Goal: Task Accomplishment & Management: Complete application form

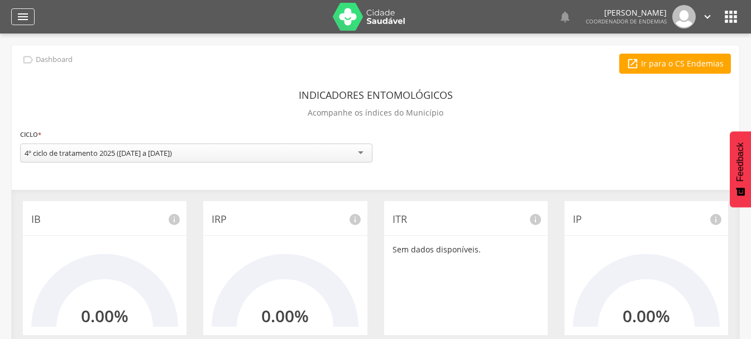
click at [18, 13] on icon "" at bounding box center [22, 16] width 13 height 13
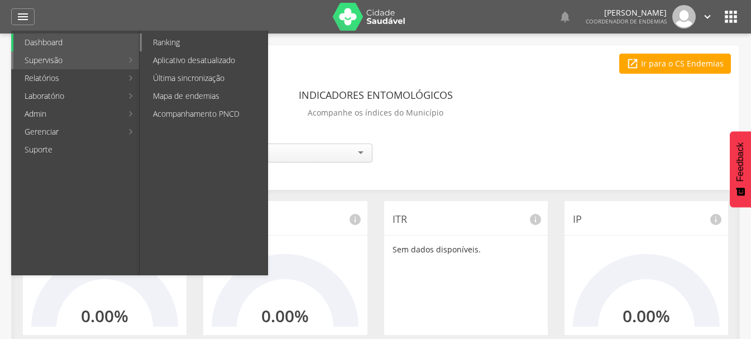
click at [176, 41] on link "Ranking" at bounding box center [205, 42] width 126 height 18
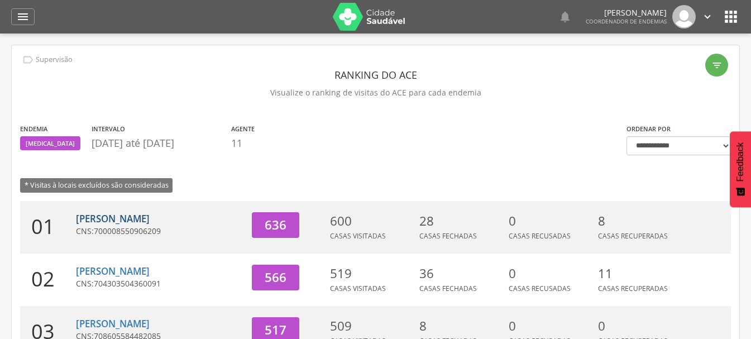
click at [127, 218] on link "[PERSON_NAME]" at bounding box center [113, 218] width 74 height 13
type input "**********"
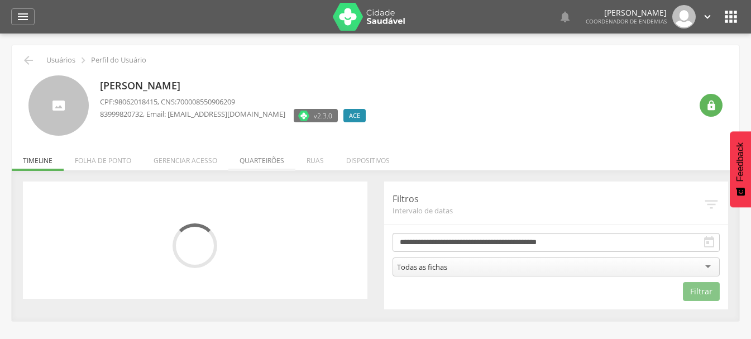
click at [264, 158] on li "Quarteirões" at bounding box center [261, 158] width 67 height 26
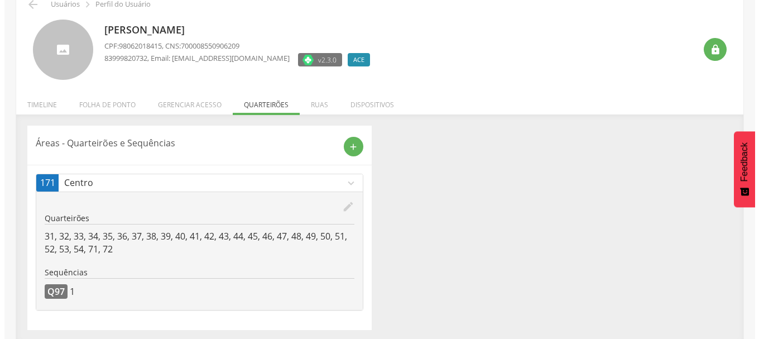
scroll to position [59, 0]
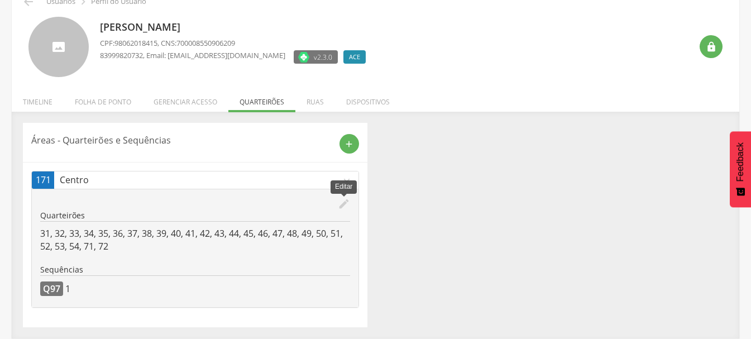
click at [339, 204] on icon "edit" at bounding box center [344, 204] width 12 height 12
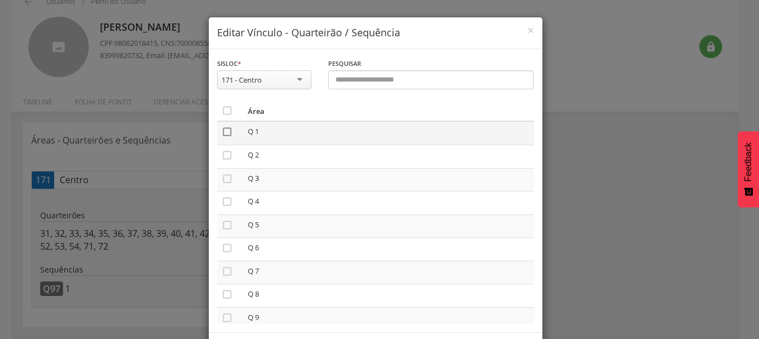
click at [223, 132] on icon "" at bounding box center [227, 131] width 11 height 11
click at [224, 225] on icon "" at bounding box center [227, 224] width 11 height 11
click at [222, 319] on icon "" at bounding box center [227, 317] width 11 height 11
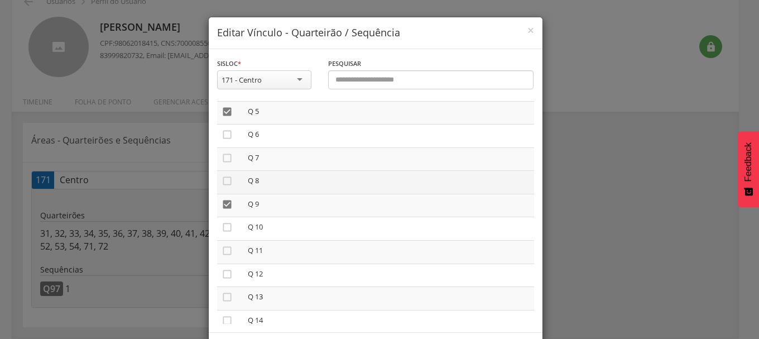
scroll to position [167, 0]
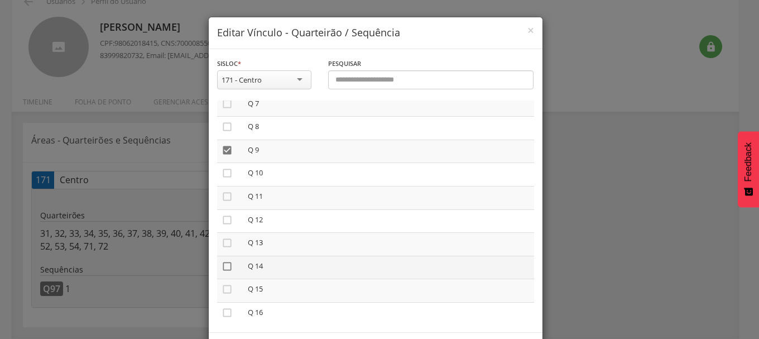
click at [224, 264] on icon "" at bounding box center [227, 266] width 11 height 11
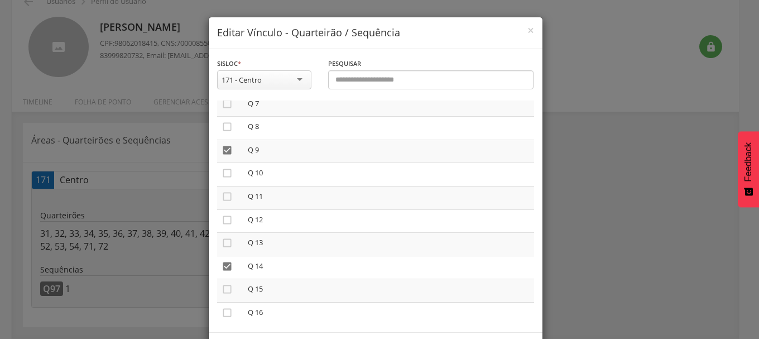
scroll to position [47, 0]
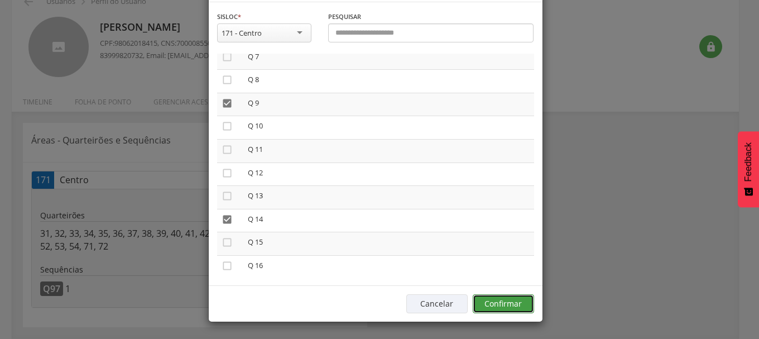
click at [515, 304] on button "Confirmar" at bounding box center [503, 303] width 61 height 19
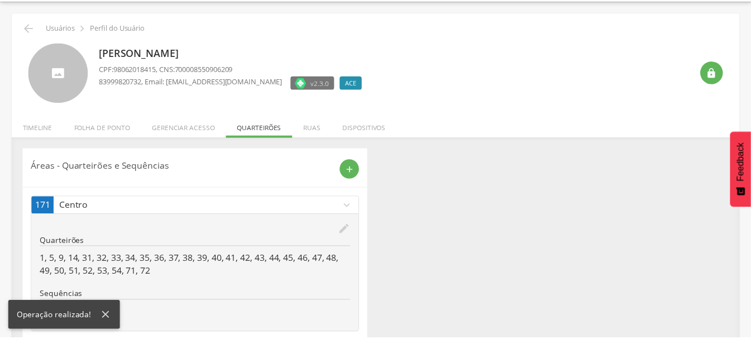
scroll to position [59, 0]
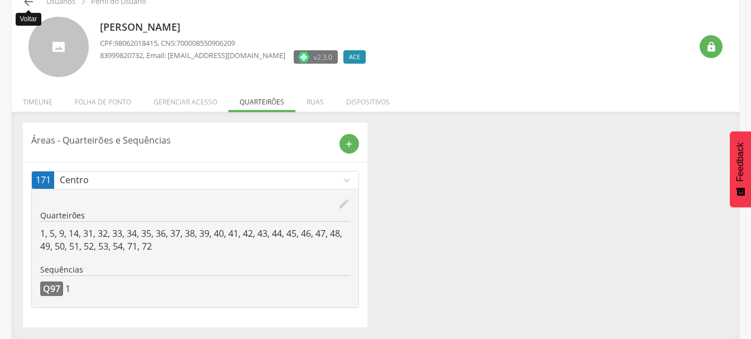
click at [28, 4] on icon "" at bounding box center [28, 1] width 13 height 13
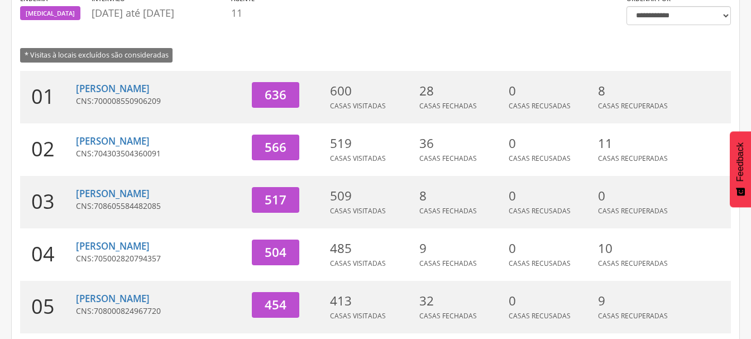
scroll to position [279, 0]
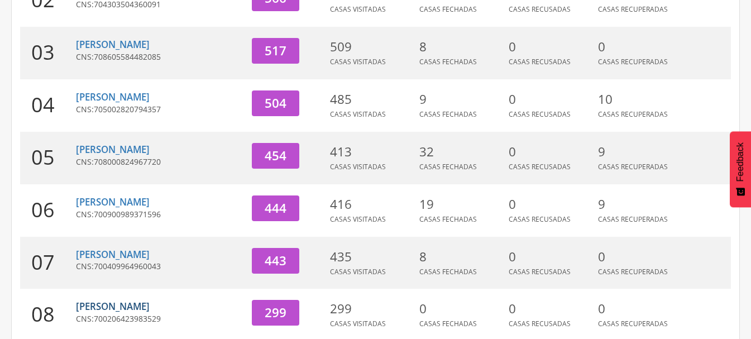
click at [125, 309] on link "[PERSON_NAME]" at bounding box center [113, 306] width 74 height 13
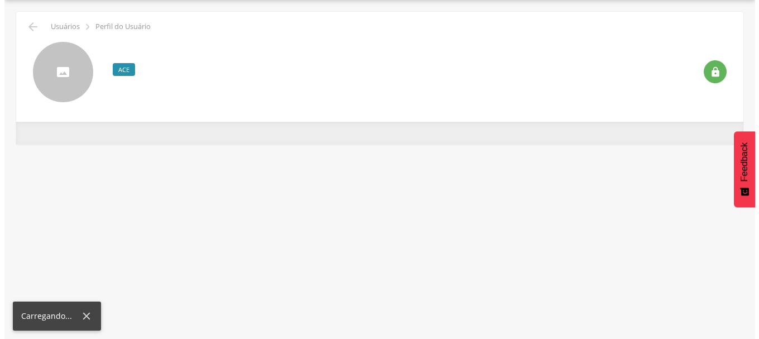
scroll to position [33, 0]
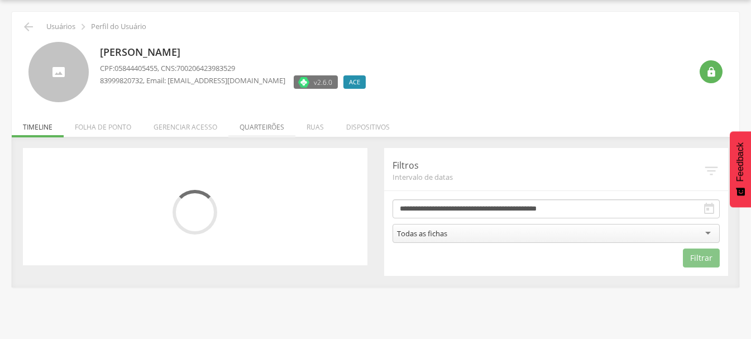
click at [266, 127] on li "Quarteirões" at bounding box center [261, 124] width 67 height 26
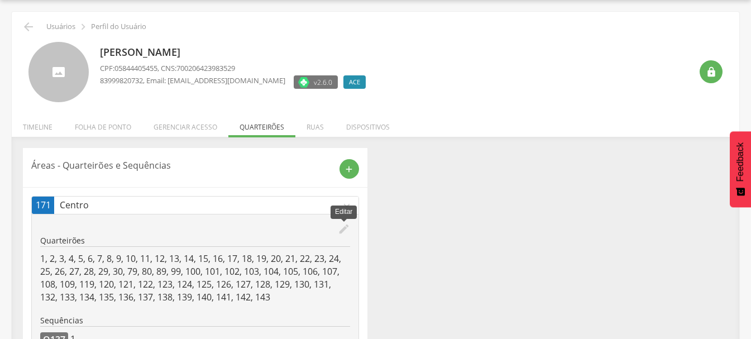
click at [341, 228] on icon "edit" at bounding box center [344, 229] width 12 height 12
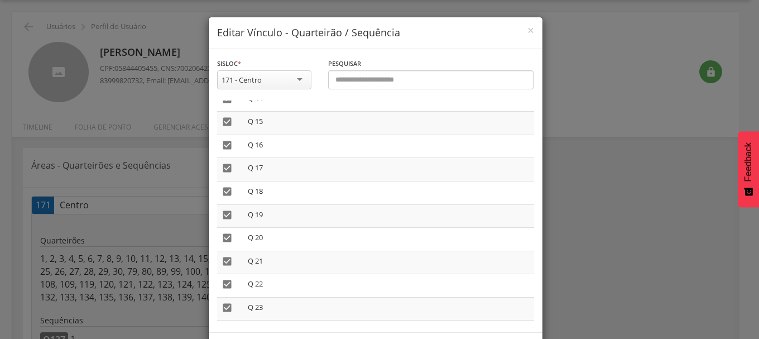
scroll to position [279, 0]
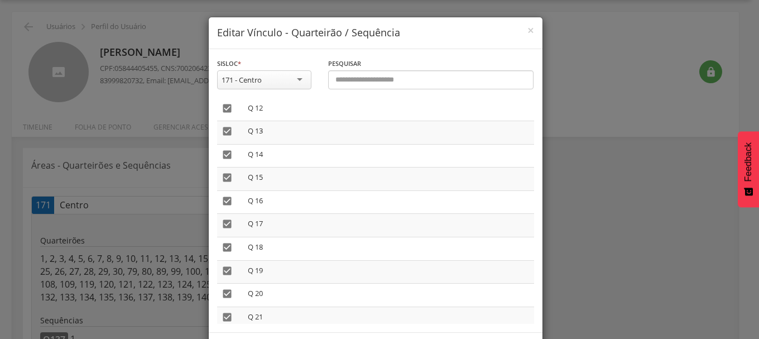
click at [521, 27] on h4 "Editar Vínculo - Quarteirão / Sequência" at bounding box center [375, 33] width 317 height 15
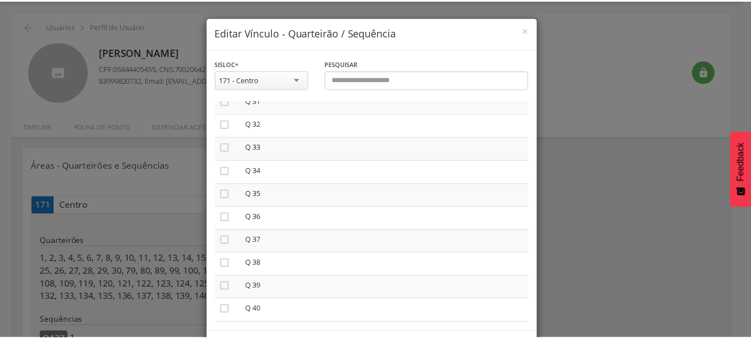
scroll to position [837, 0]
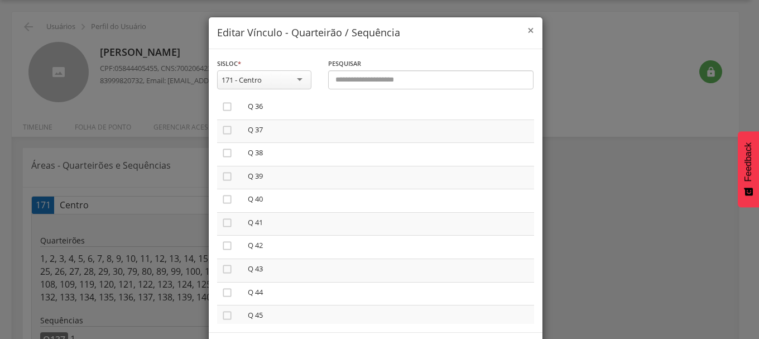
click at [527, 27] on span "×" at bounding box center [530, 30] width 7 height 16
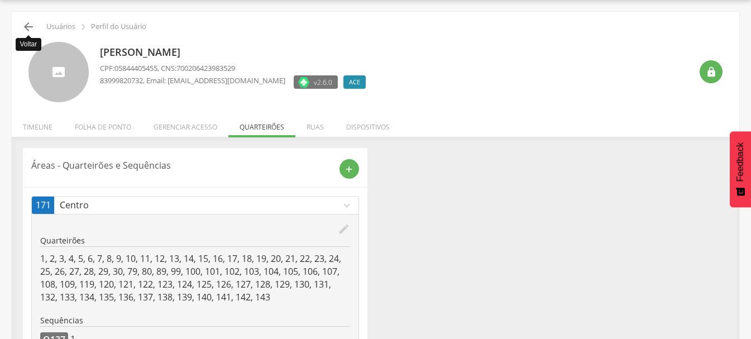
click at [25, 27] on icon "" at bounding box center [28, 26] width 13 height 13
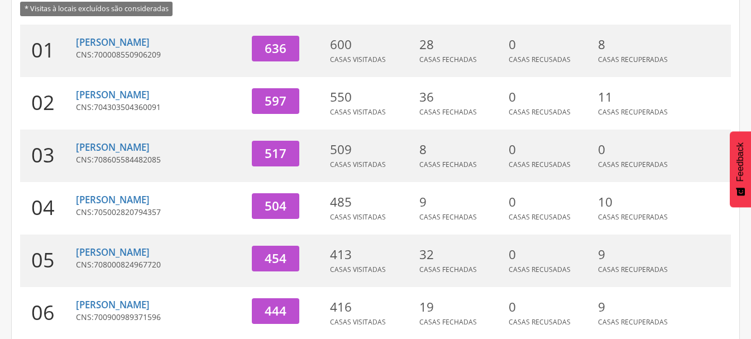
scroll to position [201, 0]
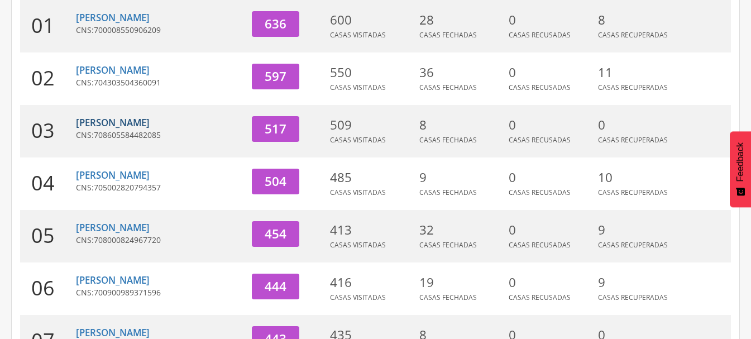
click at [104, 123] on link "[PERSON_NAME]" at bounding box center [113, 122] width 74 height 13
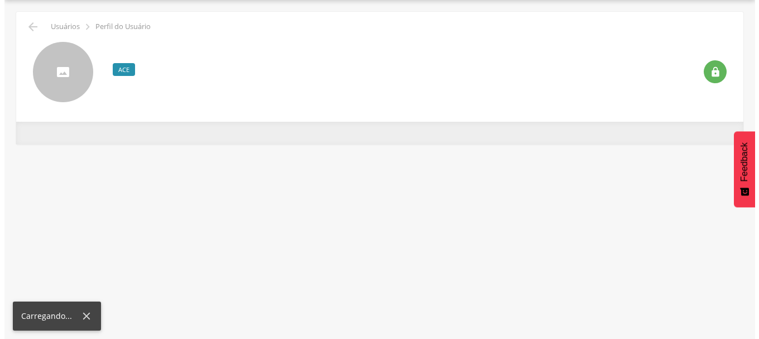
scroll to position [33, 0]
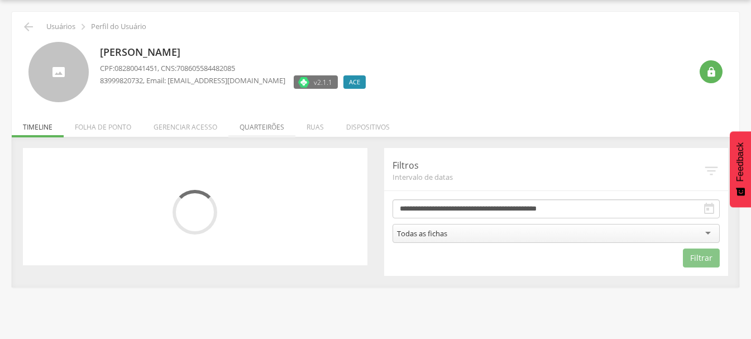
click at [266, 123] on li "Quarteirões" at bounding box center [261, 124] width 67 height 26
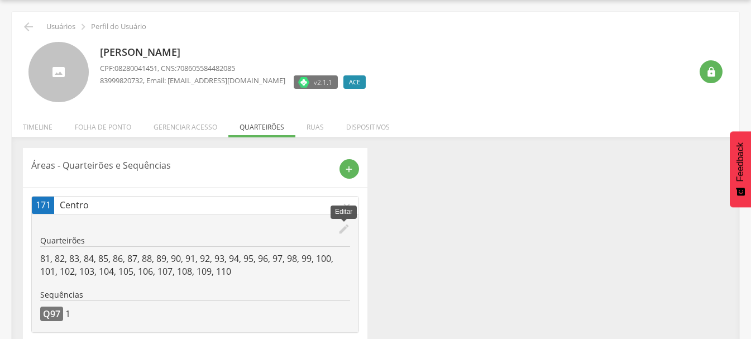
click at [341, 231] on icon "edit" at bounding box center [344, 229] width 12 height 12
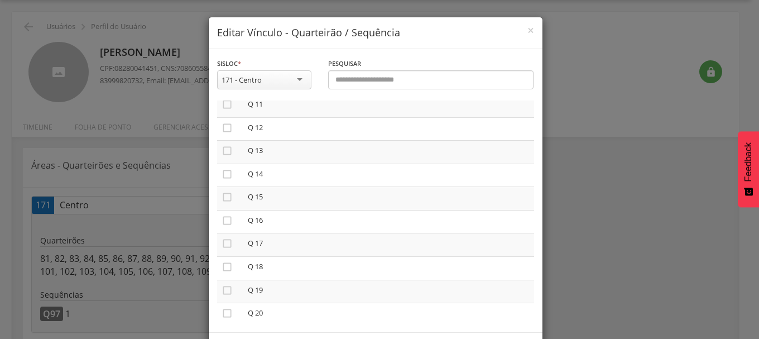
scroll to position [279, 0]
click at [224, 251] on icon "" at bounding box center [227, 247] width 11 height 11
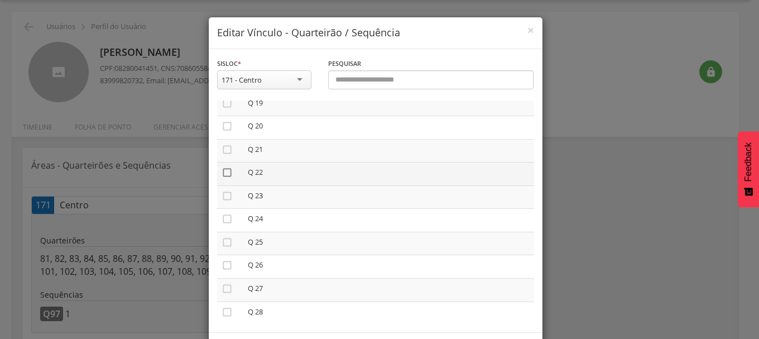
click at [222, 172] on icon "" at bounding box center [227, 172] width 11 height 11
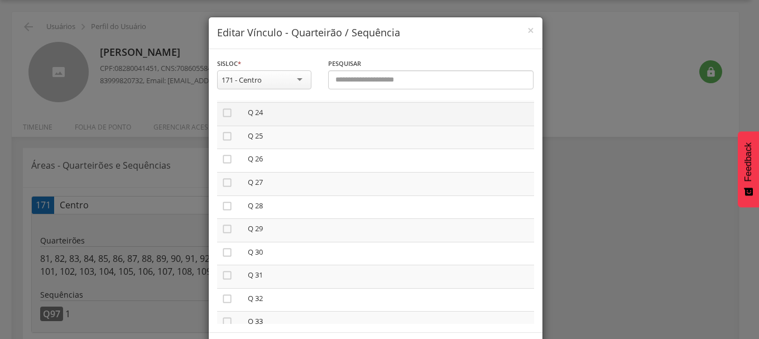
scroll to position [558, 0]
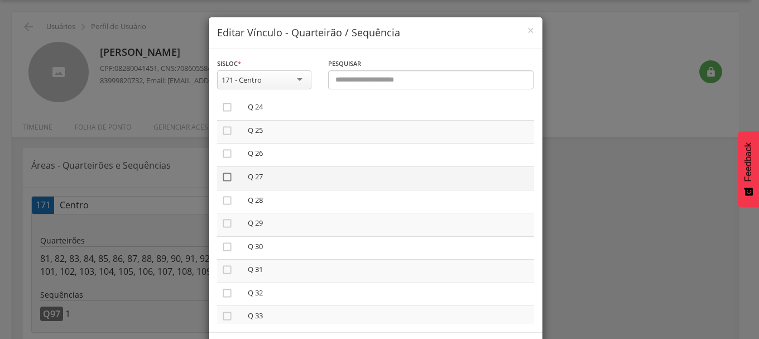
click at [222, 176] on icon "" at bounding box center [227, 176] width 11 height 11
click at [223, 271] on icon "" at bounding box center [227, 269] width 11 height 11
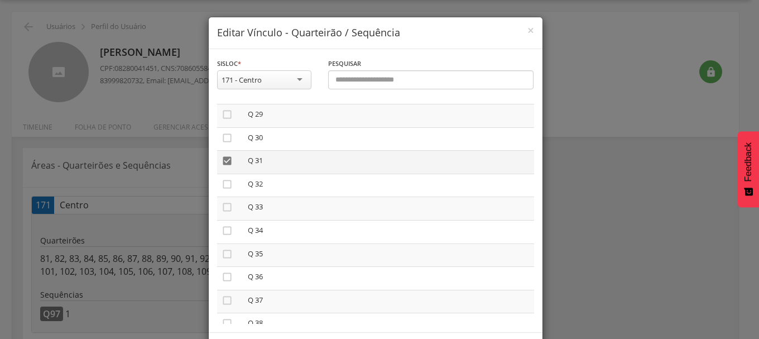
scroll to position [670, 0]
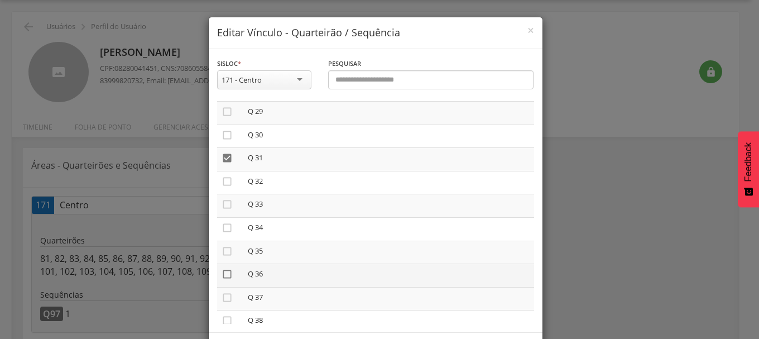
click at [222, 272] on icon "" at bounding box center [227, 273] width 11 height 11
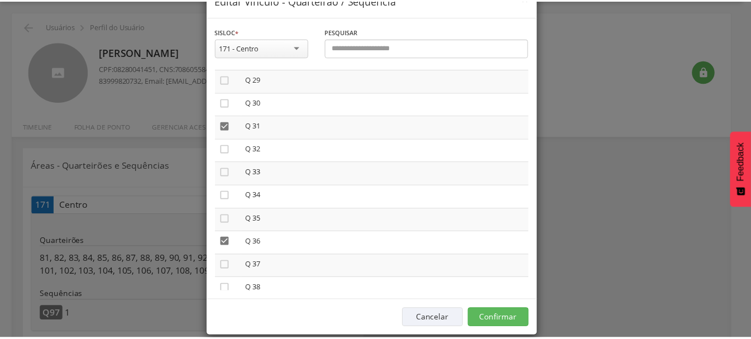
scroll to position [47, 0]
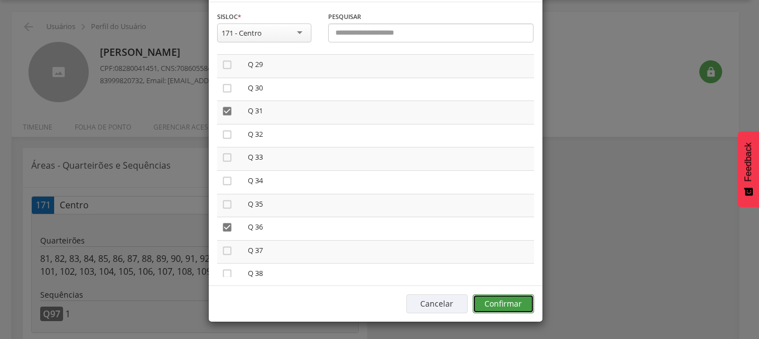
click at [503, 299] on button "Confirmar" at bounding box center [503, 303] width 61 height 19
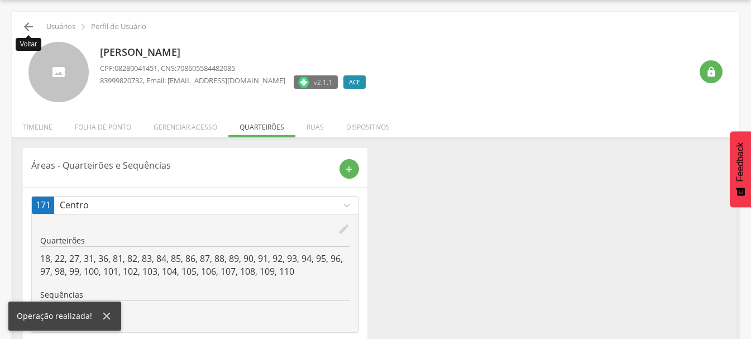
click at [28, 27] on icon "" at bounding box center [28, 26] width 13 height 13
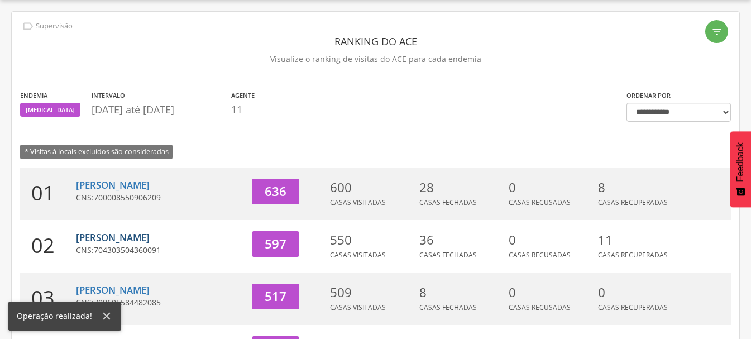
click at [140, 237] on link "[PERSON_NAME]" at bounding box center [113, 237] width 74 height 13
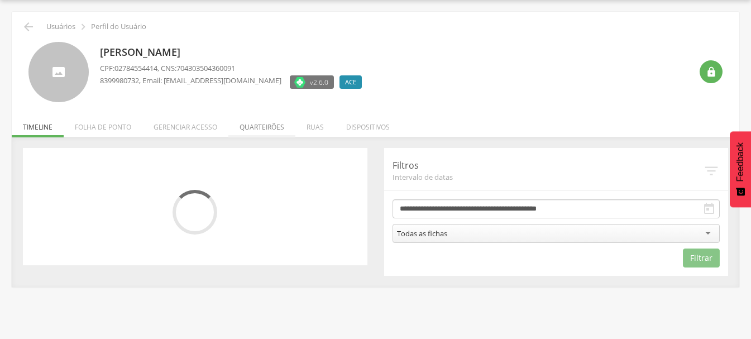
click at [254, 125] on li "Quarteirões" at bounding box center [261, 124] width 67 height 26
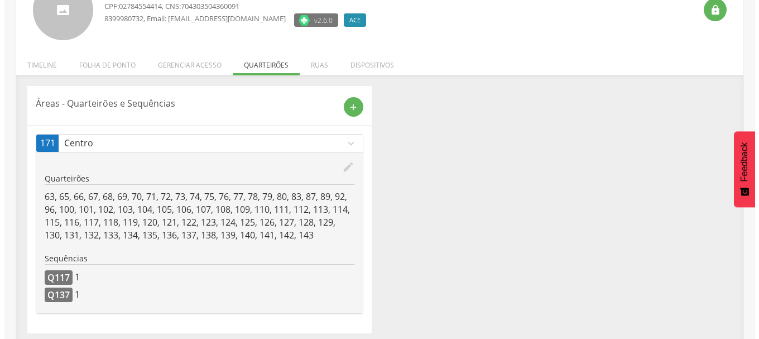
scroll to position [102, 0]
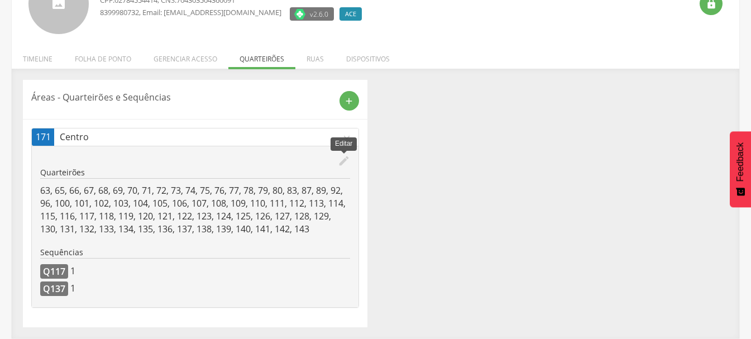
click at [343, 163] on icon "edit" at bounding box center [344, 161] width 12 height 12
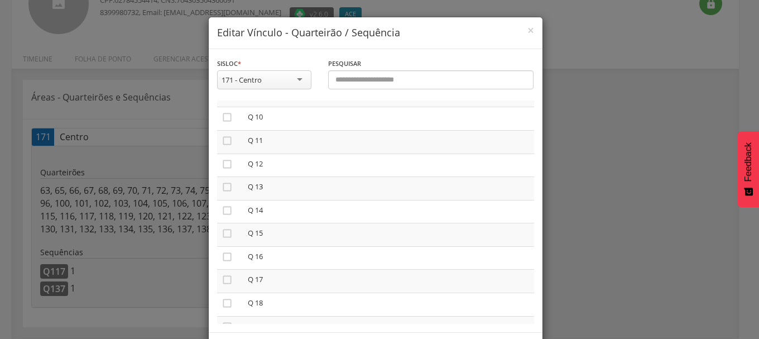
scroll to position [391, 0]
click at [222, 132] on icon "" at bounding box center [227, 135] width 11 height 11
click at [222, 228] on icon "" at bounding box center [227, 228] width 11 height 11
click at [222, 230] on icon "" at bounding box center [227, 232] width 11 height 11
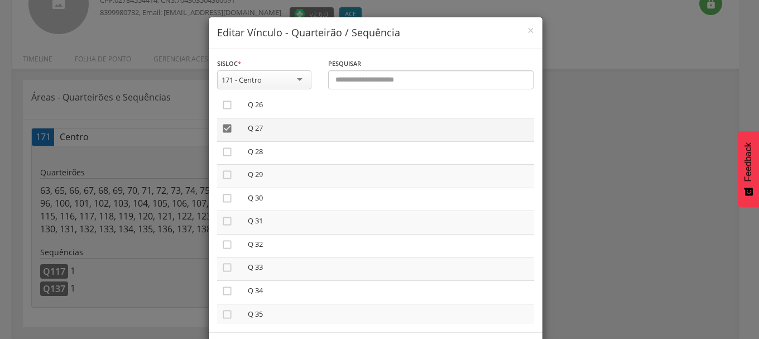
scroll to position [614, 0]
click at [222, 213] on icon "" at bounding box center [227, 213] width 11 height 11
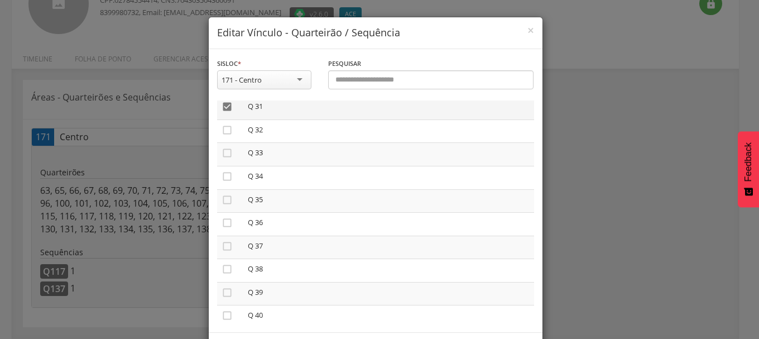
scroll to position [725, 0]
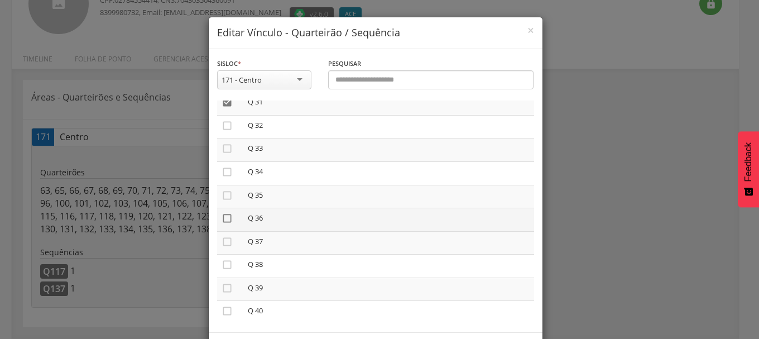
click at [222, 216] on icon "" at bounding box center [227, 218] width 11 height 11
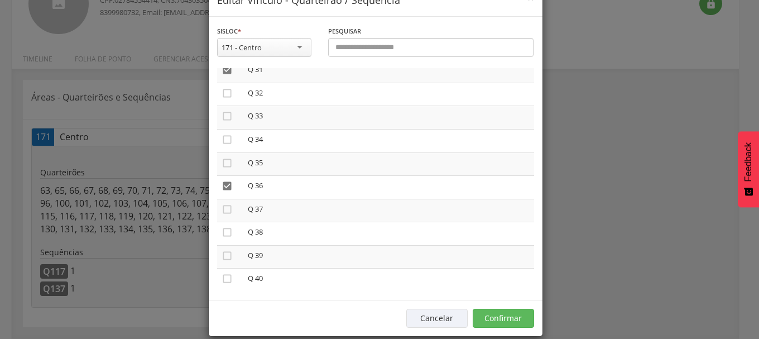
scroll to position [47, 0]
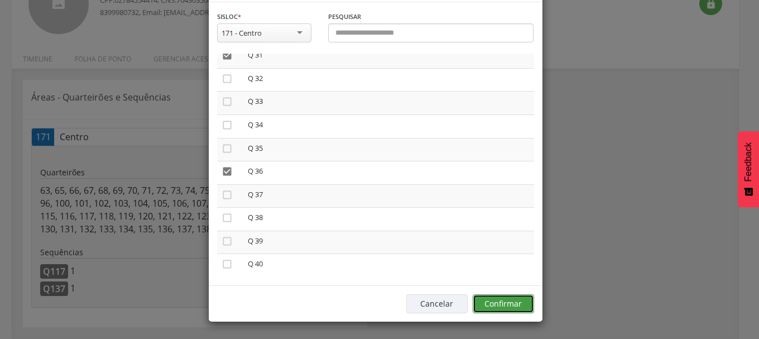
click at [498, 299] on button "Confirmar" at bounding box center [503, 303] width 61 height 19
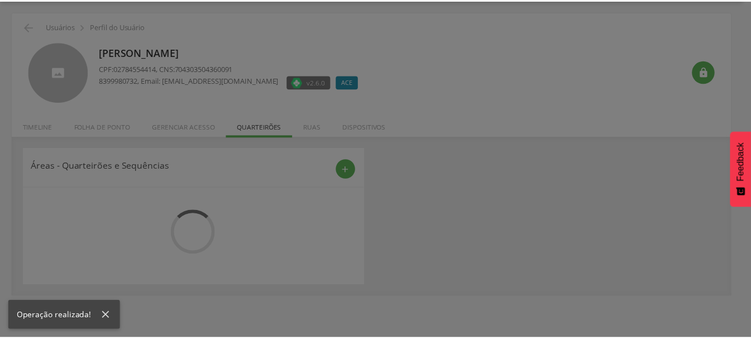
scroll to position [33, 0]
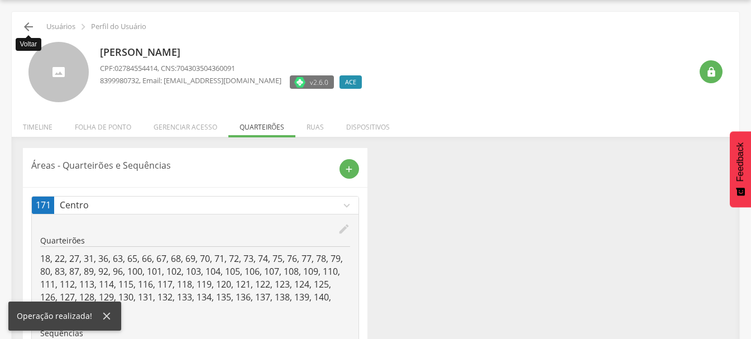
click at [25, 27] on icon "" at bounding box center [28, 26] width 13 height 13
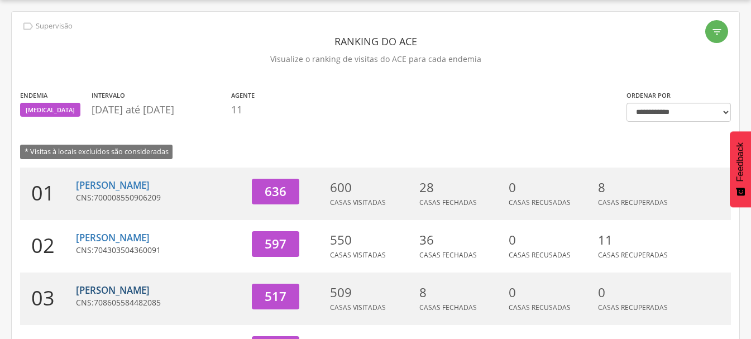
click at [123, 290] on link "[PERSON_NAME]" at bounding box center [113, 289] width 74 height 13
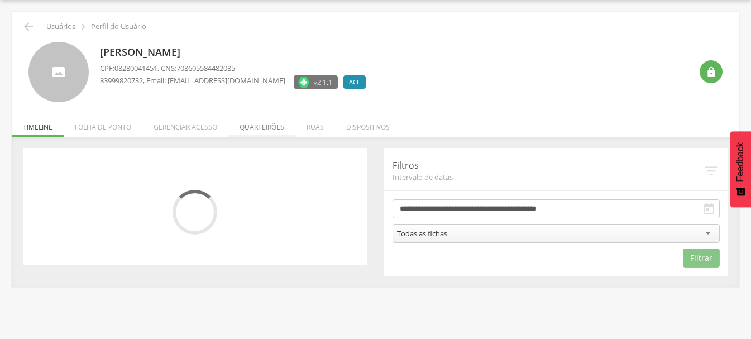
click at [252, 127] on li "Quarteirões" at bounding box center [261, 124] width 67 height 26
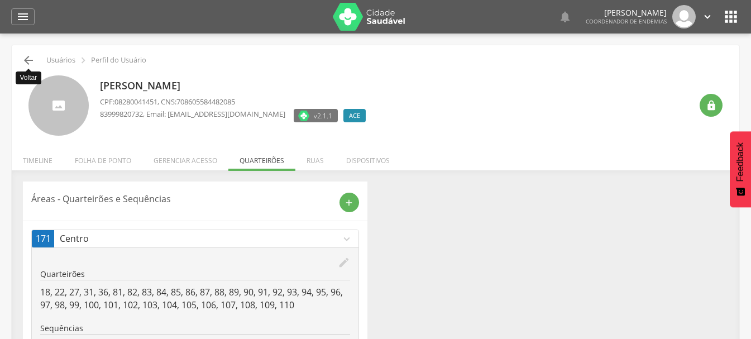
click at [27, 57] on icon "" at bounding box center [28, 60] width 13 height 13
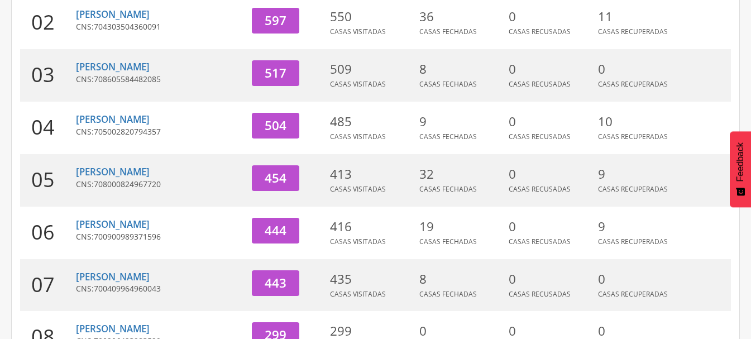
scroll to position [312, 0]
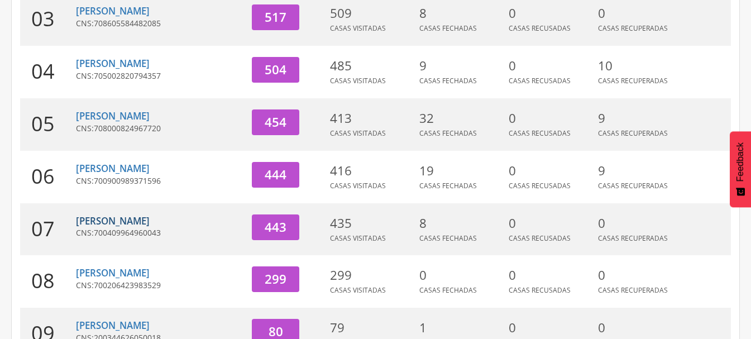
click at [123, 223] on link "[PERSON_NAME]" at bounding box center [113, 220] width 74 height 13
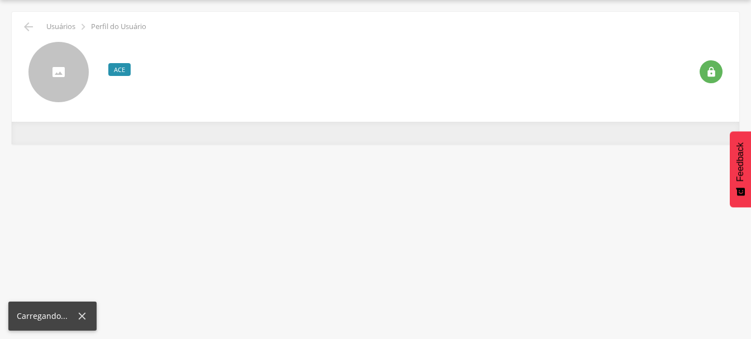
scroll to position [33, 0]
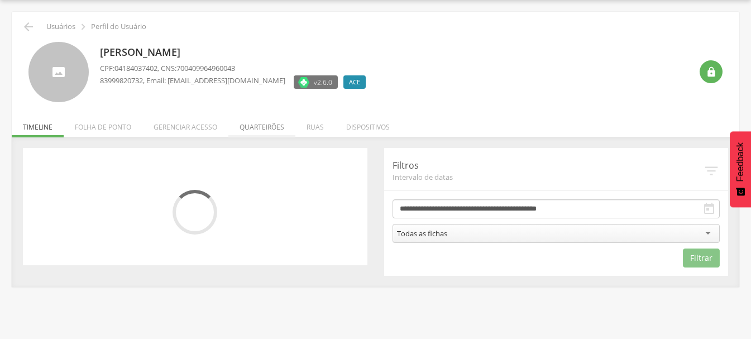
click at [250, 125] on li "Quarteirões" at bounding box center [261, 124] width 67 height 26
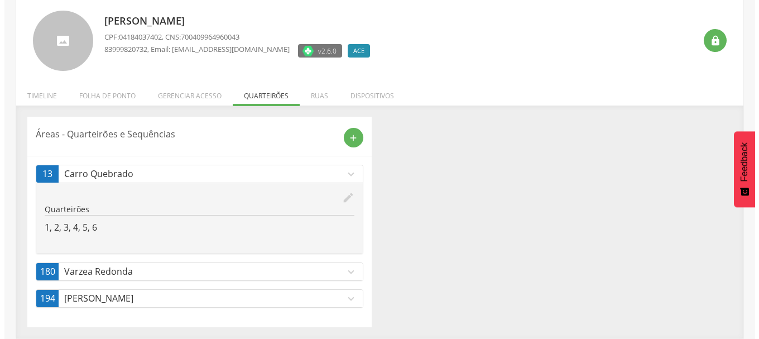
scroll to position [0, 0]
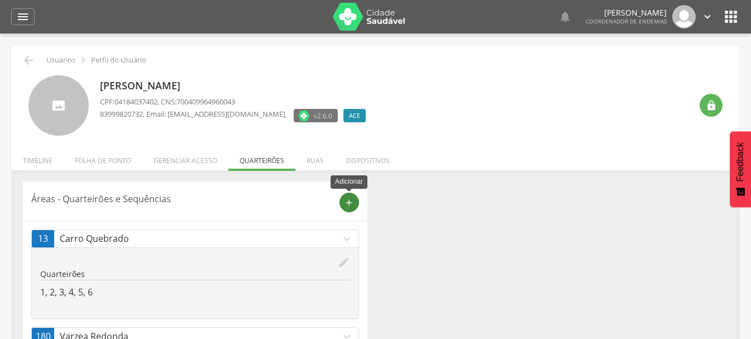
click at [353, 201] on icon "add" at bounding box center [349, 203] width 10 height 10
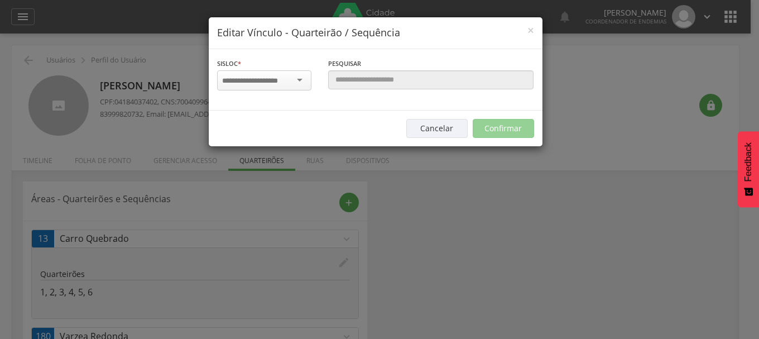
click at [281, 76] on input "select-one" at bounding box center [257, 81] width 70 height 10
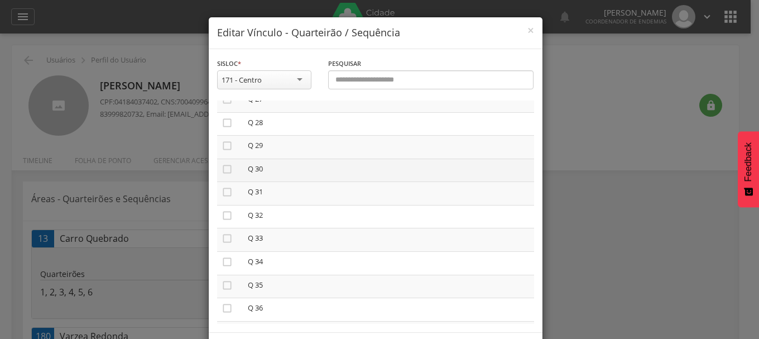
scroll to position [781, 0]
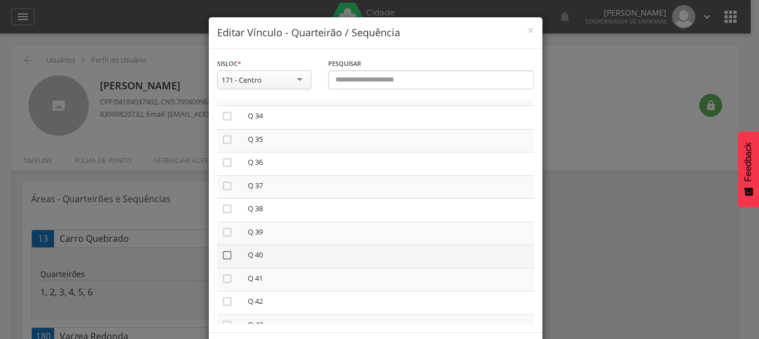
click at [222, 257] on icon "" at bounding box center [227, 254] width 11 height 11
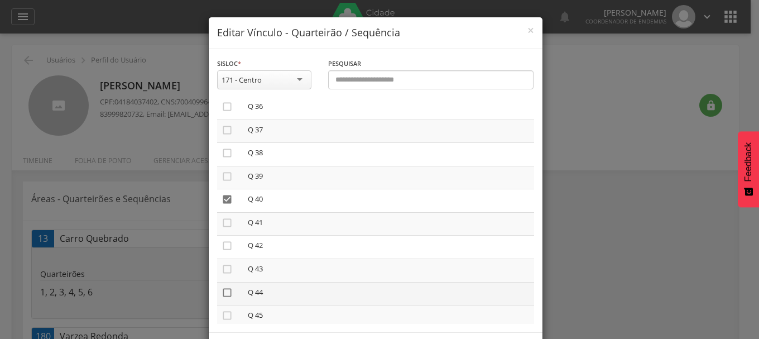
click at [222, 294] on icon "" at bounding box center [227, 292] width 11 height 11
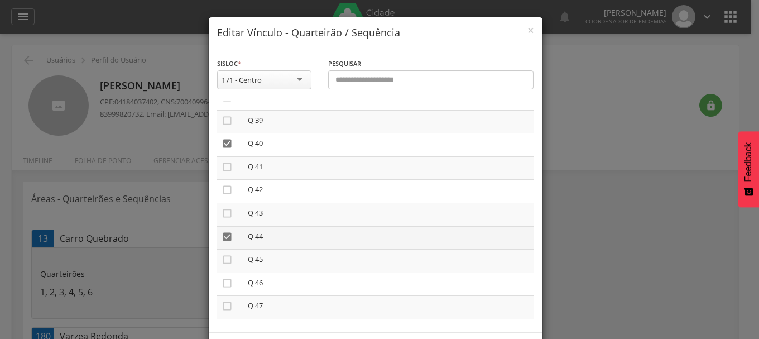
scroll to position [949, 0]
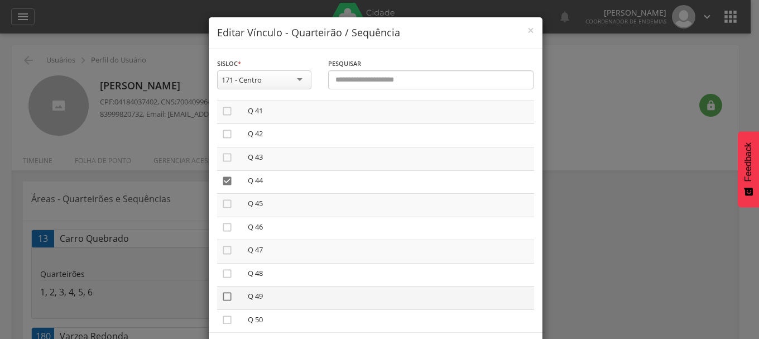
click at [224, 299] on icon "" at bounding box center [227, 296] width 11 height 11
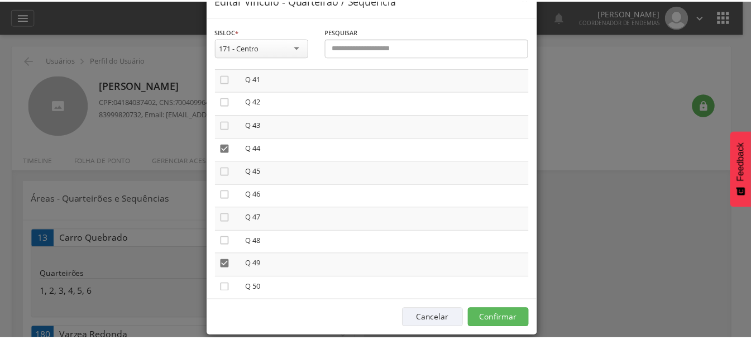
scroll to position [47, 0]
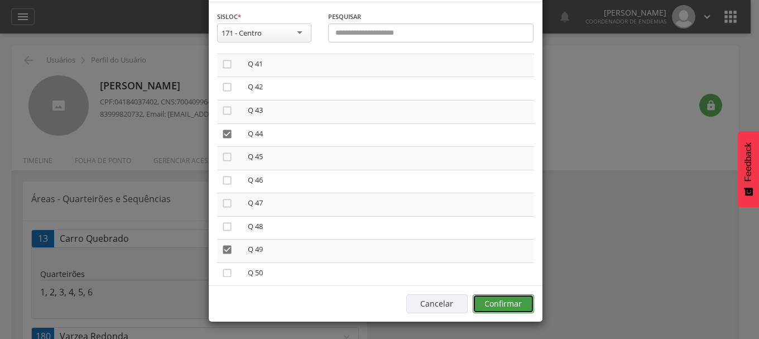
click at [513, 301] on button "Confirmar" at bounding box center [503, 303] width 61 height 19
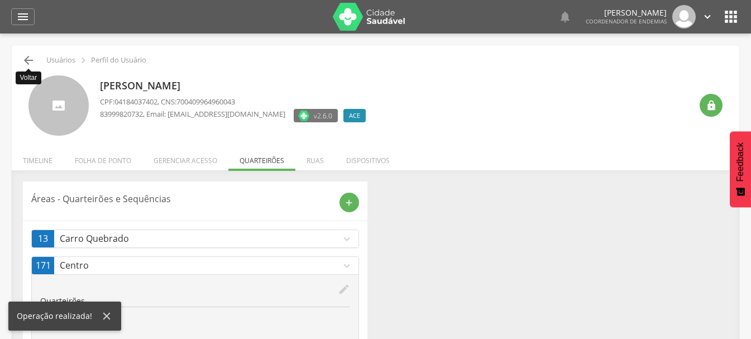
click at [27, 57] on icon "" at bounding box center [28, 60] width 13 height 13
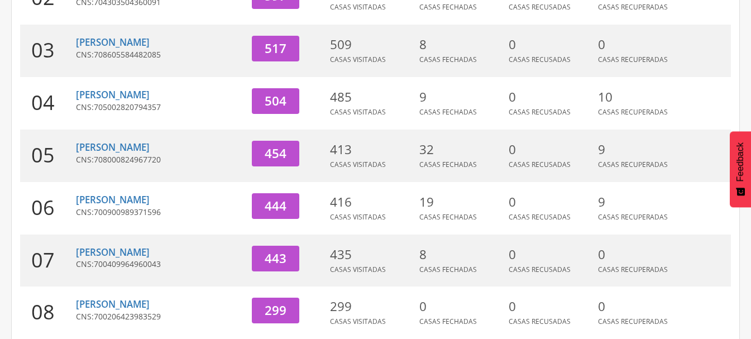
scroll to position [269, 0]
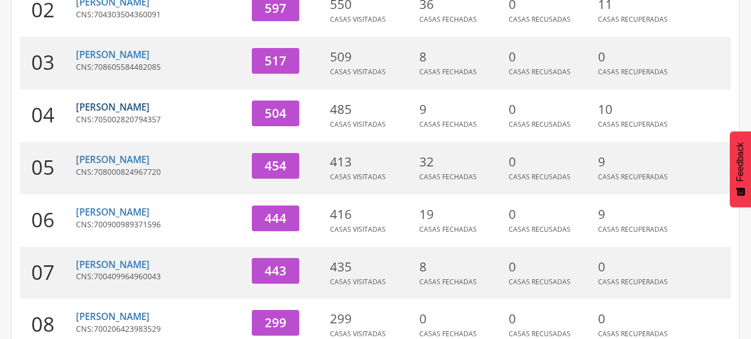
click at [121, 107] on link "[PERSON_NAME]" at bounding box center [113, 106] width 74 height 13
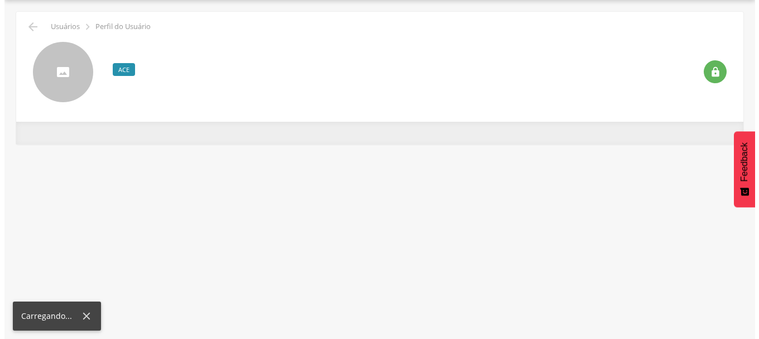
scroll to position [33, 0]
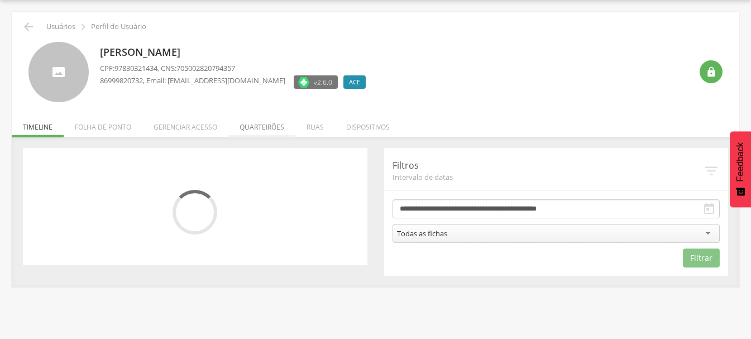
click at [260, 125] on li "Quarteirões" at bounding box center [261, 124] width 67 height 26
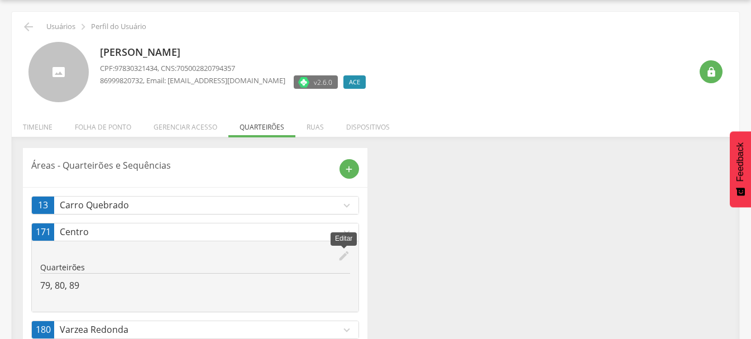
click at [340, 257] on icon "edit" at bounding box center [344, 255] width 12 height 12
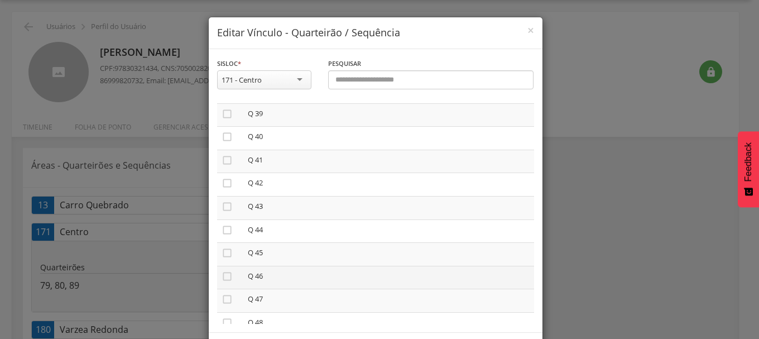
scroll to position [893, 0]
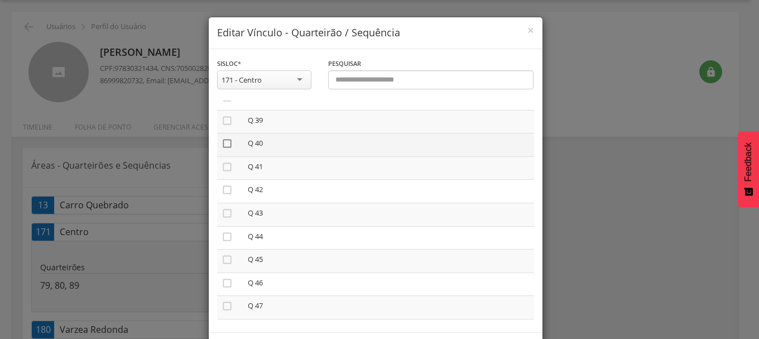
click at [223, 144] on icon "" at bounding box center [227, 143] width 11 height 11
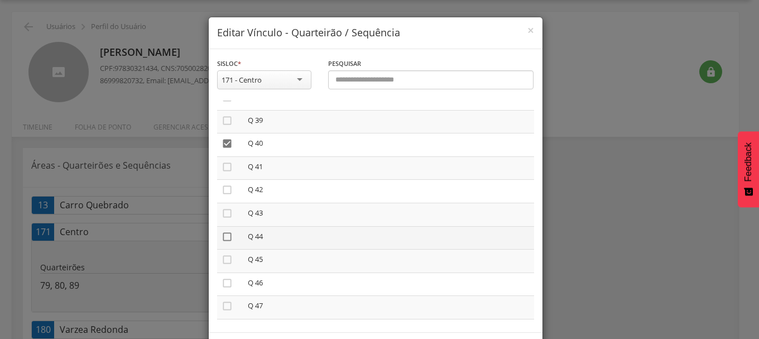
click at [222, 237] on icon "" at bounding box center [227, 236] width 11 height 11
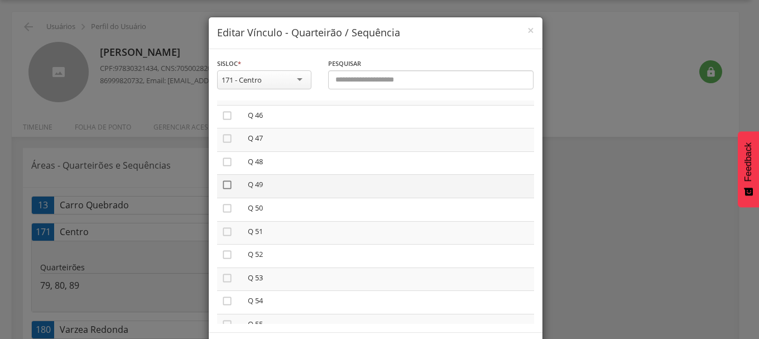
click at [222, 183] on icon "" at bounding box center [227, 184] width 11 height 11
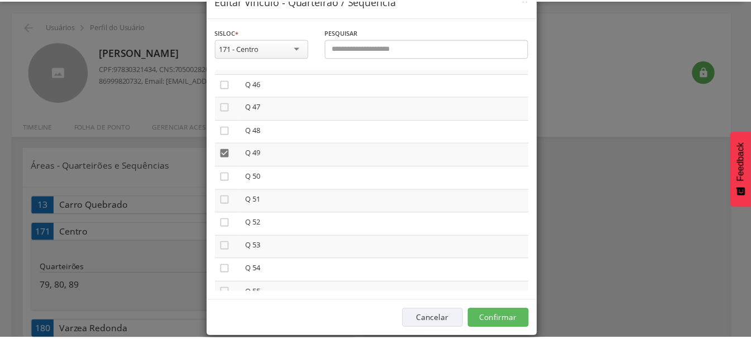
scroll to position [47, 0]
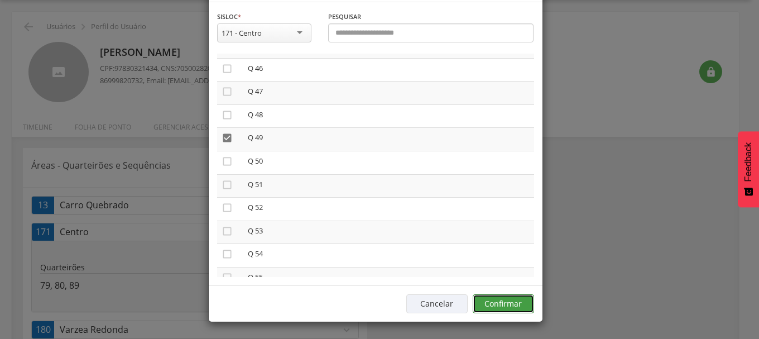
click at [507, 301] on button "Confirmar" at bounding box center [503, 303] width 61 height 19
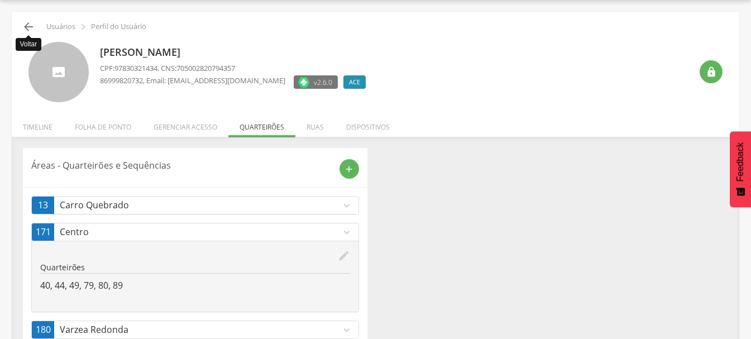
click at [29, 27] on icon "" at bounding box center [28, 26] width 13 height 13
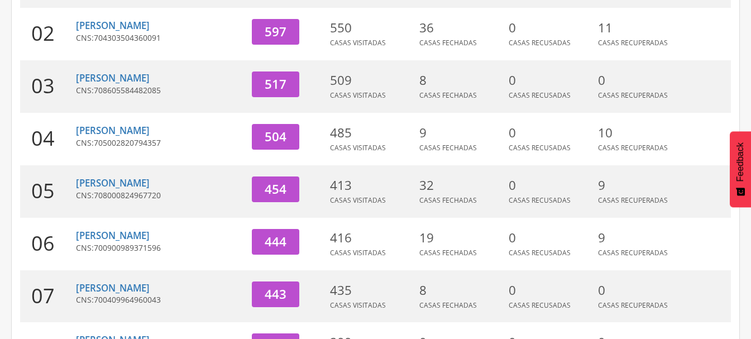
scroll to position [269, 0]
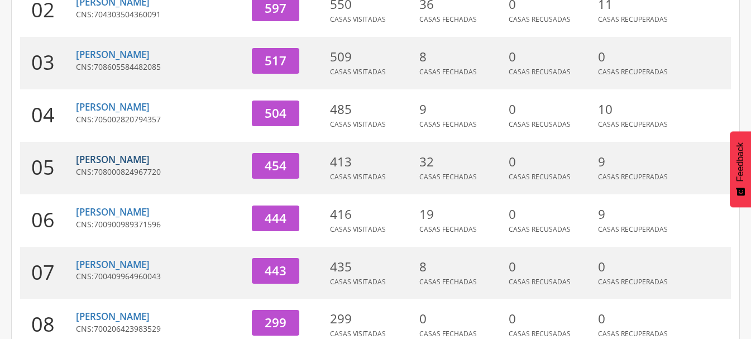
click at [140, 158] on link "[PERSON_NAME]" at bounding box center [113, 159] width 74 height 13
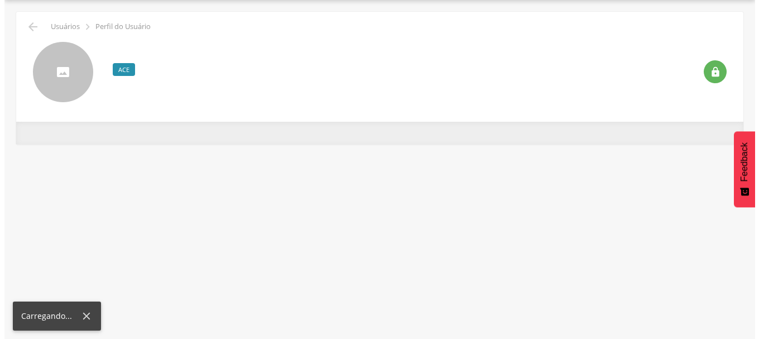
scroll to position [33, 0]
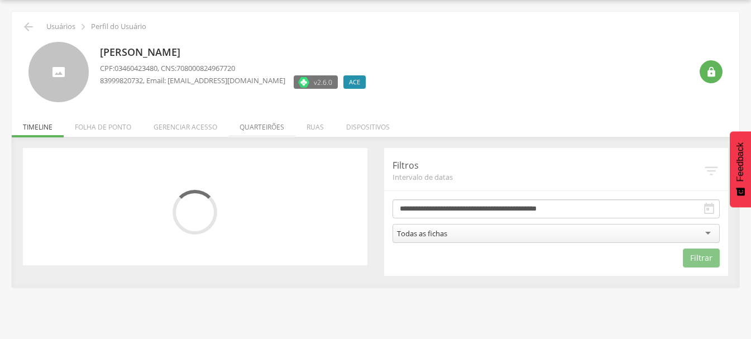
click at [270, 122] on li "Quarteirões" at bounding box center [261, 124] width 67 height 26
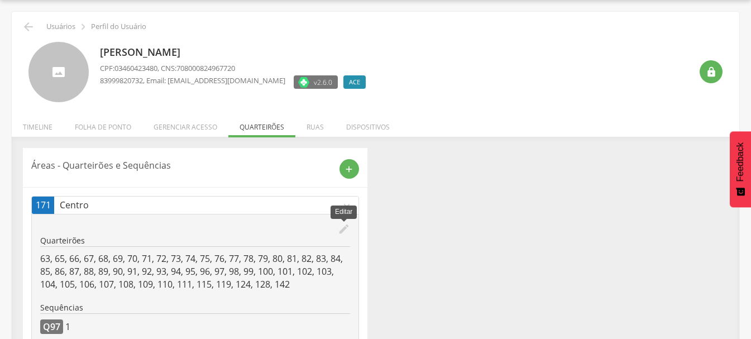
click at [342, 231] on icon "edit" at bounding box center [344, 229] width 12 height 12
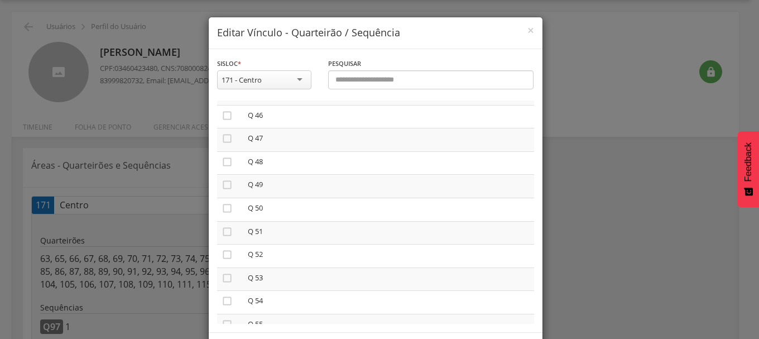
scroll to position [1116, 0]
click at [222, 224] on icon "" at bounding box center [227, 222] width 11 height 11
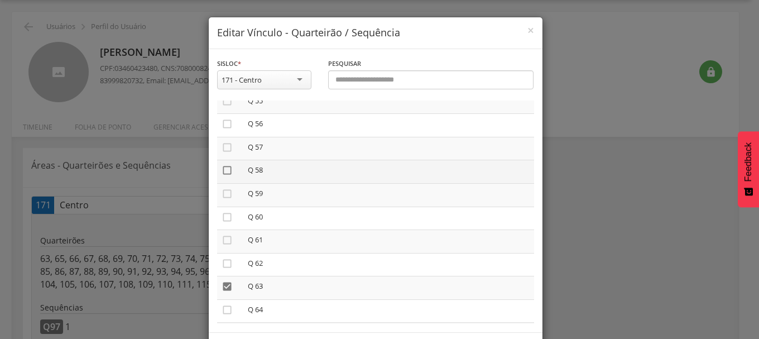
click at [227, 170] on icon "" at bounding box center [227, 170] width 11 height 11
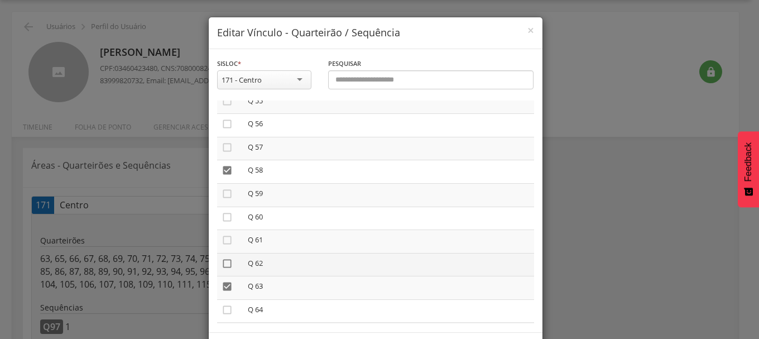
click at [222, 263] on icon "" at bounding box center [227, 263] width 11 height 11
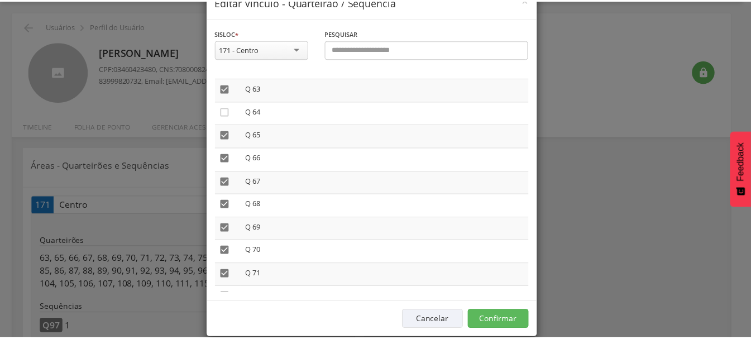
scroll to position [47, 0]
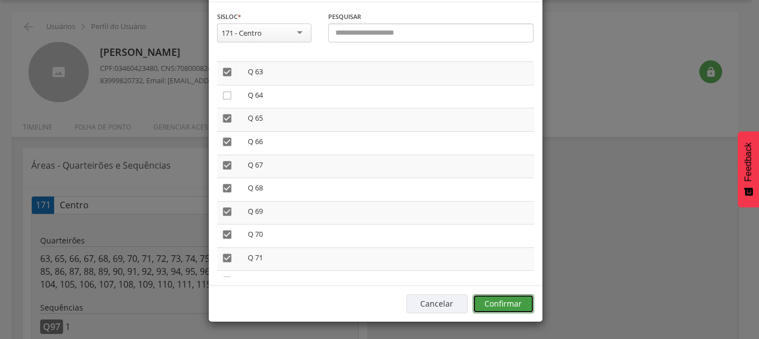
click at [499, 301] on button "Confirmar" at bounding box center [503, 303] width 61 height 19
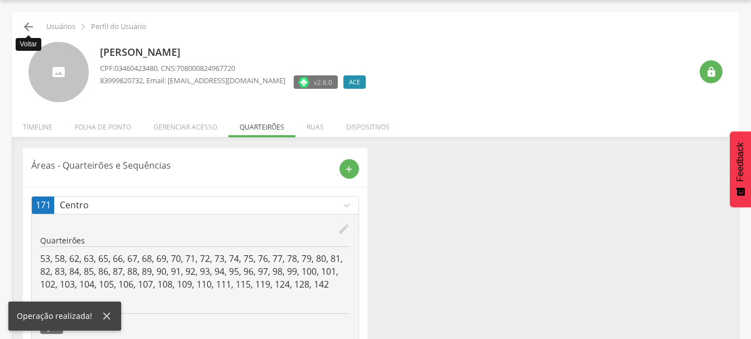
click at [26, 22] on icon "" at bounding box center [28, 26] width 13 height 13
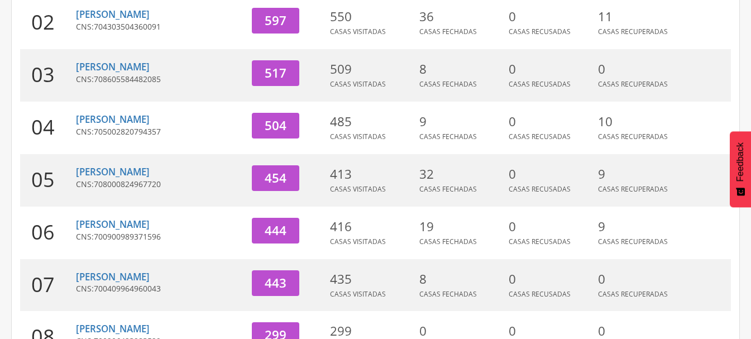
scroll to position [312, 0]
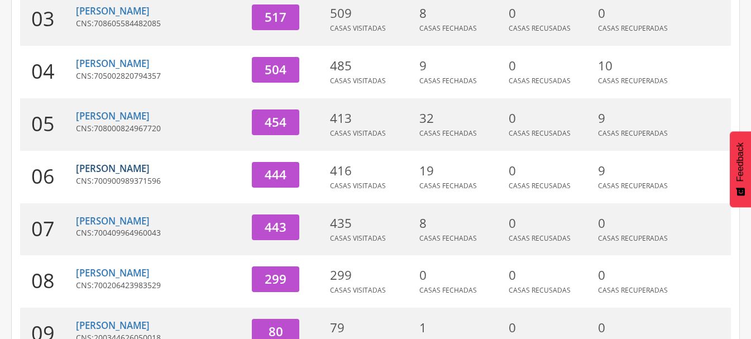
click at [133, 172] on link "[PERSON_NAME]" at bounding box center [113, 168] width 74 height 13
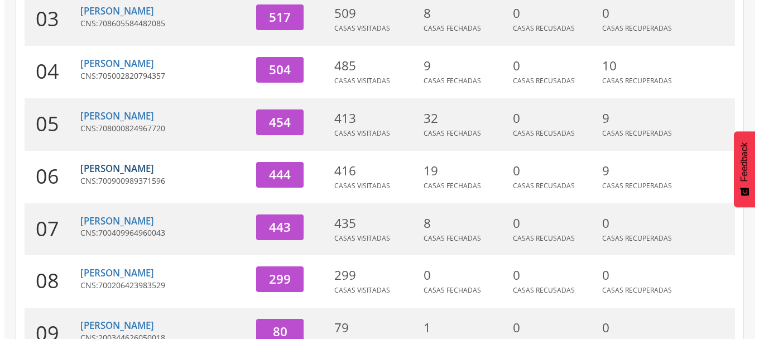
scroll to position [33, 0]
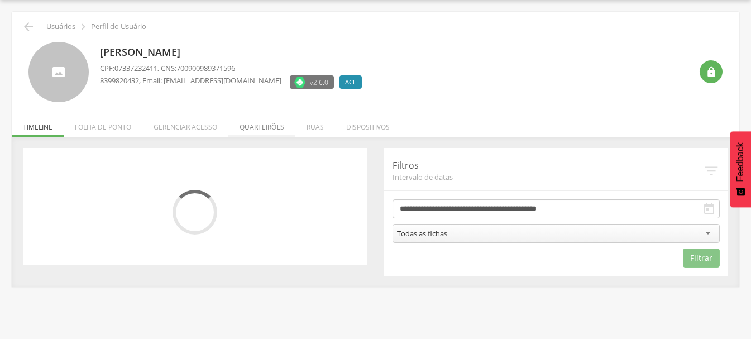
click at [268, 127] on li "Quarteirões" at bounding box center [261, 124] width 67 height 26
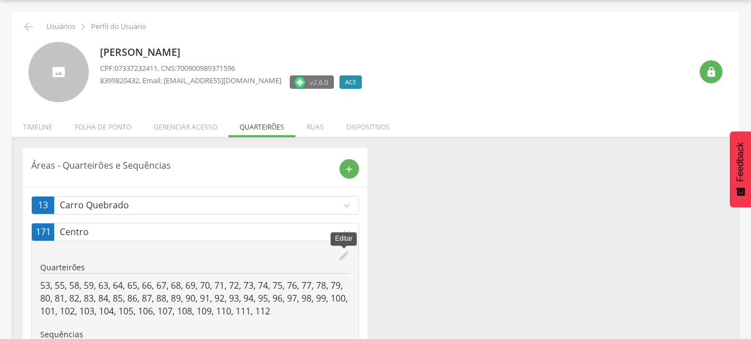
click at [342, 254] on icon "edit" at bounding box center [344, 255] width 12 height 12
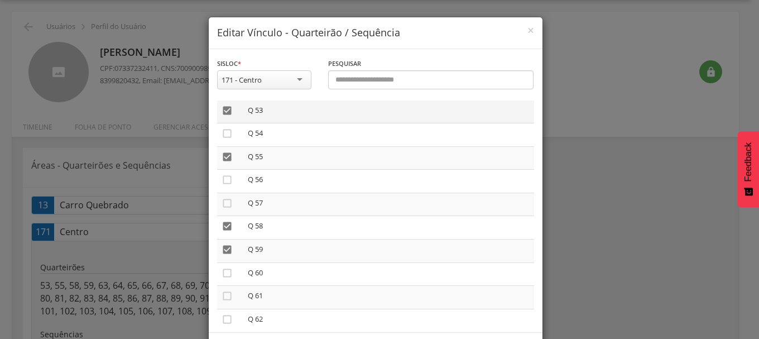
scroll to position [1283, 0]
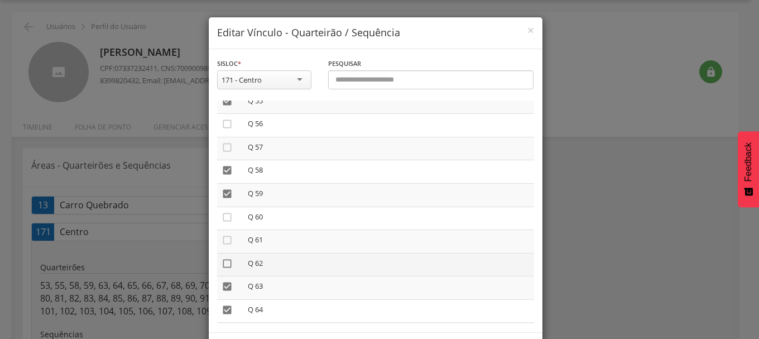
click at [222, 266] on icon "" at bounding box center [227, 263] width 11 height 11
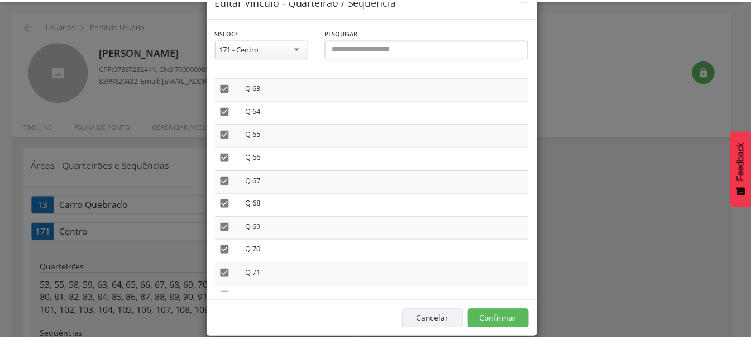
scroll to position [47, 0]
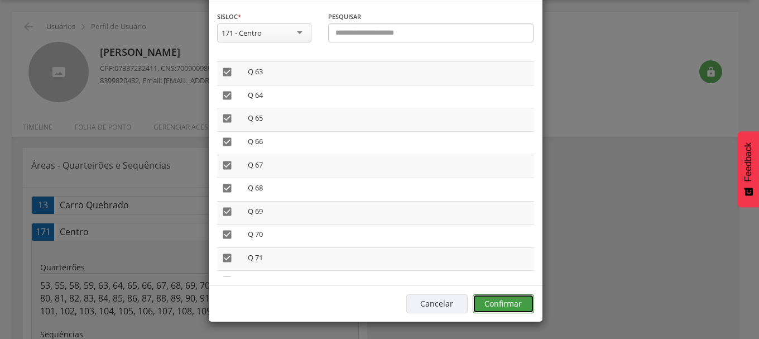
click at [511, 301] on button "Confirmar" at bounding box center [503, 303] width 61 height 19
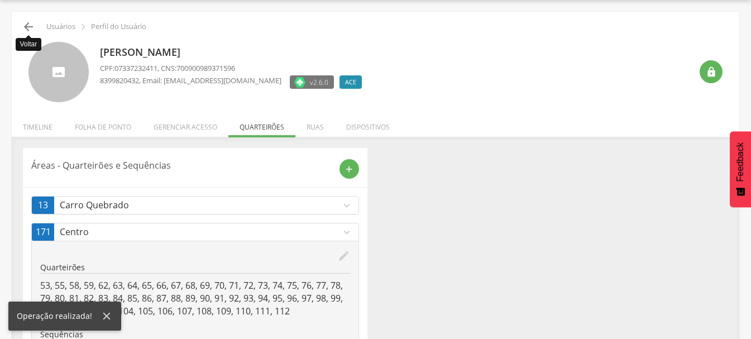
click at [24, 28] on icon "" at bounding box center [28, 26] width 13 height 13
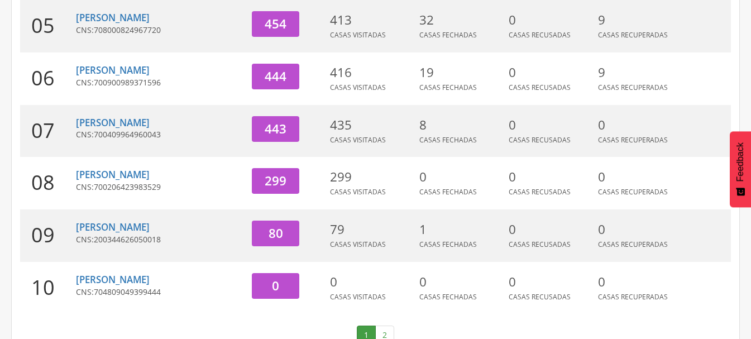
scroll to position [436, 0]
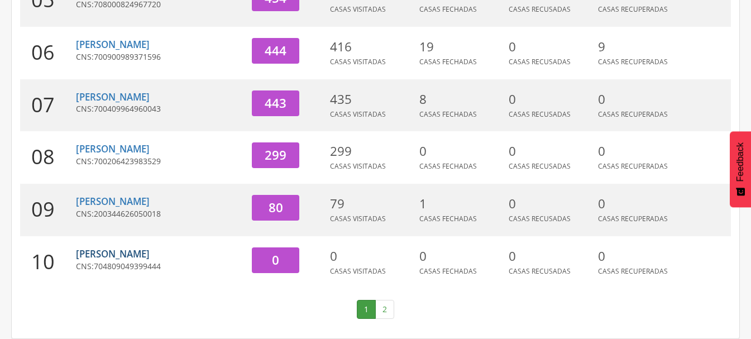
click at [119, 254] on link "[PERSON_NAME]" at bounding box center [113, 253] width 74 height 13
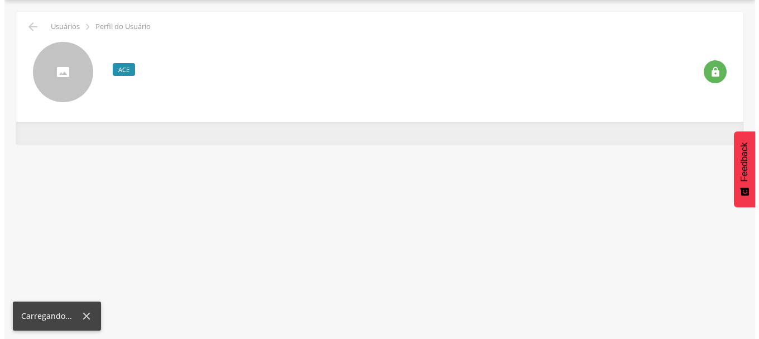
scroll to position [33, 0]
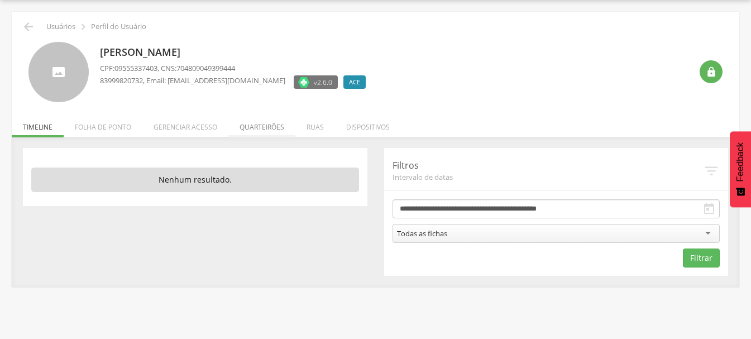
click at [255, 127] on li "Quarteirões" at bounding box center [261, 124] width 67 height 26
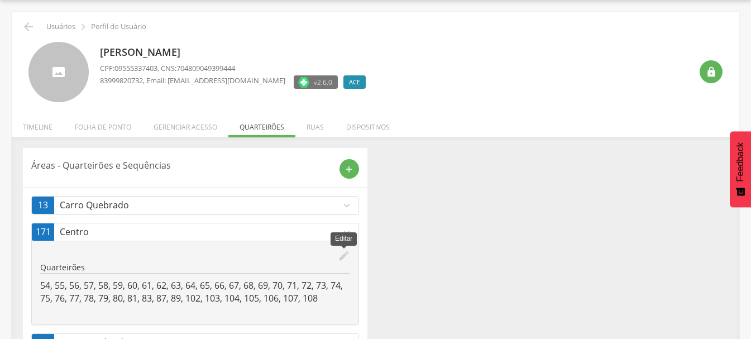
click at [345, 257] on icon "edit" at bounding box center [344, 255] width 12 height 12
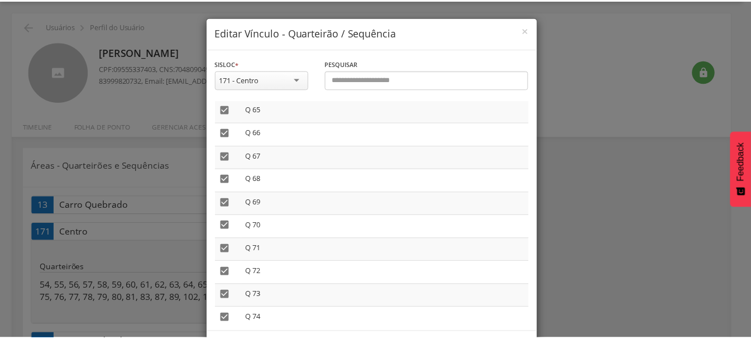
scroll to position [47, 0]
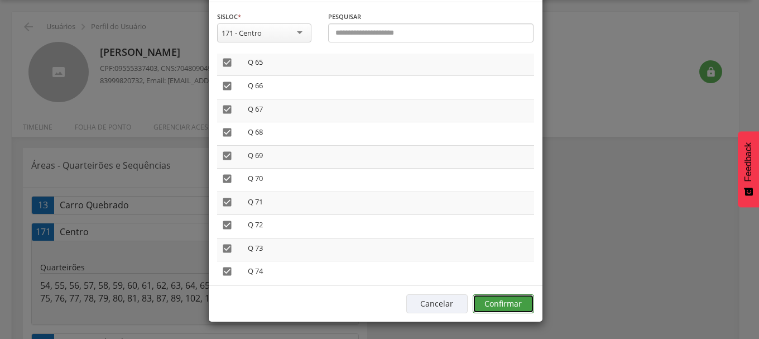
click at [505, 309] on button "Confirmar" at bounding box center [503, 303] width 61 height 19
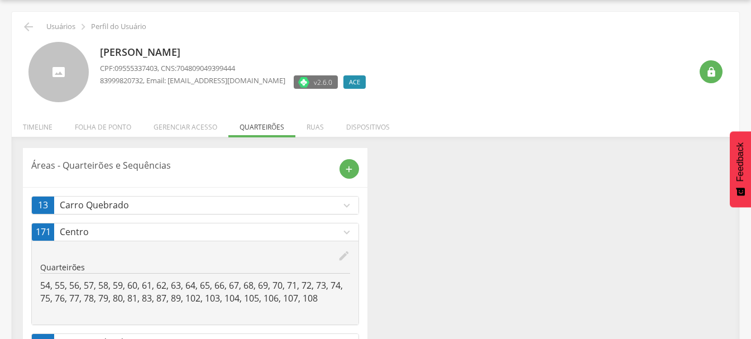
scroll to position [0, 0]
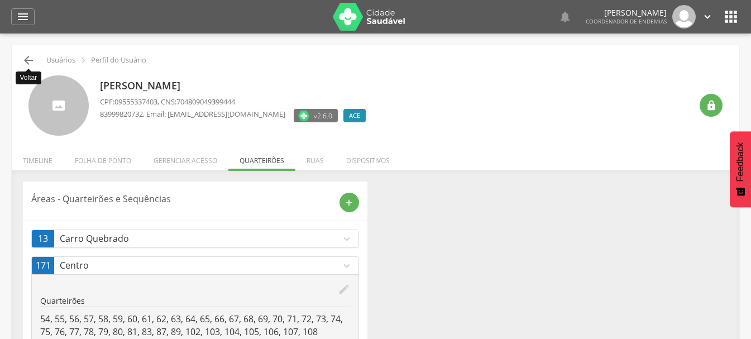
click at [22, 60] on icon "" at bounding box center [28, 60] width 13 height 13
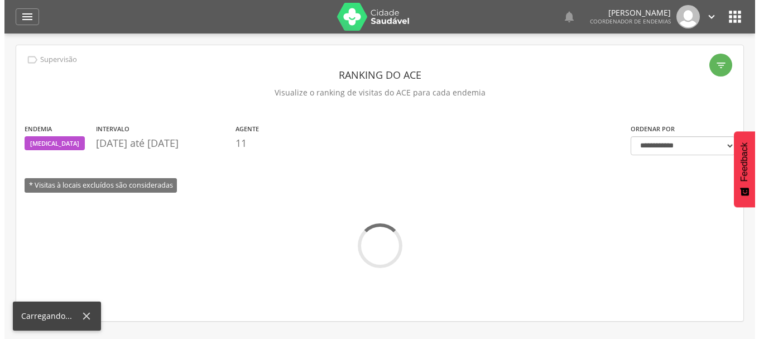
scroll to position [33, 0]
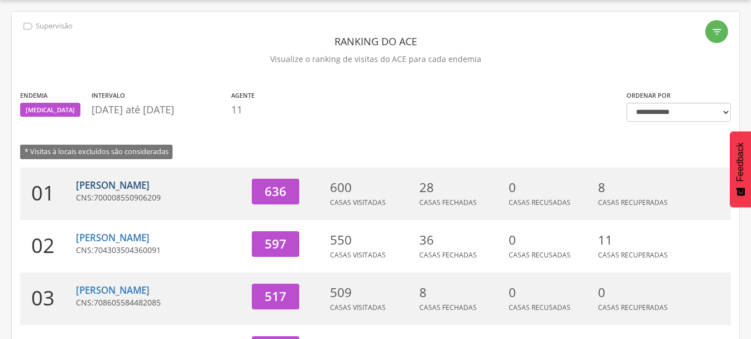
click at [150, 187] on link "[PERSON_NAME]" at bounding box center [113, 185] width 74 height 13
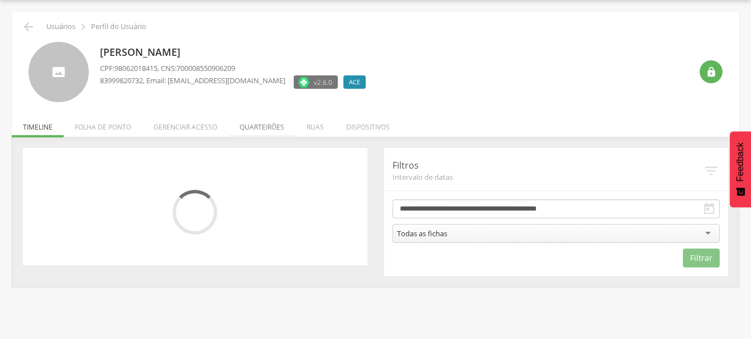
click at [263, 124] on li "Quarteirões" at bounding box center [261, 124] width 67 height 26
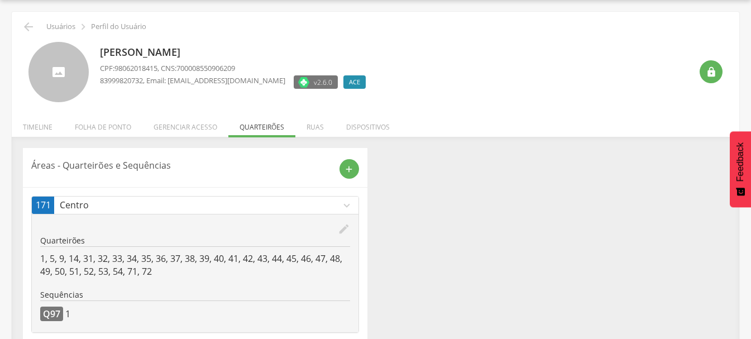
click at [343, 229] on icon "edit" at bounding box center [344, 229] width 12 height 12
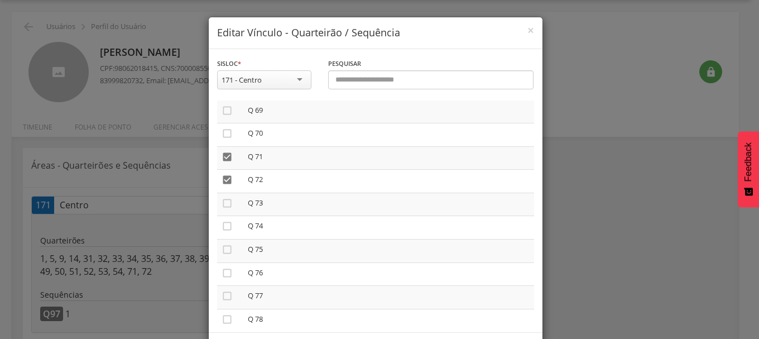
scroll to position [1618, 0]
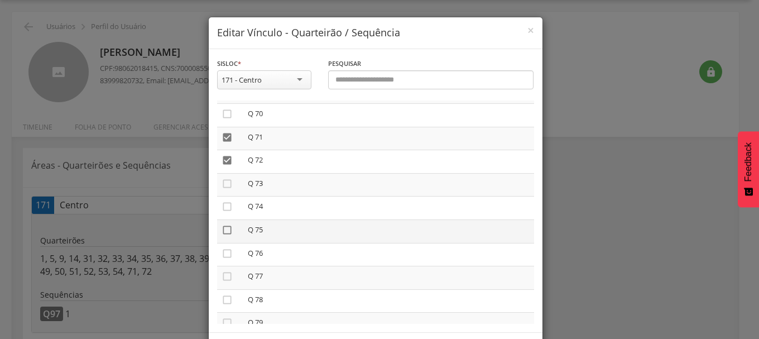
click at [223, 229] on icon "" at bounding box center [227, 229] width 11 height 11
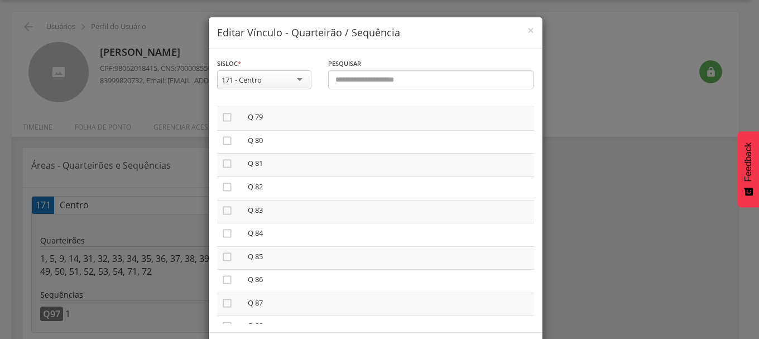
scroll to position [1841, 0]
click at [223, 121] on icon "" at bounding box center [227, 122] width 11 height 11
click at [223, 214] on icon "" at bounding box center [227, 215] width 11 height 11
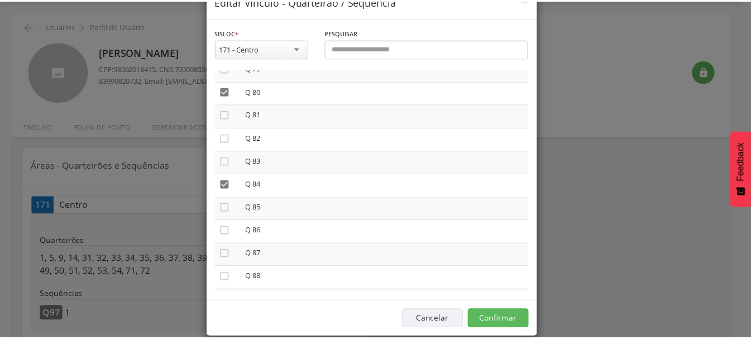
scroll to position [47, 0]
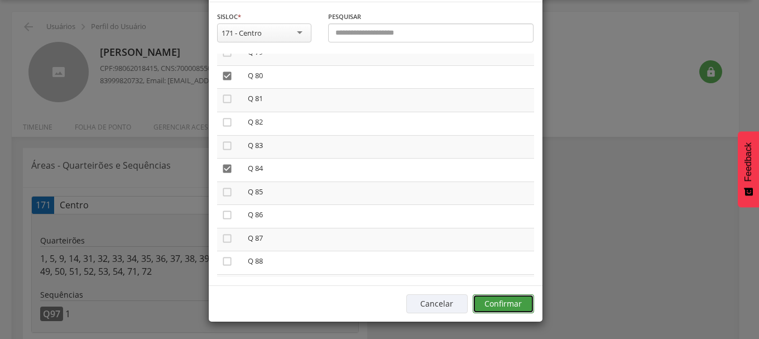
click at [488, 304] on button "Confirmar" at bounding box center [503, 303] width 61 height 19
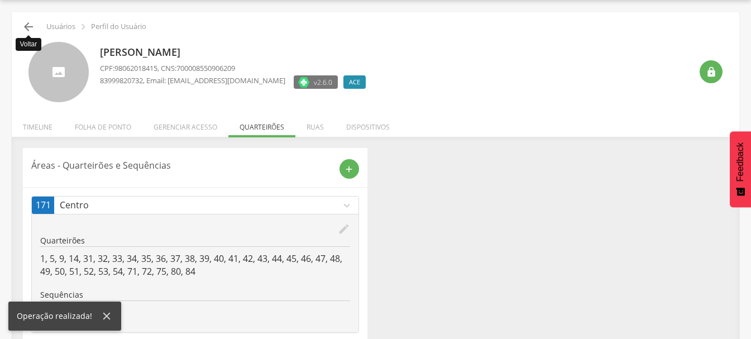
click at [25, 26] on icon "" at bounding box center [28, 26] width 13 height 13
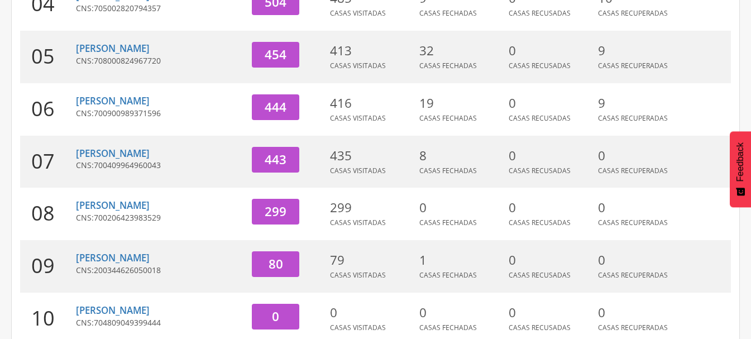
scroll to position [391, 0]
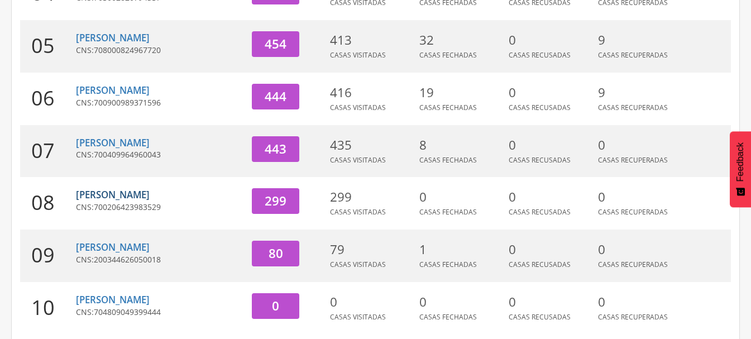
click at [116, 197] on link "[PERSON_NAME]" at bounding box center [113, 194] width 74 height 13
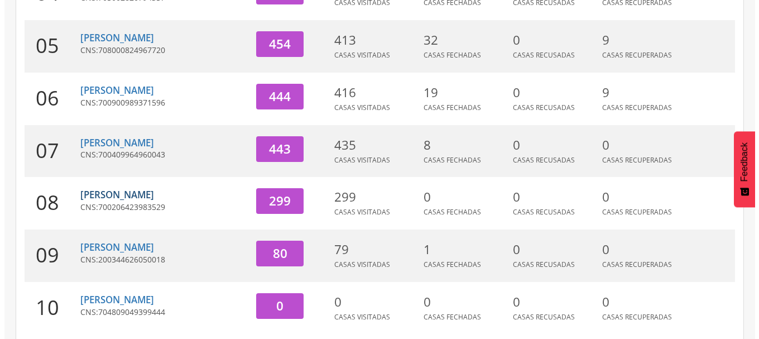
scroll to position [33, 0]
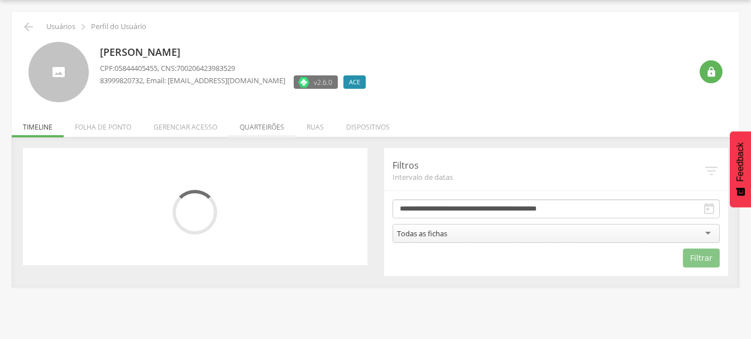
click at [261, 124] on li "Quarteirões" at bounding box center [261, 124] width 67 height 26
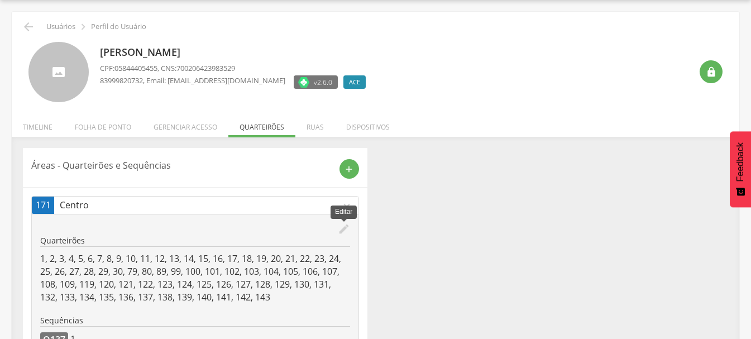
click at [347, 226] on icon "edit" at bounding box center [344, 229] width 12 height 12
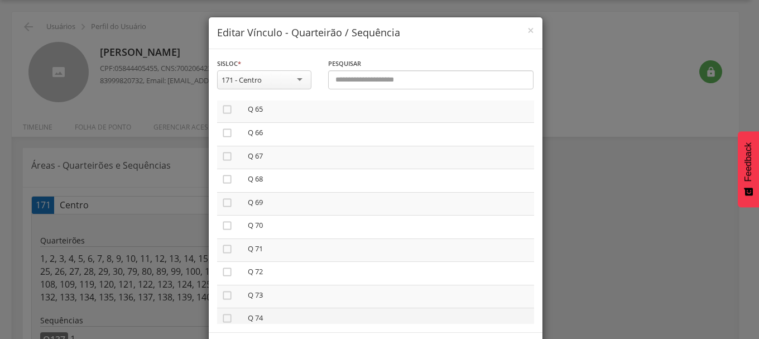
scroll to position [1618, 0]
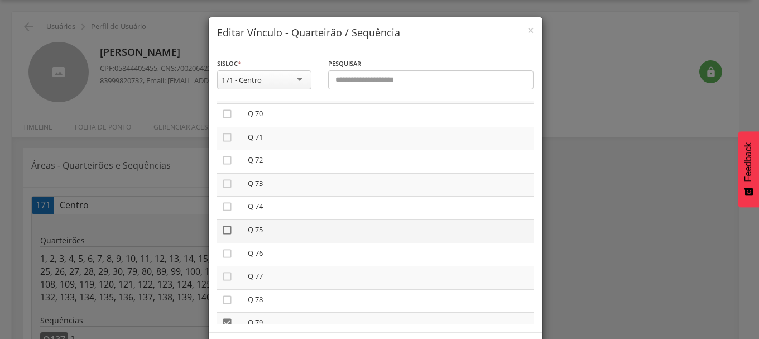
click at [222, 227] on icon "" at bounding box center [227, 229] width 11 height 11
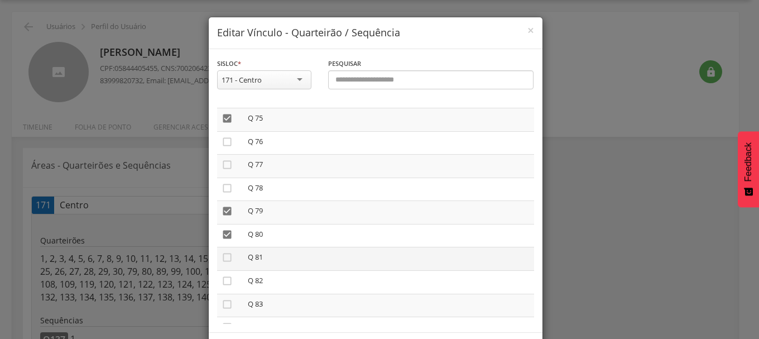
scroll to position [1841, 0]
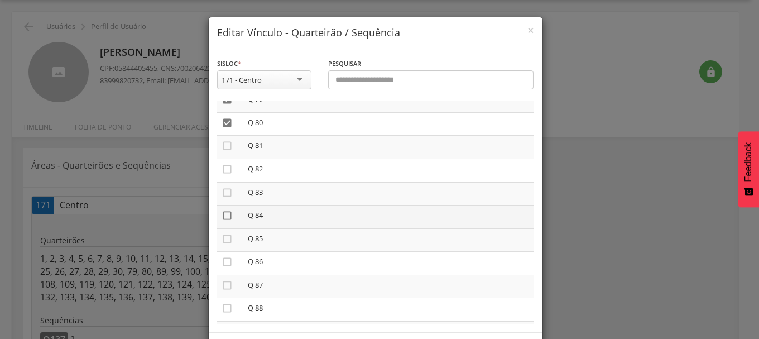
click at [222, 217] on icon "" at bounding box center [227, 215] width 11 height 11
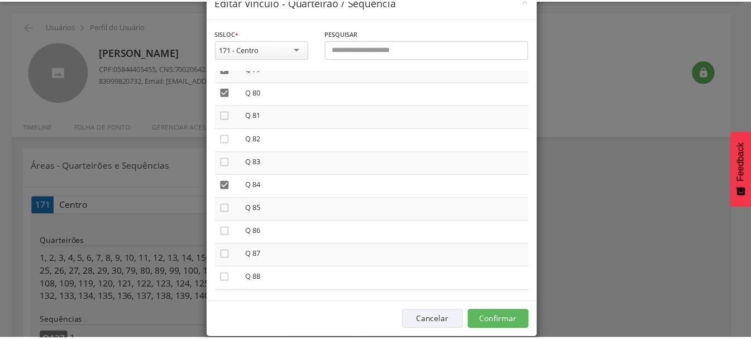
scroll to position [47, 0]
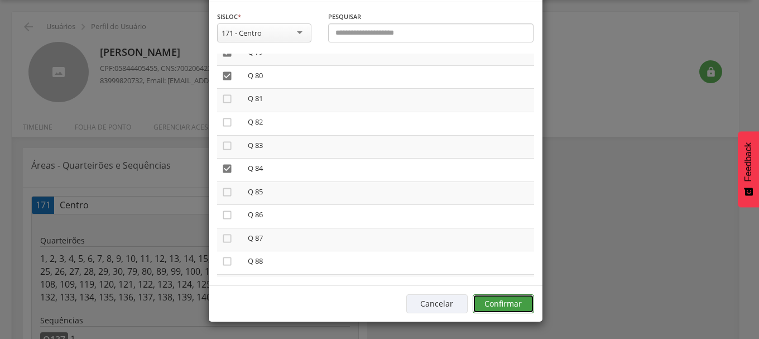
click at [501, 301] on button "Confirmar" at bounding box center [503, 303] width 61 height 19
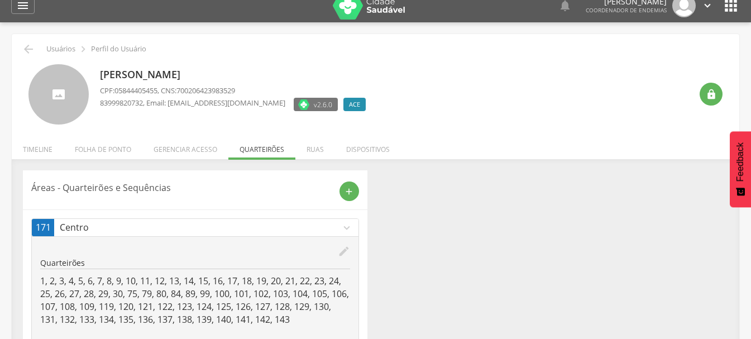
scroll to position [0, 0]
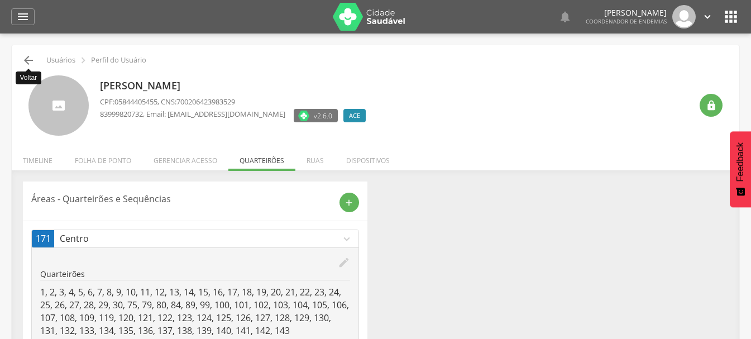
click at [26, 55] on icon "" at bounding box center [28, 60] width 13 height 13
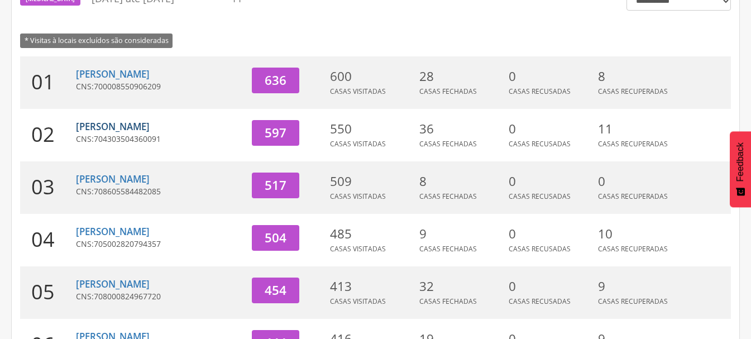
scroll to position [145, 0]
click at [137, 233] on link "[PERSON_NAME]" at bounding box center [113, 230] width 74 height 13
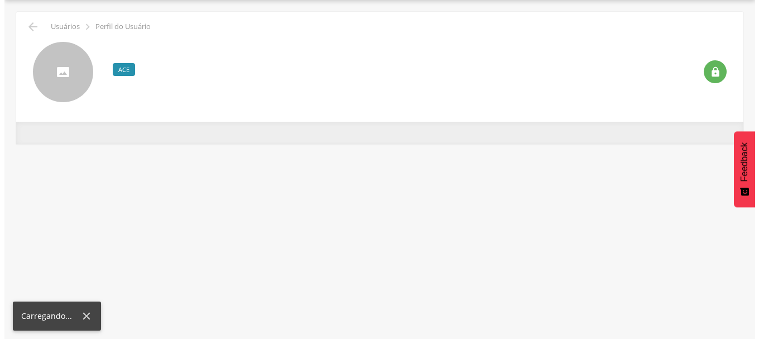
scroll to position [33, 0]
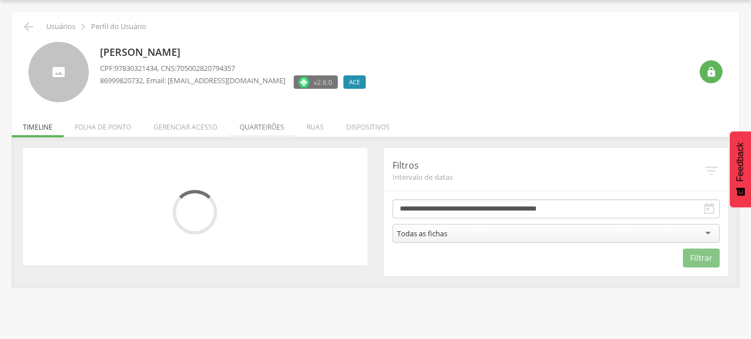
click at [259, 126] on li "Quarteirões" at bounding box center [261, 124] width 67 height 26
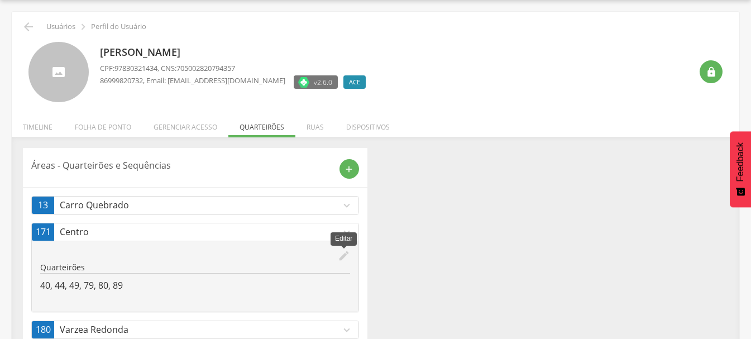
click at [344, 258] on icon "edit" at bounding box center [344, 255] width 12 height 12
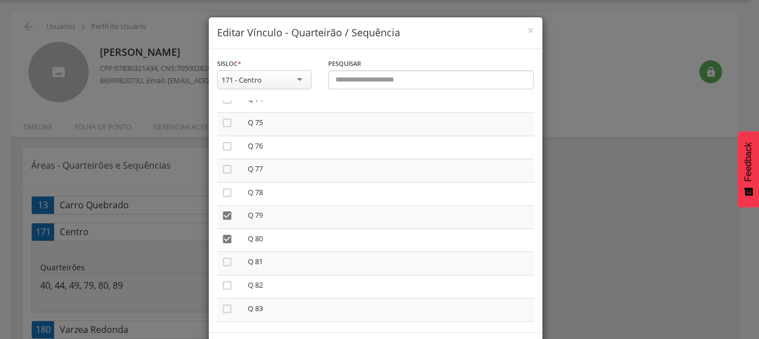
scroll to position [1730, 0]
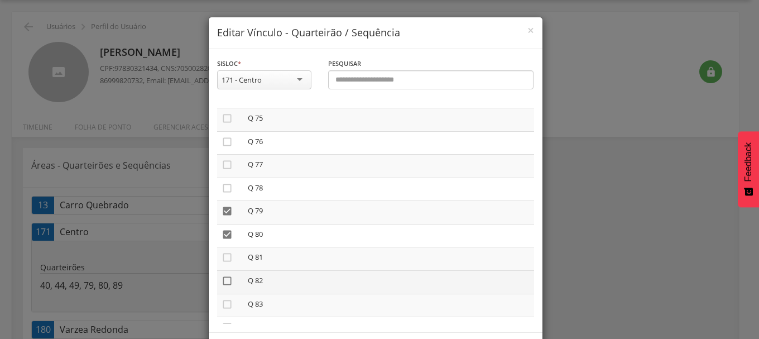
click at [222, 282] on icon "" at bounding box center [227, 280] width 11 height 11
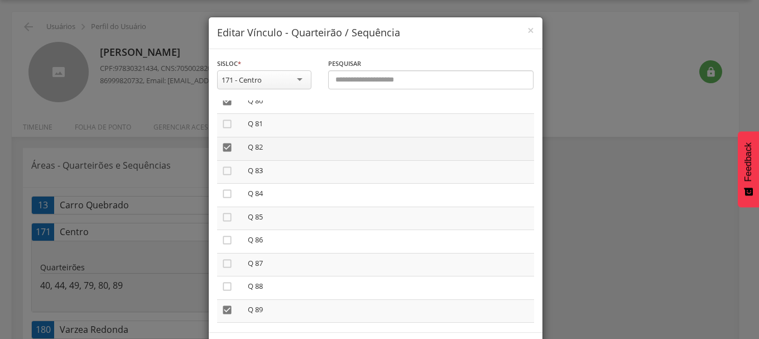
scroll to position [1897, 0]
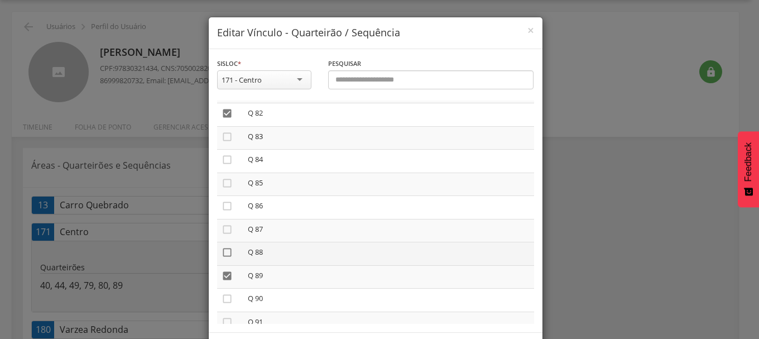
click at [224, 251] on icon "" at bounding box center [227, 252] width 11 height 11
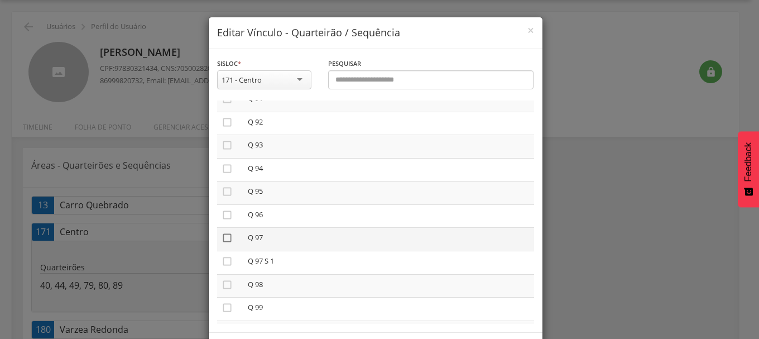
click at [222, 241] on icon "" at bounding box center [227, 237] width 11 height 11
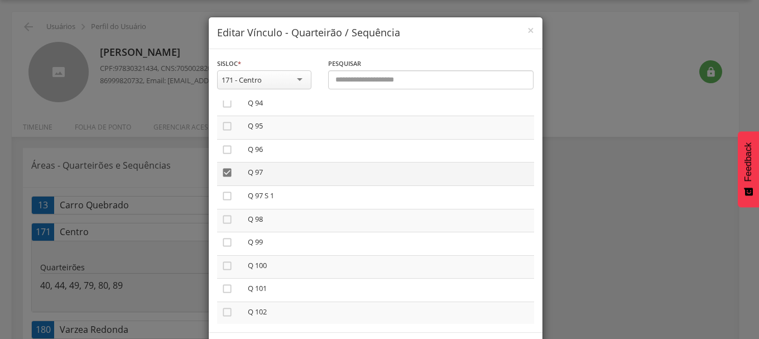
scroll to position [2232, 0]
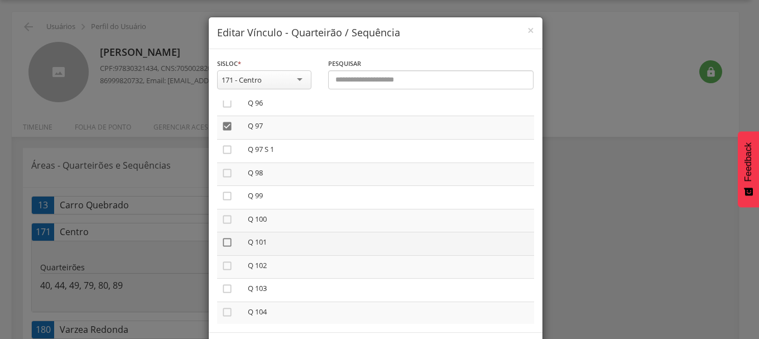
click at [222, 240] on icon "" at bounding box center [227, 242] width 11 height 11
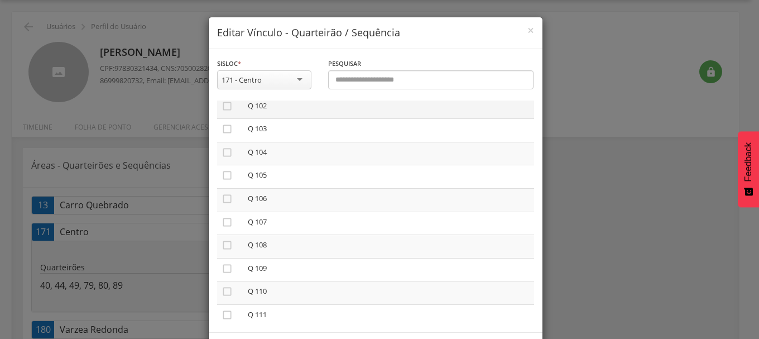
scroll to position [2399, 0]
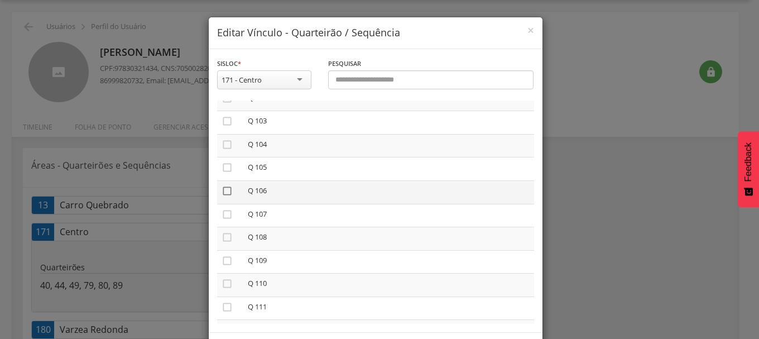
click at [222, 193] on icon "" at bounding box center [227, 190] width 11 height 11
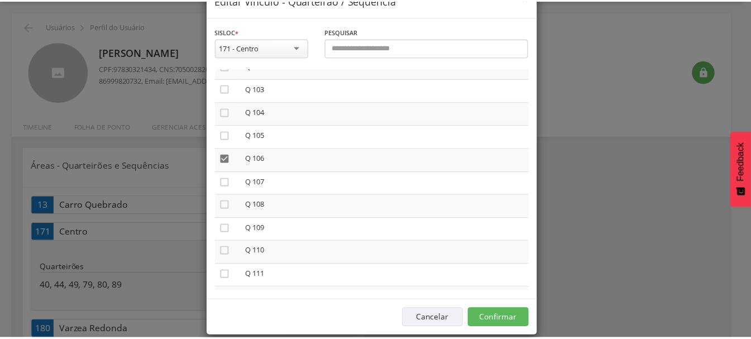
scroll to position [47, 0]
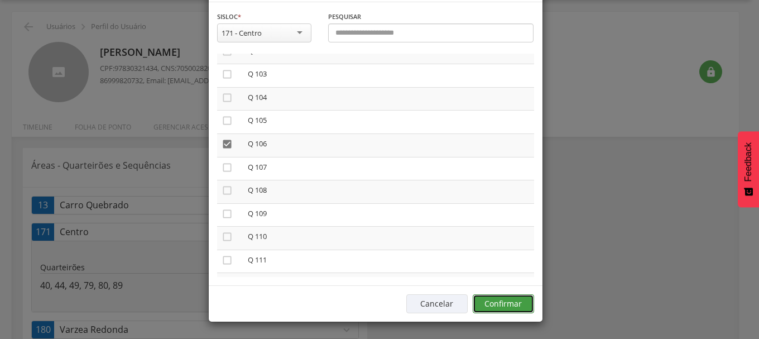
click at [496, 300] on button "Confirmar" at bounding box center [503, 303] width 61 height 19
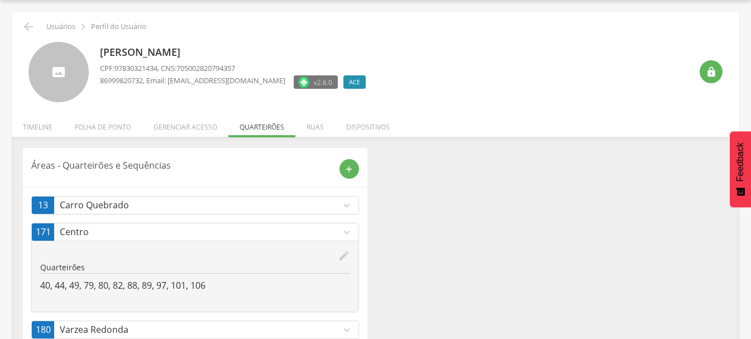
click at [335, 251] on div "edit" at bounding box center [195, 255] width 310 height 12
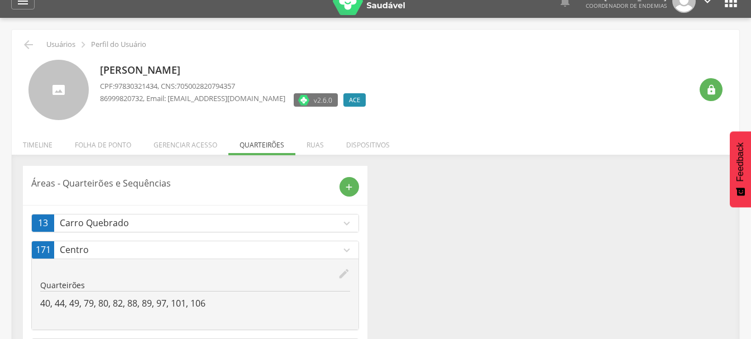
scroll to position [0, 0]
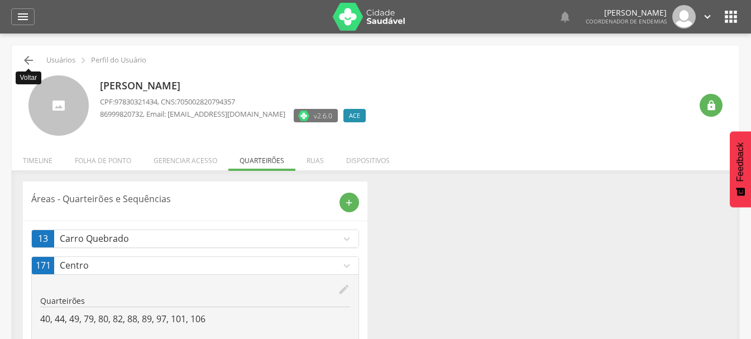
click at [31, 59] on icon "" at bounding box center [28, 60] width 13 height 13
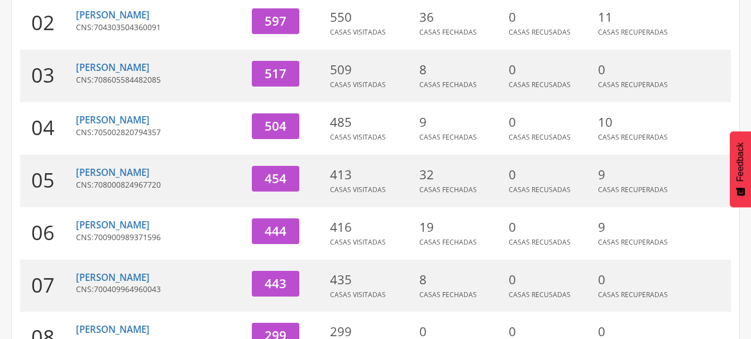
scroll to position [257, 0]
click at [150, 278] on link "[PERSON_NAME]" at bounding box center [113, 276] width 74 height 13
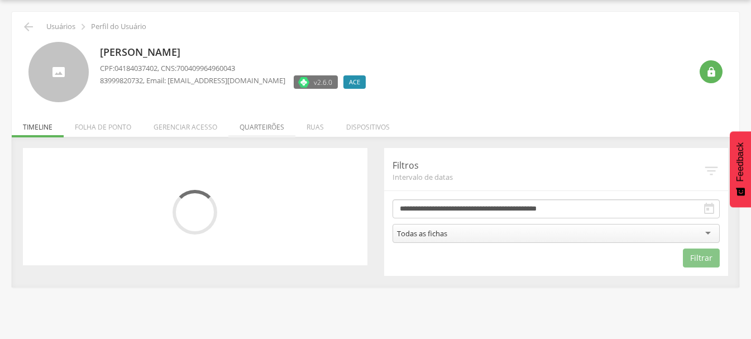
click at [265, 124] on li "Quarteirões" at bounding box center [261, 124] width 67 height 26
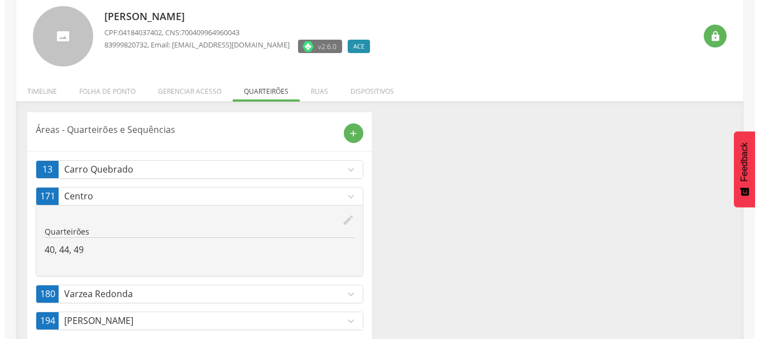
scroll to position [92, 0]
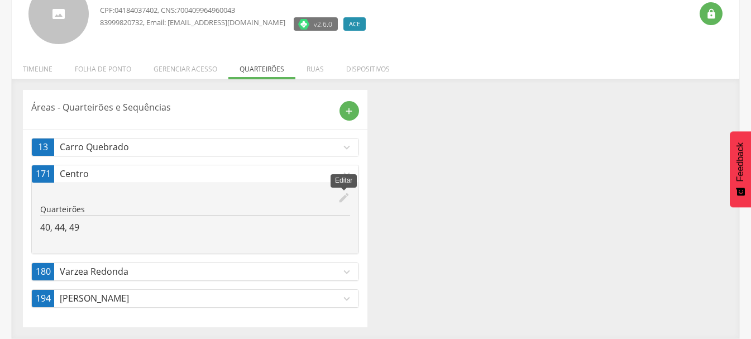
click at [343, 198] on icon "edit" at bounding box center [344, 197] width 12 height 12
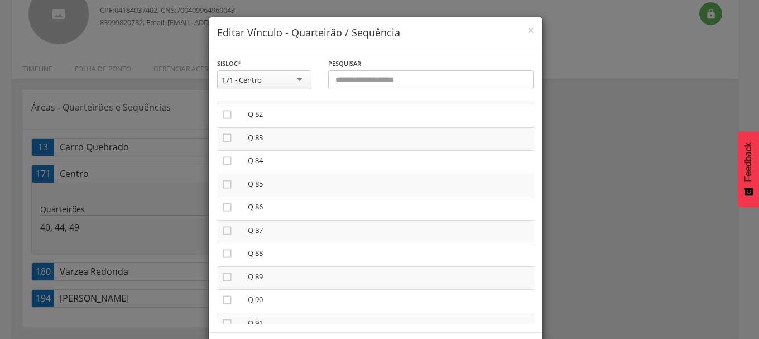
scroll to position [1897, 0]
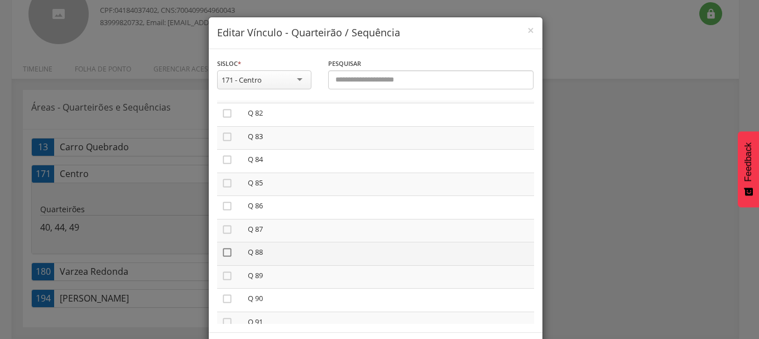
click at [222, 253] on icon "" at bounding box center [227, 252] width 11 height 11
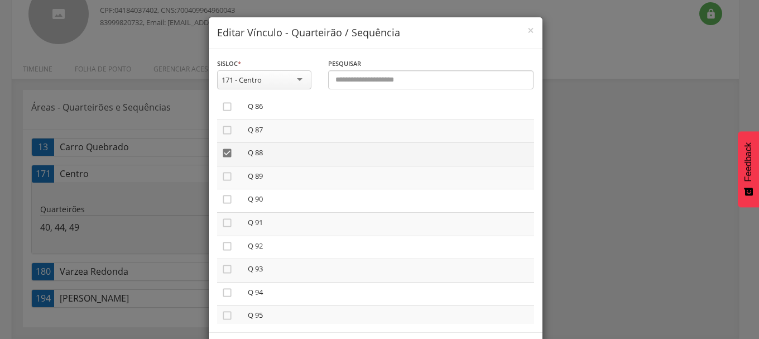
scroll to position [2009, 0]
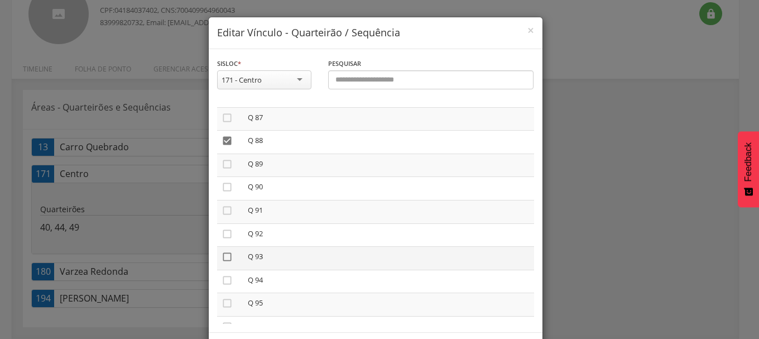
click at [222, 259] on icon "" at bounding box center [227, 256] width 11 height 11
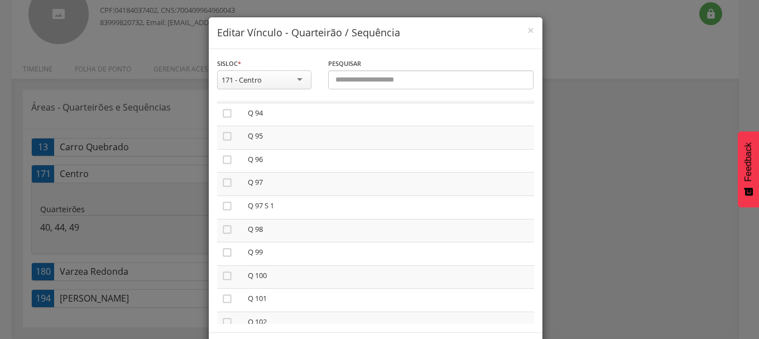
scroll to position [2176, 0]
click at [224, 182] on icon "" at bounding box center [227, 181] width 11 height 11
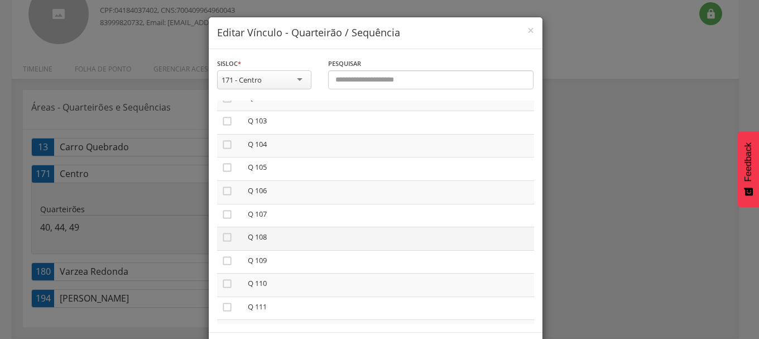
scroll to position [2344, 0]
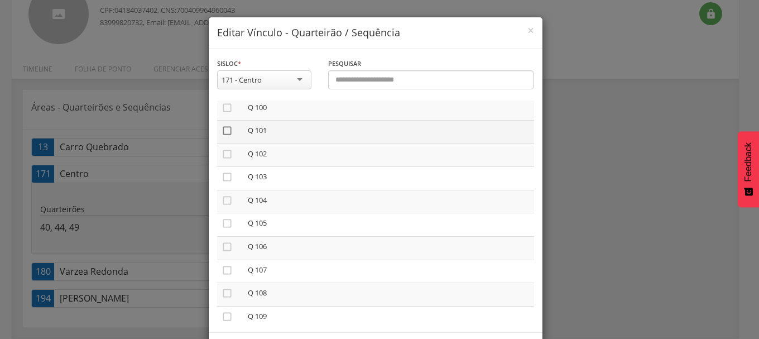
click at [222, 131] on icon "" at bounding box center [227, 130] width 11 height 11
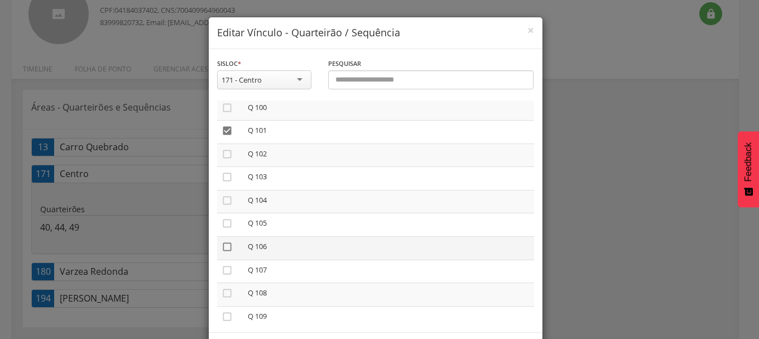
click at [224, 247] on icon "" at bounding box center [227, 246] width 11 height 11
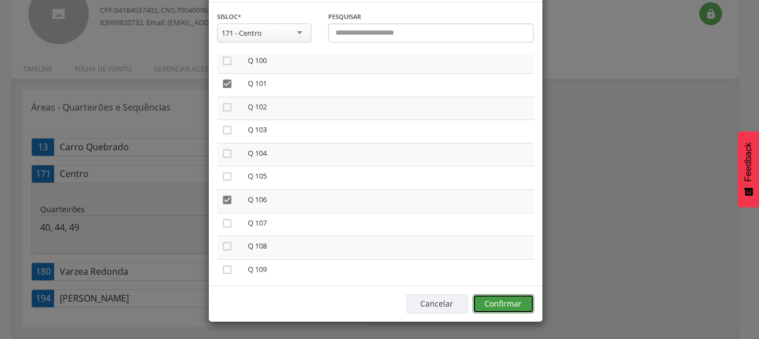
click at [492, 306] on button "Confirmar" at bounding box center [503, 303] width 61 height 19
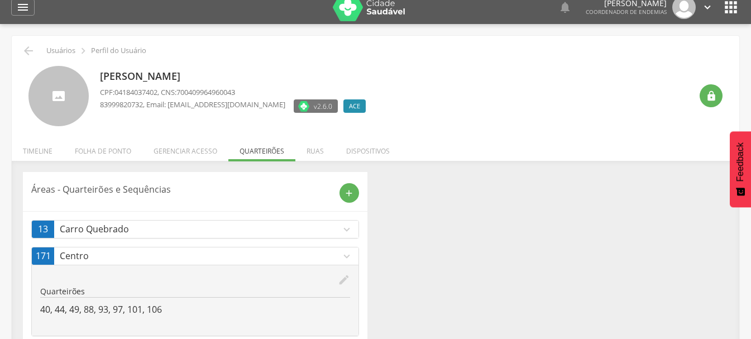
scroll to position [0, 0]
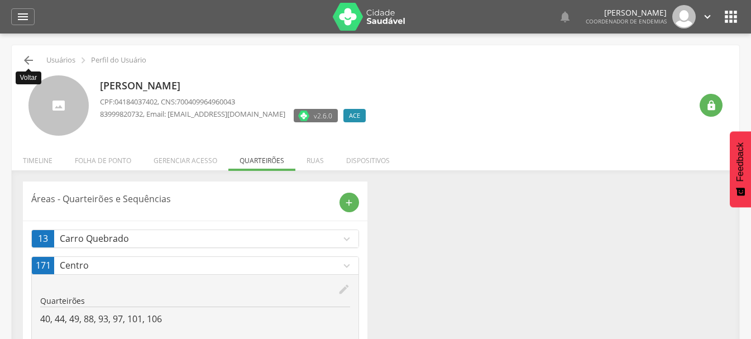
click at [30, 59] on icon "" at bounding box center [28, 60] width 13 height 13
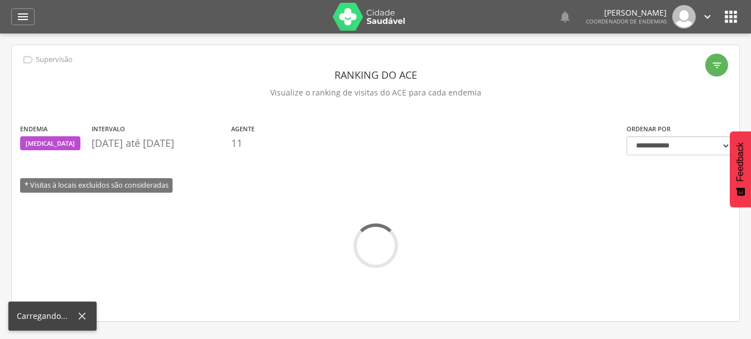
scroll to position [33, 0]
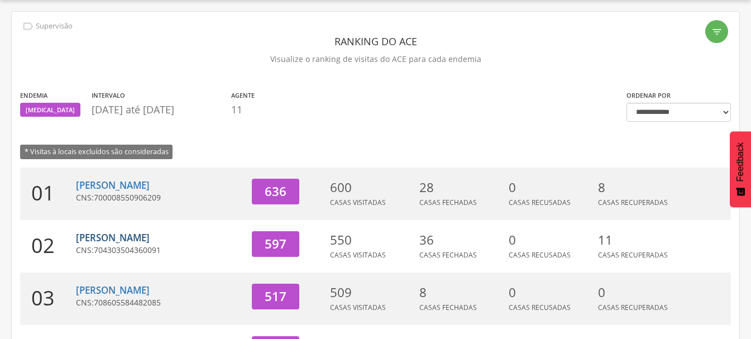
click at [143, 237] on link "[PERSON_NAME]" at bounding box center [113, 237] width 74 height 13
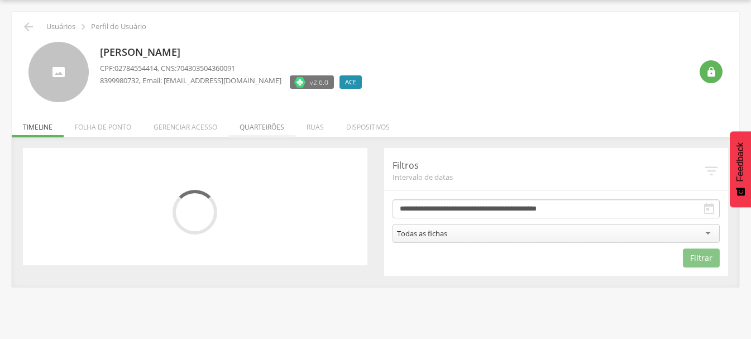
click at [271, 128] on li "Quarteirões" at bounding box center [261, 124] width 67 height 26
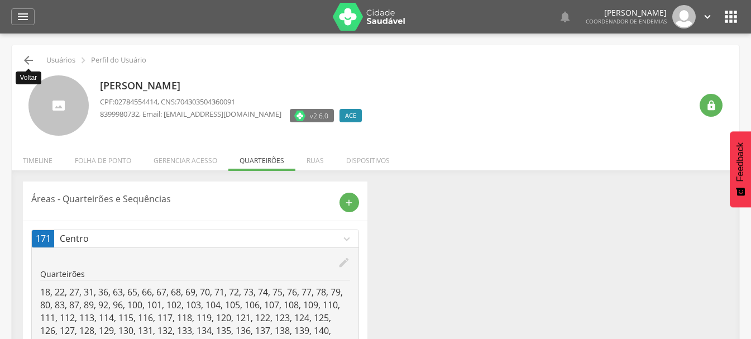
click at [27, 63] on icon "" at bounding box center [28, 60] width 13 height 13
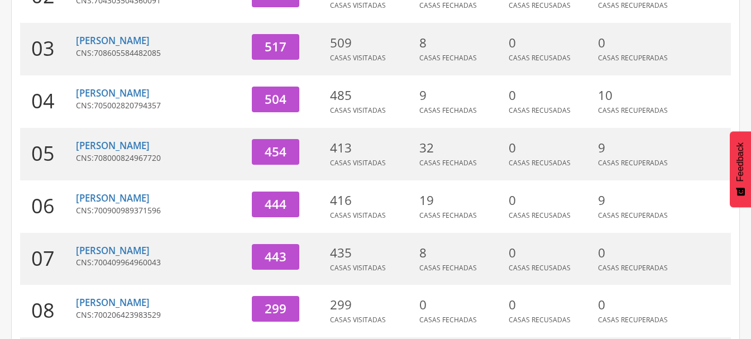
scroll to position [312, 0]
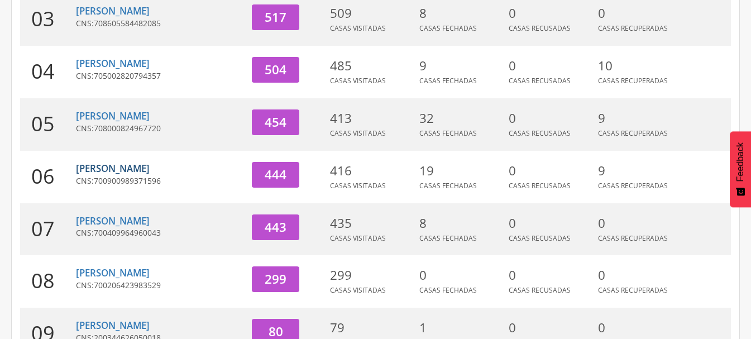
click at [124, 170] on link "[PERSON_NAME]" at bounding box center [113, 168] width 74 height 13
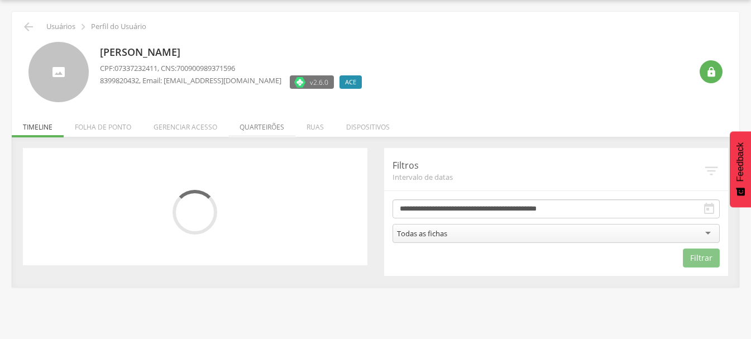
click at [264, 126] on li "Quarteirões" at bounding box center [261, 124] width 67 height 26
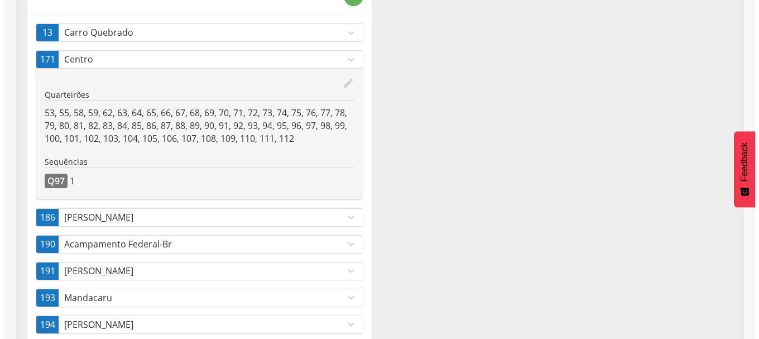
scroll to position [232, 0]
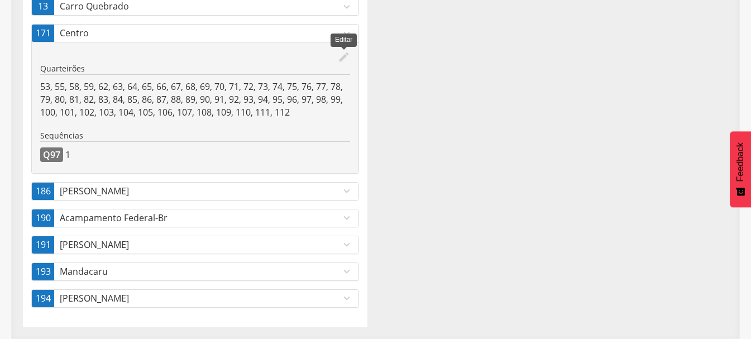
click at [339, 52] on icon "edit" at bounding box center [344, 57] width 12 height 12
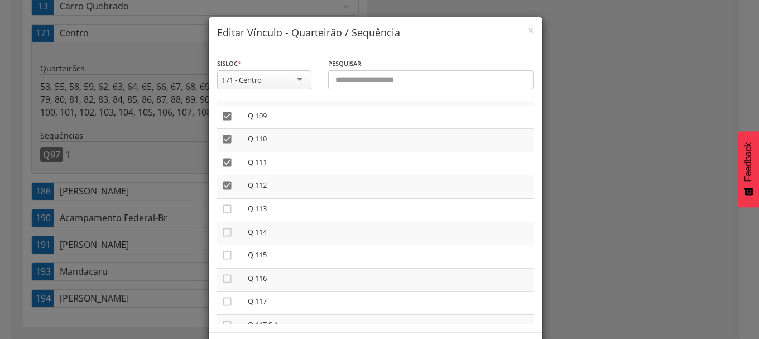
scroll to position [2526, 0]
click at [223, 276] on icon "" at bounding box center [227, 273] width 11 height 11
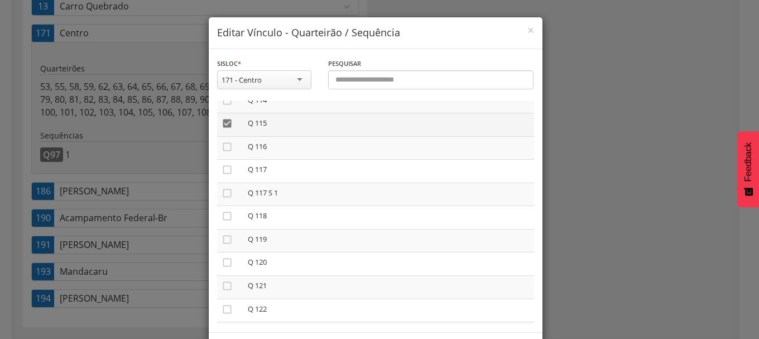
scroll to position [2693, 0]
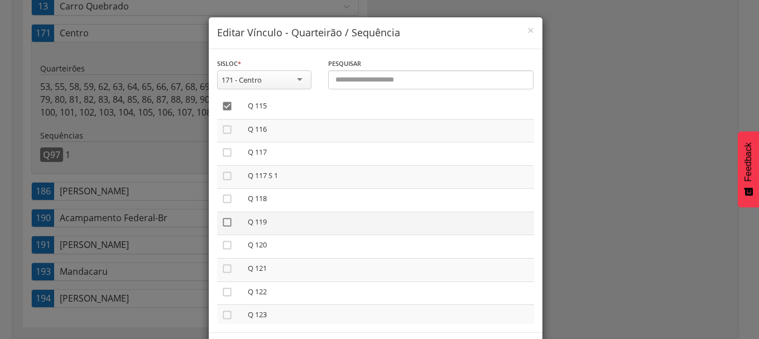
click at [225, 225] on icon "" at bounding box center [227, 222] width 11 height 11
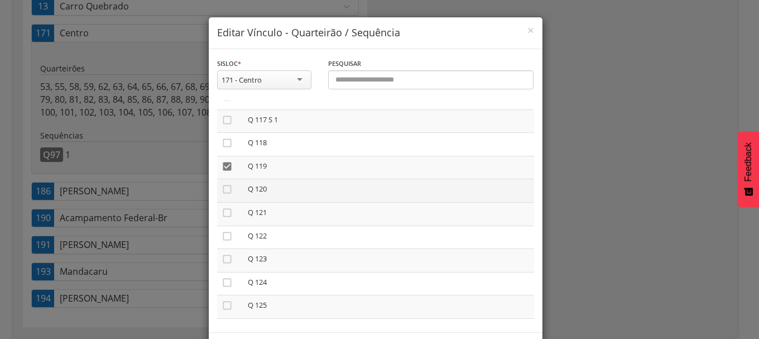
scroll to position [2805, 0]
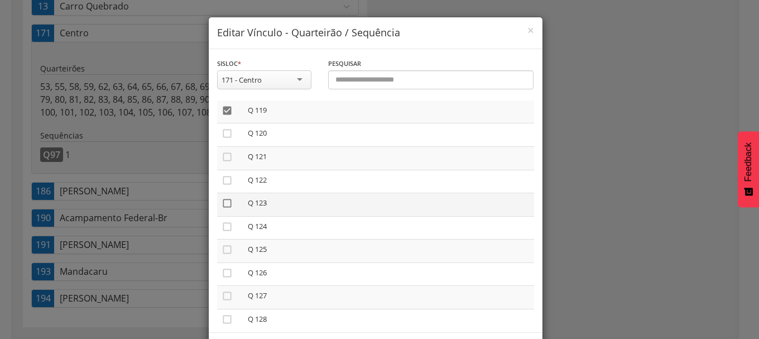
click at [222, 206] on icon "" at bounding box center [227, 203] width 11 height 11
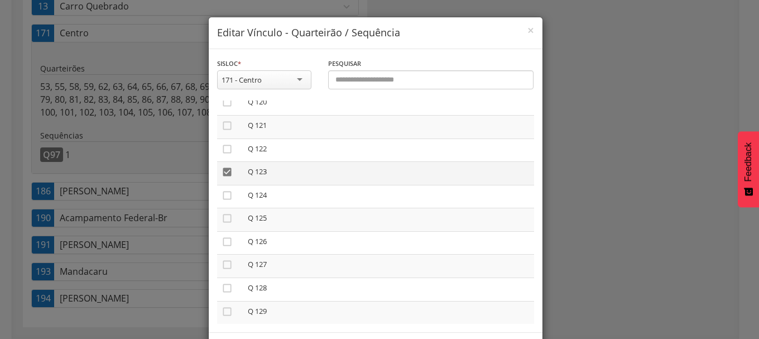
scroll to position [2860, 0]
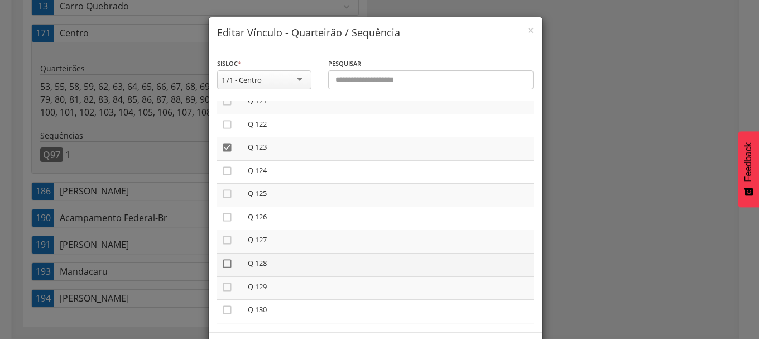
click at [222, 263] on icon "" at bounding box center [227, 263] width 11 height 11
click at [222, 187] on icon "" at bounding box center [227, 188] width 11 height 11
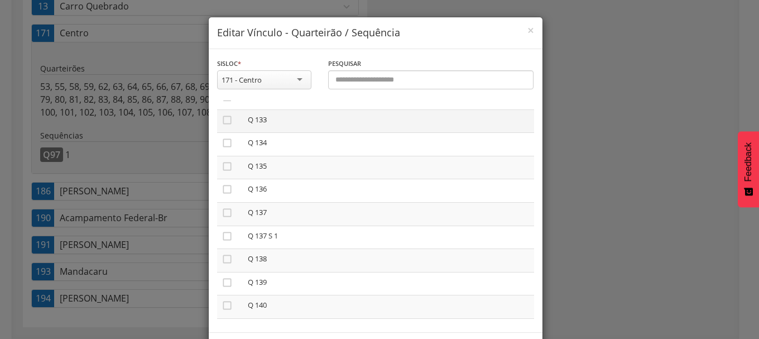
scroll to position [3139, 0]
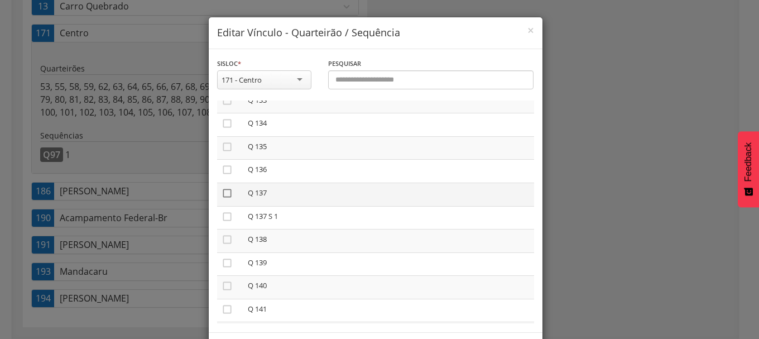
click at [223, 193] on icon "" at bounding box center [227, 192] width 11 height 11
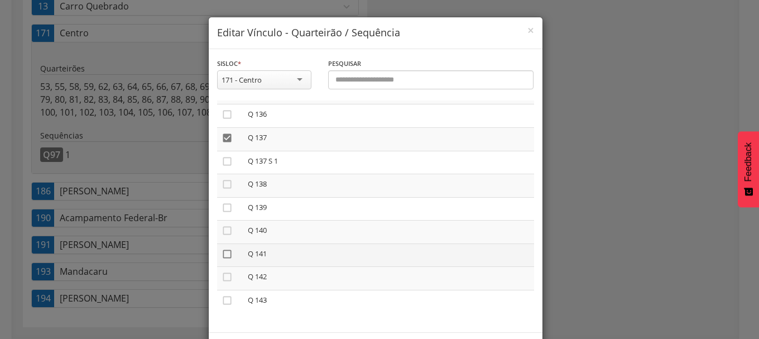
click at [225, 254] on icon "" at bounding box center [227, 253] width 11 height 11
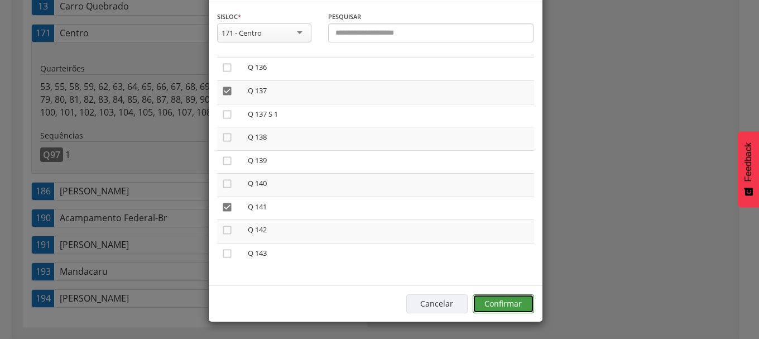
click at [512, 307] on button "Confirmar" at bounding box center [503, 303] width 61 height 19
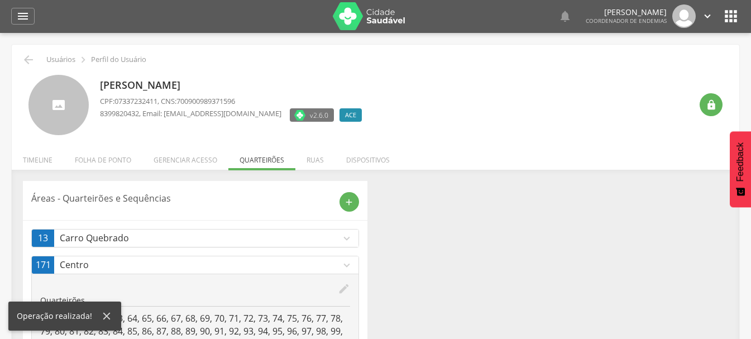
scroll to position [0, 0]
click at [30, 59] on icon "" at bounding box center [28, 60] width 13 height 13
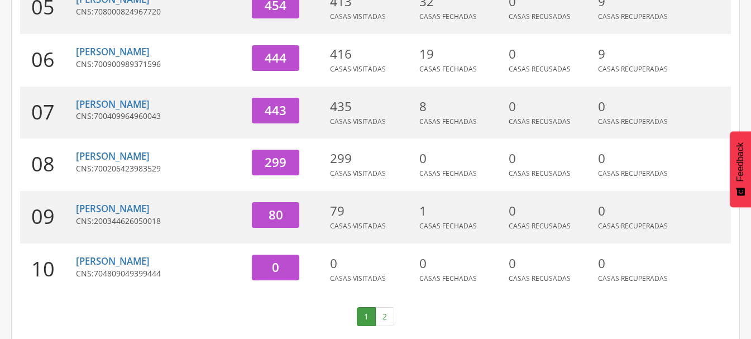
scroll to position [436, 0]
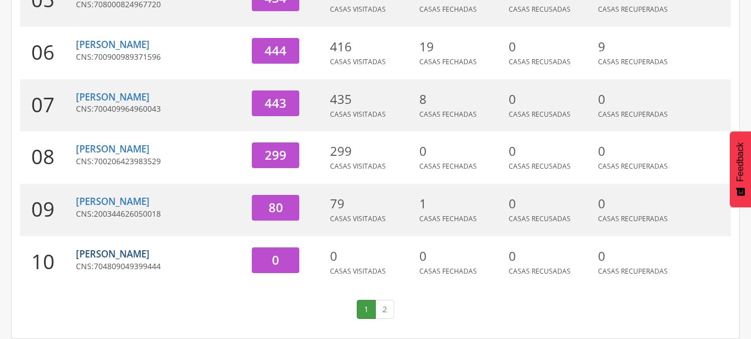
click at [150, 253] on link "[PERSON_NAME]" at bounding box center [113, 253] width 74 height 13
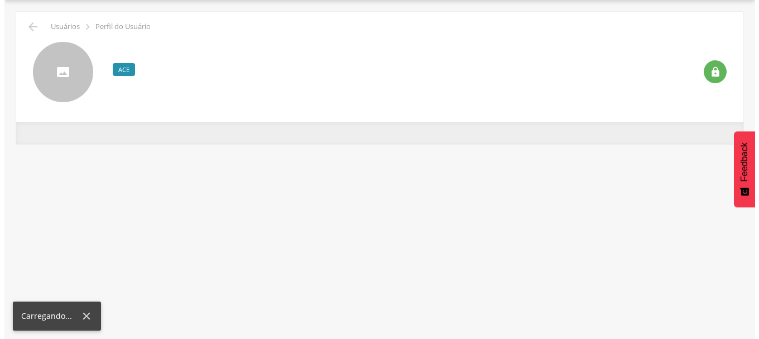
scroll to position [33, 0]
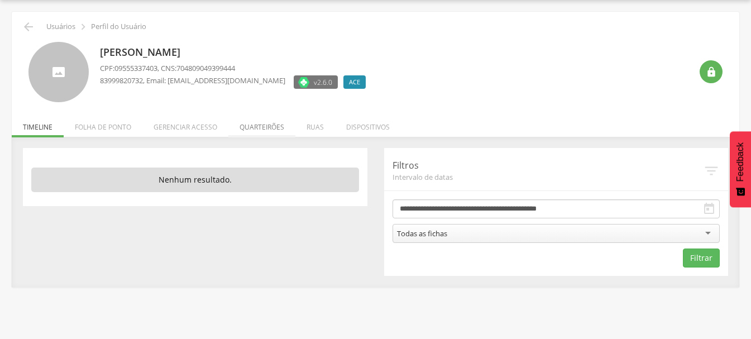
click at [258, 125] on li "Quarteirões" at bounding box center [261, 124] width 67 height 26
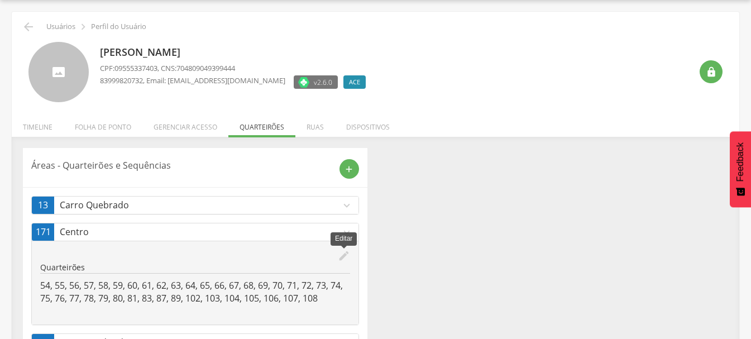
click at [340, 251] on icon "edit" at bounding box center [344, 255] width 12 height 12
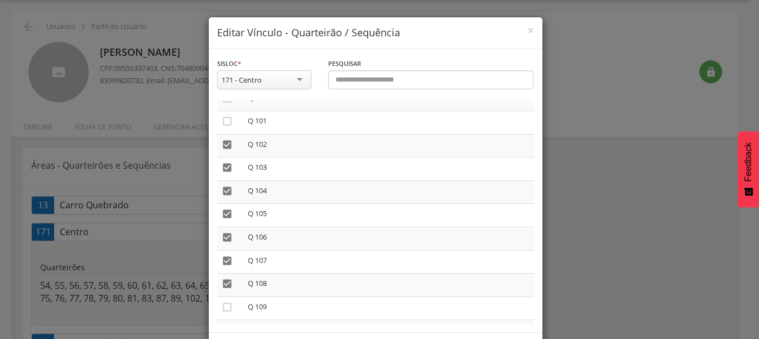
scroll to position [2399, 0]
click at [225, 285] on icon "" at bounding box center [227, 283] width 11 height 11
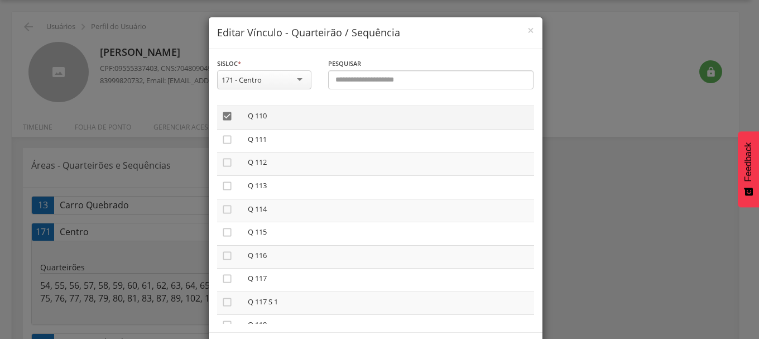
scroll to position [2623, 0]
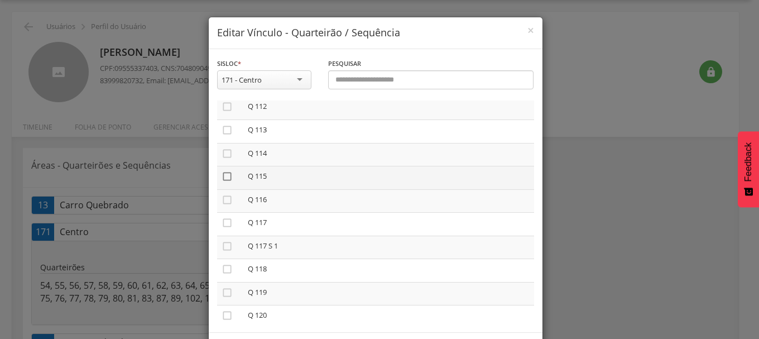
click at [223, 180] on icon "" at bounding box center [227, 176] width 11 height 11
click at [225, 294] on icon "" at bounding box center [227, 292] width 11 height 11
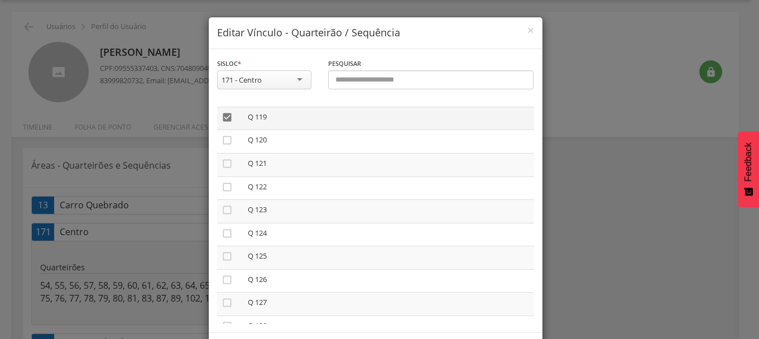
scroll to position [2846, 0]
click at [226, 162] on icon "" at bounding box center [227, 161] width 11 height 11
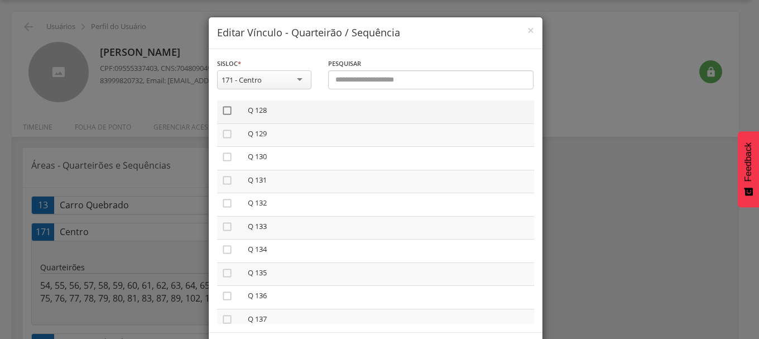
click at [222, 110] on icon "" at bounding box center [227, 110] width 11 height 11
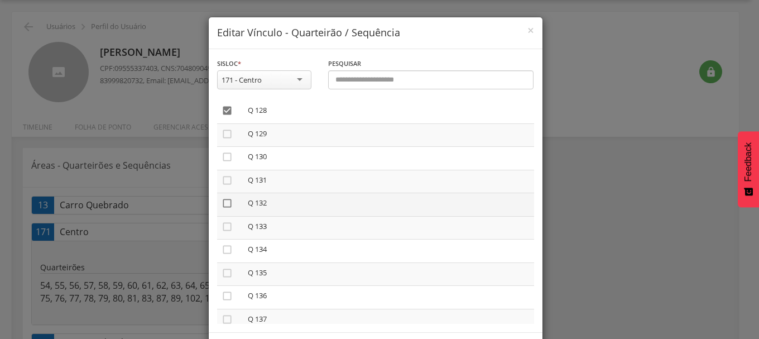
click at [222, 202] on icon "" at bounding box center [227, 203] width 11 height 11
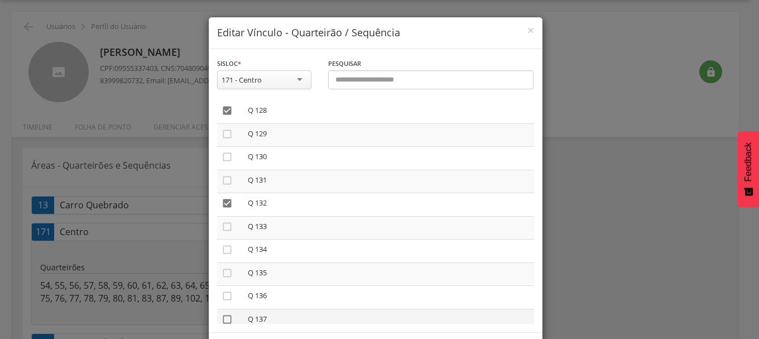
click at [223, 320] on icon "" at bounding box center [227, 319] width 11 height 11
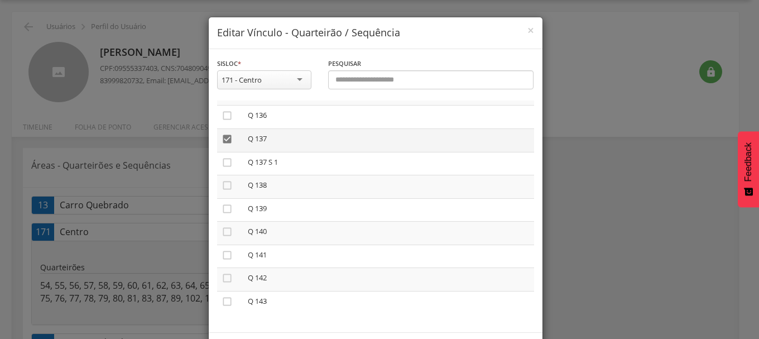
scroll to position [3195, 0]
click at [224, 253] on icon "" at bounding box center [227, 253] width 11 height 11
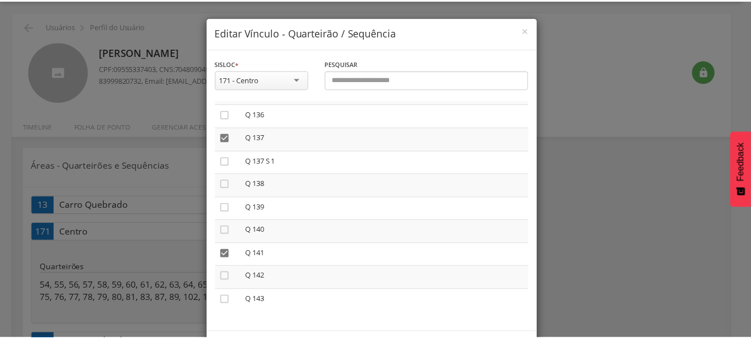
scroll to position [47, 0]
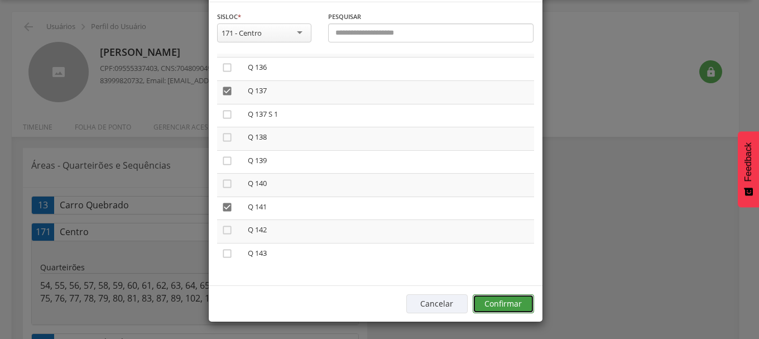
click at [508, 298] on button "Confirmar" at bounding box center [503, 303] width 61 height 19
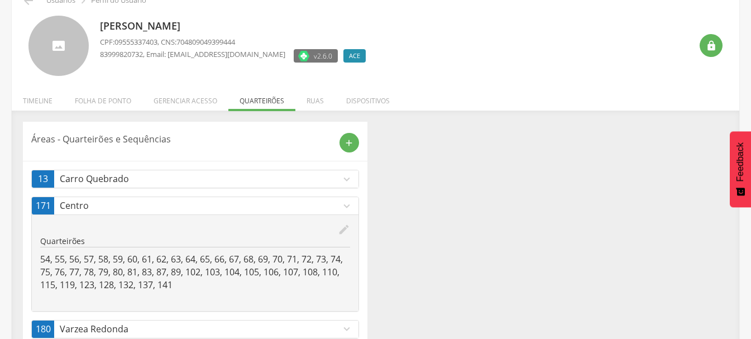
scroll to position [0, 0]
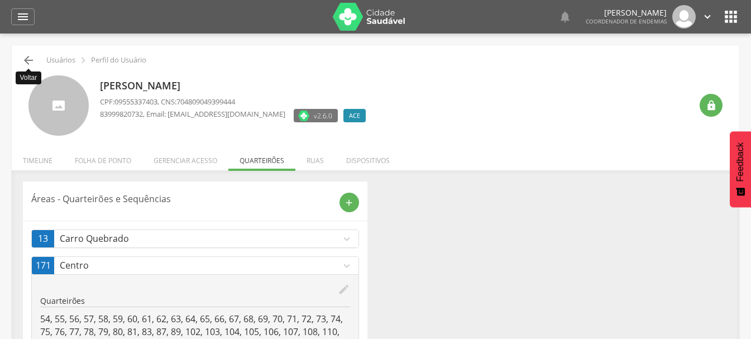
click at [28, 61] on icon "" at bounding box center [28, 60] width 13 height 13
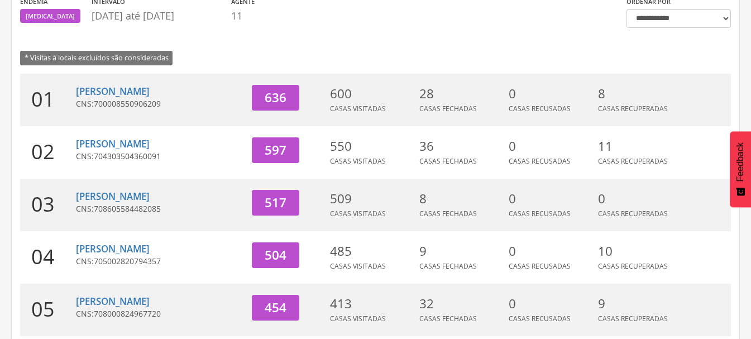
scroll to position [145, 0]
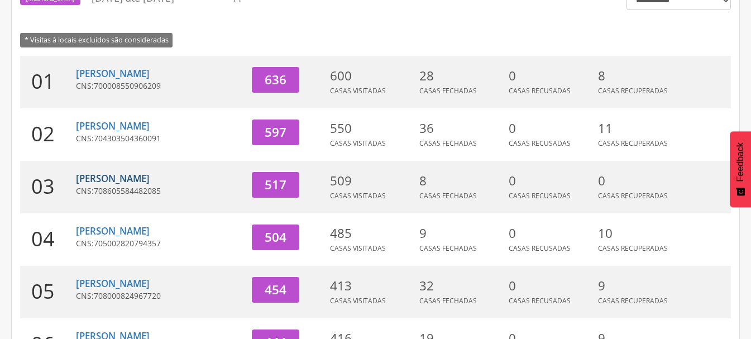
click at [120, 180] on link "[PERSON_NAME]" at bounding box center [113, 178] width 74 height 13
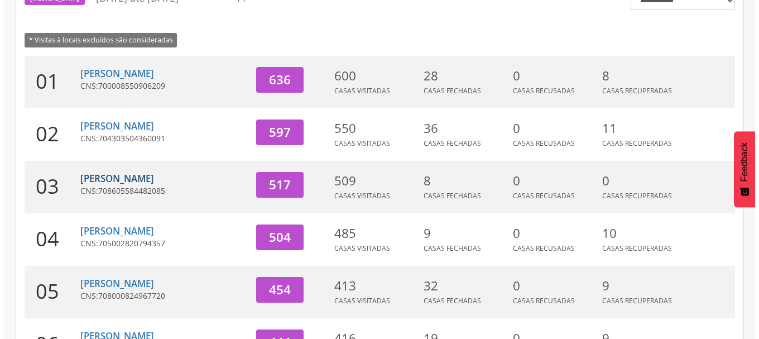
scroll to position [33, 0]
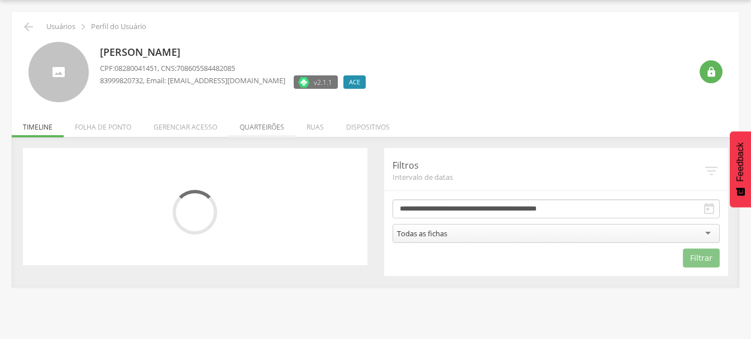
click at [262, 124] on li "Quarteirões" at bounding box center [261, 124] width 67 height 26
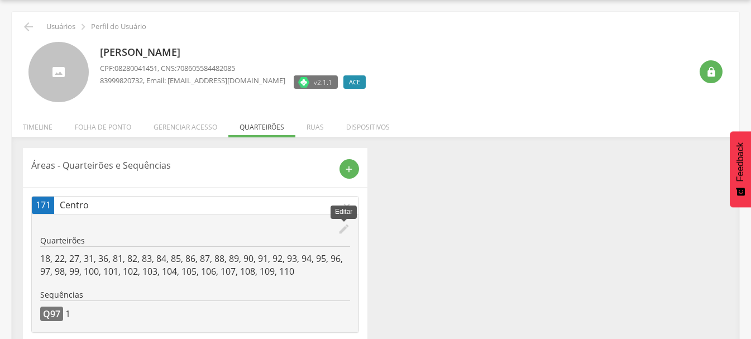
click at [347, 228] on icon "edit" at bounding box center [344, 229] width 12 height 12
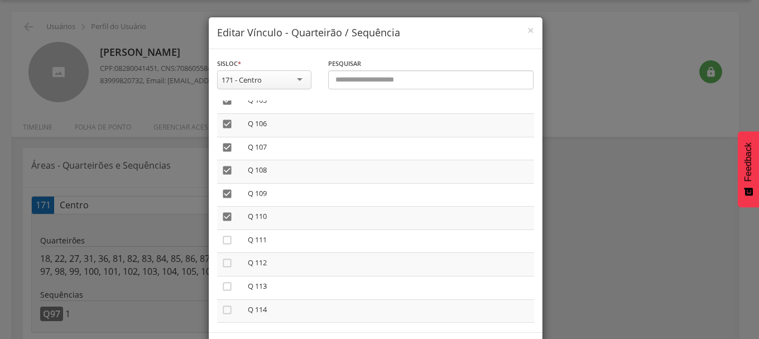
scroll to position [2567, 0]
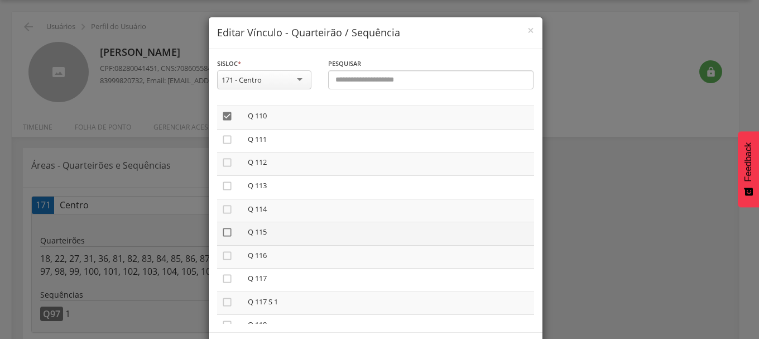
click at [223, 234] on icon "" at bounding box center [227, 232] width 11 height 11
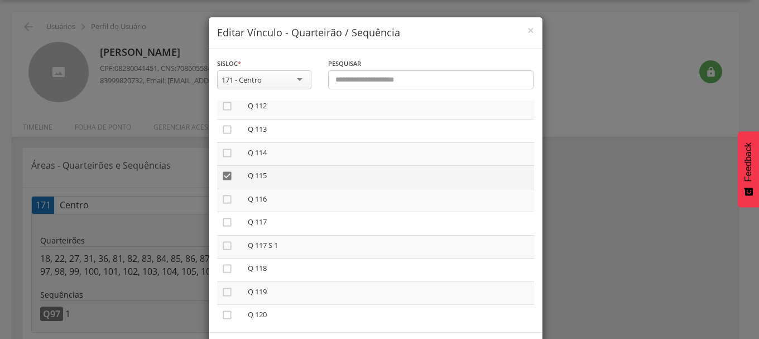
scroll to position [2678, 0]
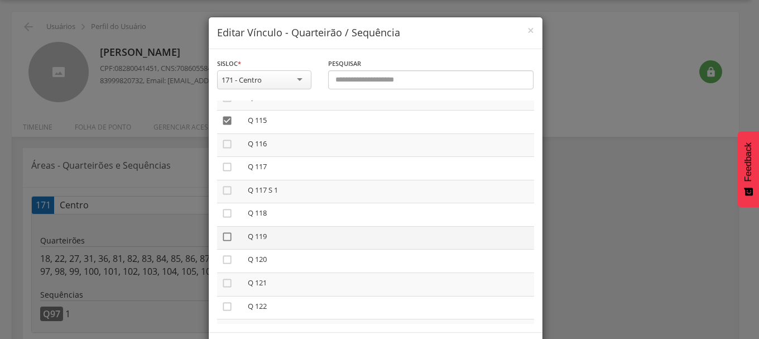
click at [222, 237] on icon "" at bounding box center [227, 236] width 11 height 11
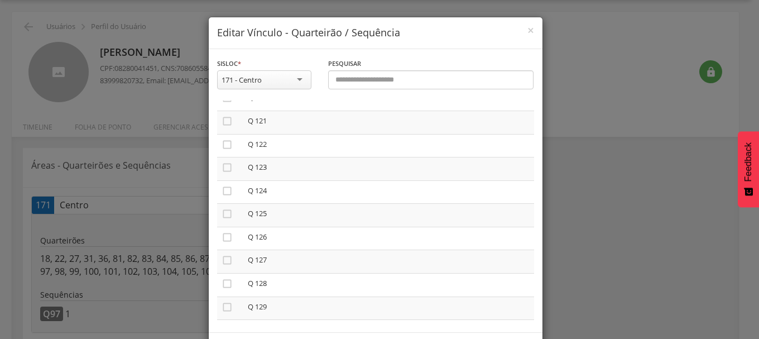
scroll to position [2846, 0]
click at [222, 166] on icon "" at bounding box center [227, 161] width 11 height 11
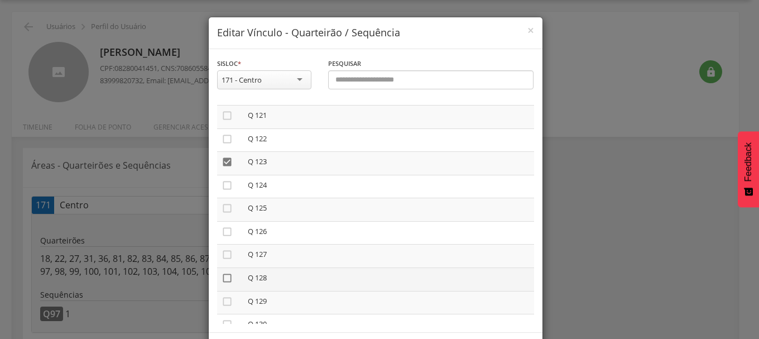
click at [224, 280] on icon "" at bounding box center [227, 277] width 11 height 11
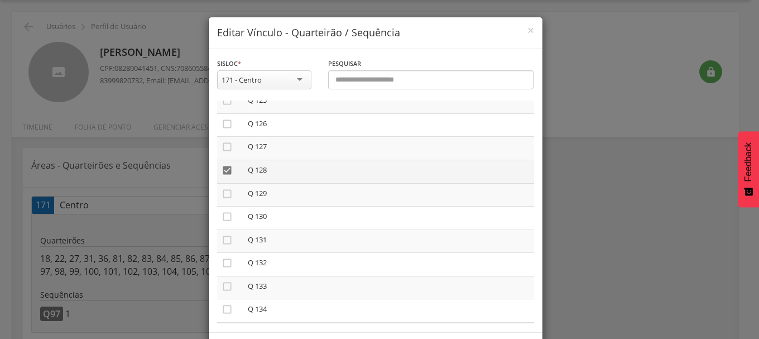
scroll to position [2957, 0]
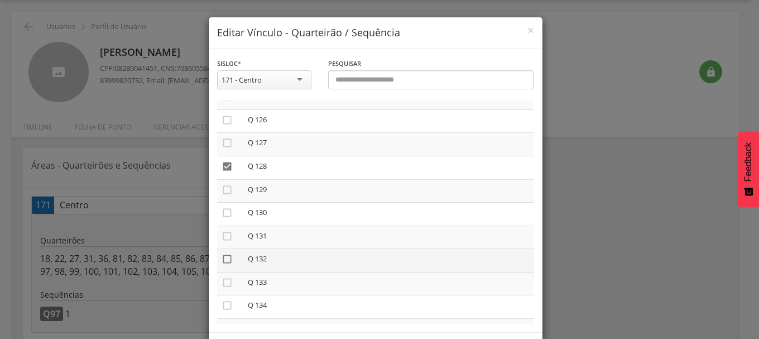
click at [227, 261] on icon "" at bounding box center [227, 258] width 11 height 11
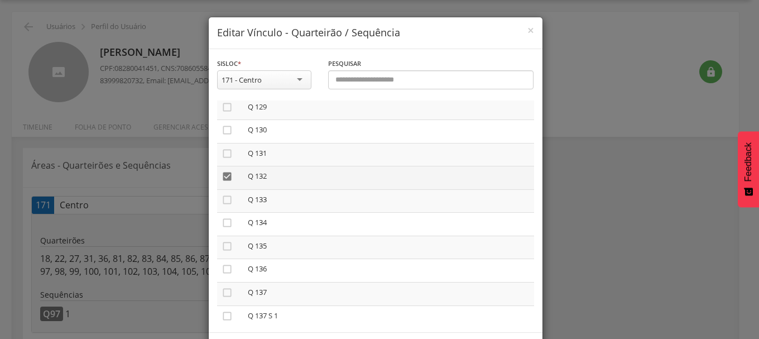
scroll to position [3069, 0]
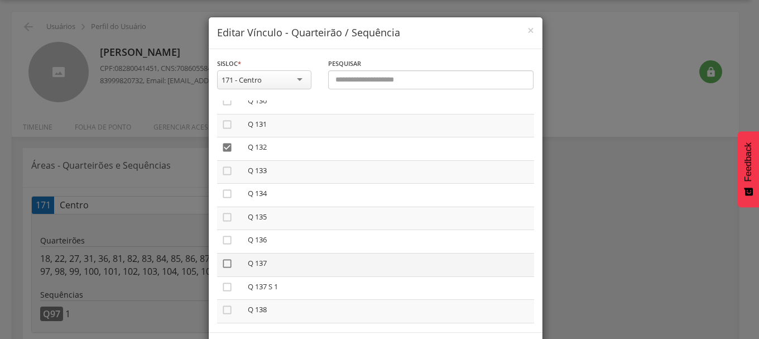
click at [222, 266] on icon "" at bounding box center [227, 263] width 11 height 11
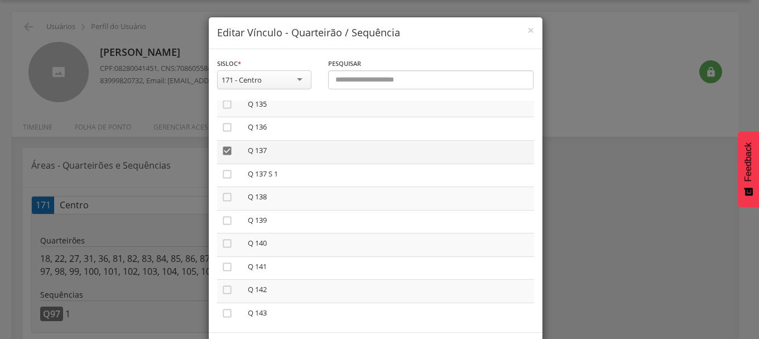
scroll to position [3195, 0]
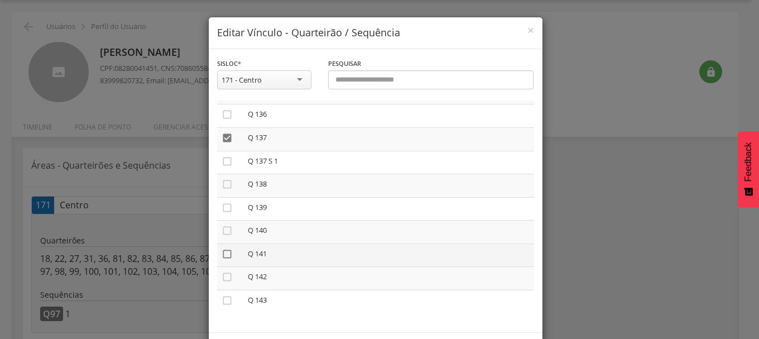
click at [222, 253] on icon "" at bounding box center [227, 253] width 11 height 11
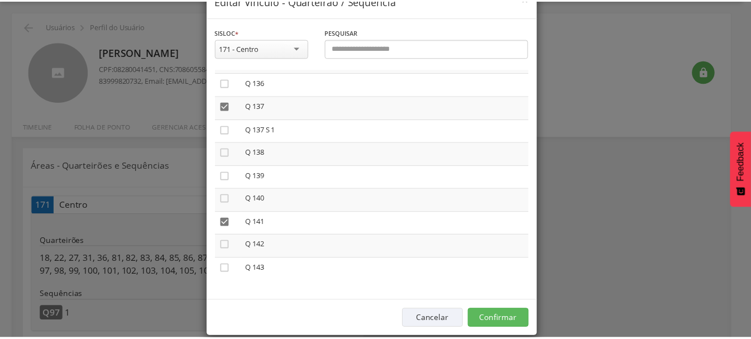
scroll to position [47, 0]
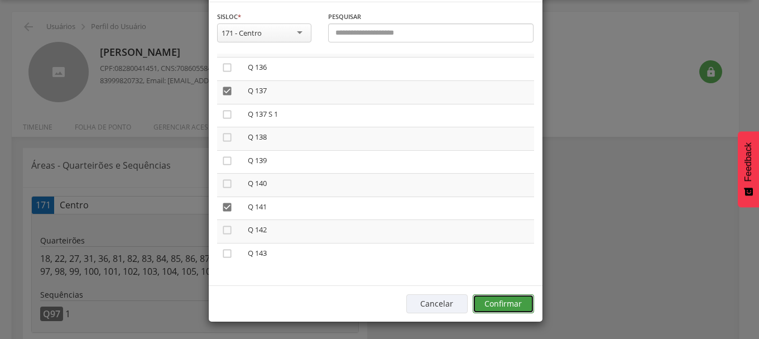
click at [507, 305] on button "Confirmar" at bounding box center [503, 303] width 61 height 19
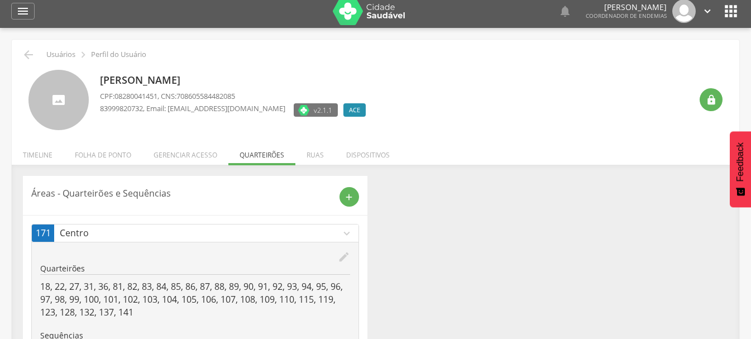
scroll to position [0, 0]
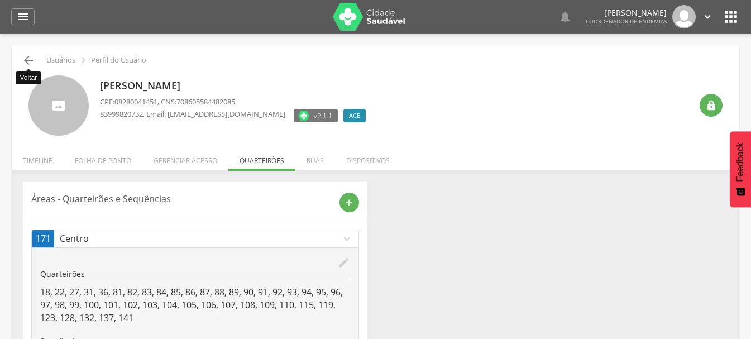
click at [27, 58] on icon "" at bounding box center [28, 60] width 13 height 13
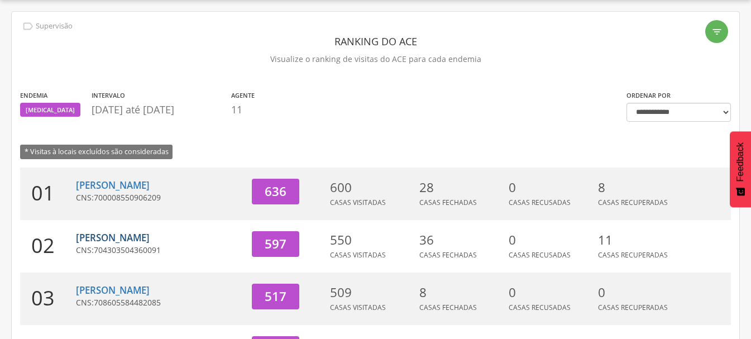
click at [132, 238] on link "[PERSON_NAME]" at bounding box center [113, 237] width 74 height 13
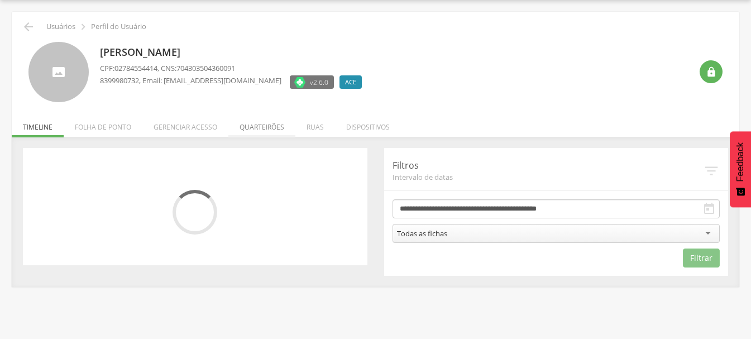
click at [257, 126] on li "Quarteirões" at bounding box center [261, 124] width 67 height 26
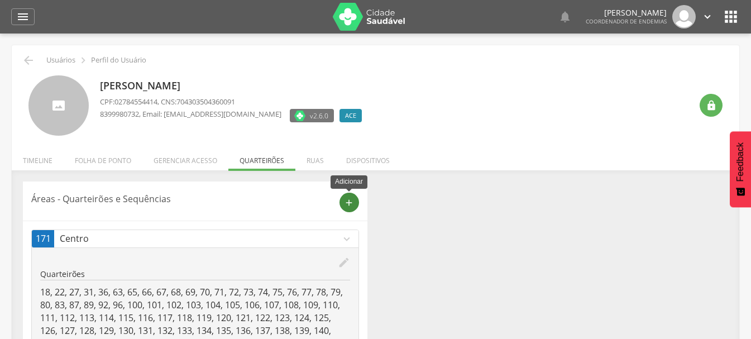
click at [348, 202] on icon "add" at bounding box center [349, 203] width 10 height 10
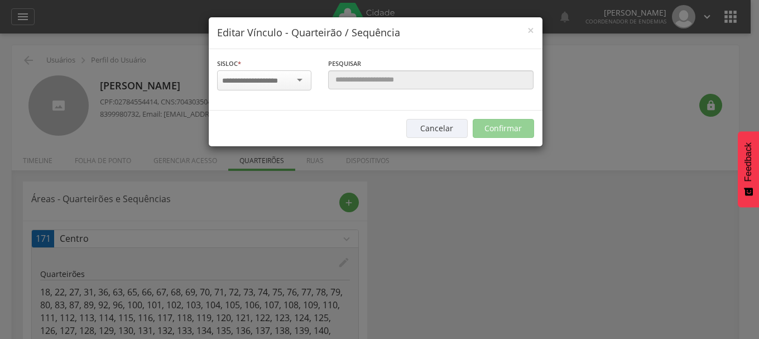
click at [298, 80] on div at bounding box center [264, 80] width 94 height 20
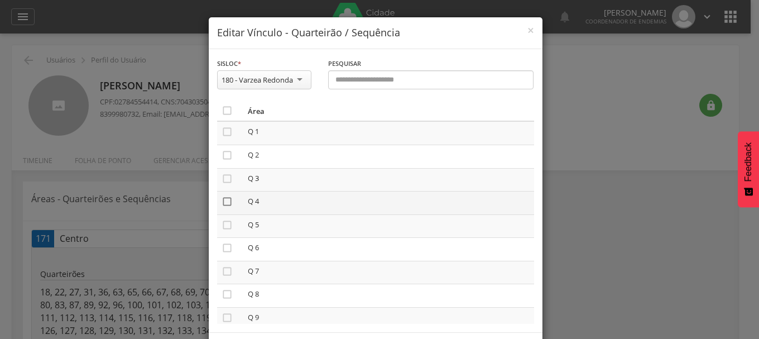
click at [224, 204] on icon "" at bounding box center [227, 201] width 11 height 11
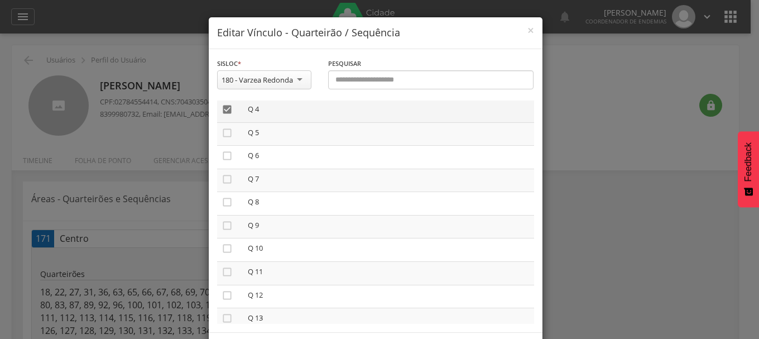
scroll to position [112, 0]
click at [222, 182] on icon "" at bounding box center [227, 182] width 11 height 11
click at [224, 273] on icon "" at bounding box center [227, 275] width 11 height 11
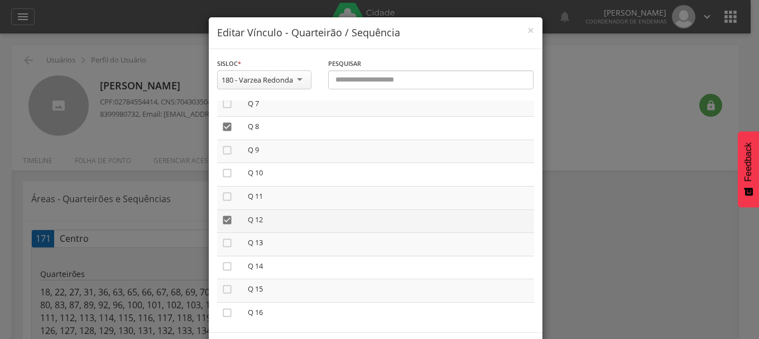
scroll to position [223, 0]
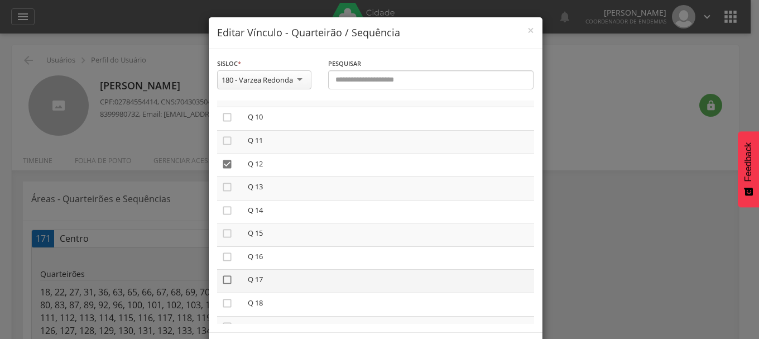
click at [224, 279] on icon "" at bounding box center [227, 279] width 11 height 11
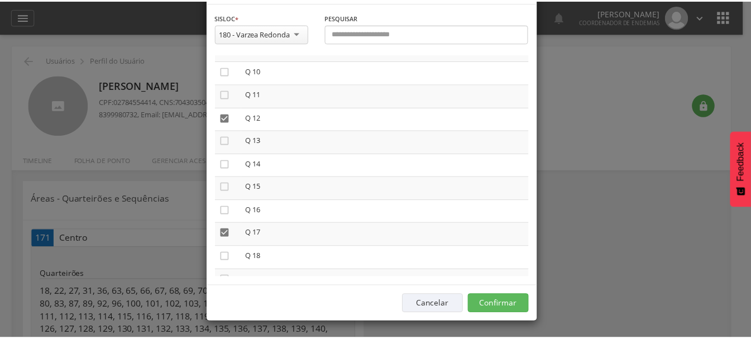
scroll to position [47, 0]
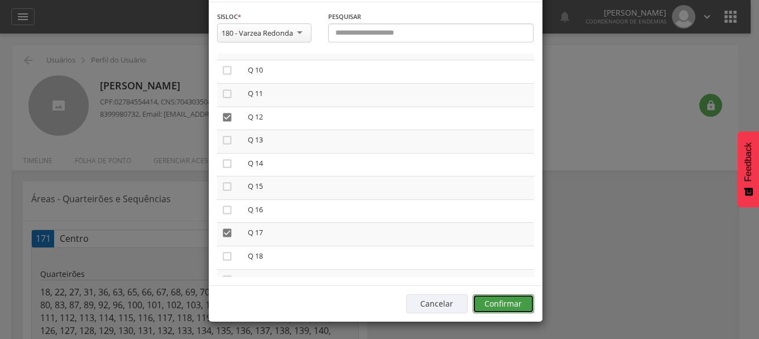
click at [508, 299] on button "Confirmar" at bounding box center [503, 303] width 61 height 19
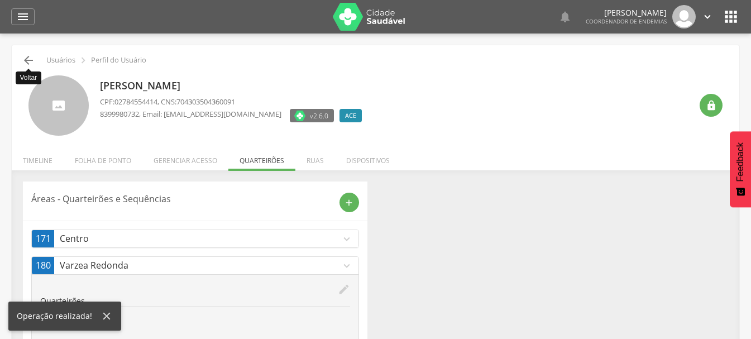
click at [30, 62] on icon "" at bounding box center [28, 60] width 13 height 13
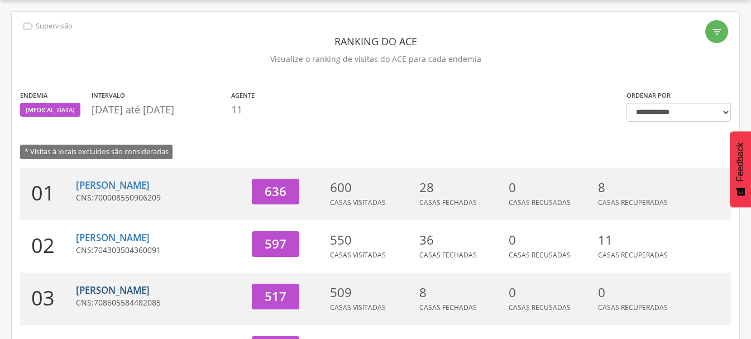
click at [129, 292] on link "[PERSON_NAME]" at bounding box center [113, 289] width 74 height 13
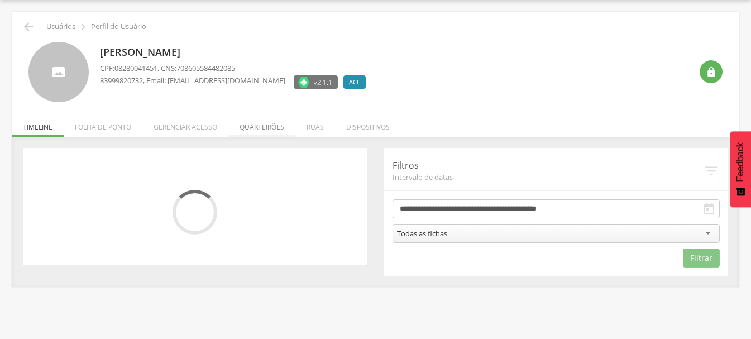
click at [263, 127] on li "Quarteirões" at bounding box center [261, 124] width 67 height 26
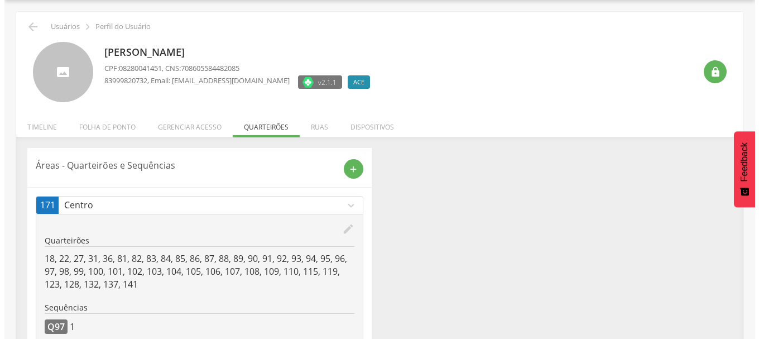
scroll to position [71, 0]
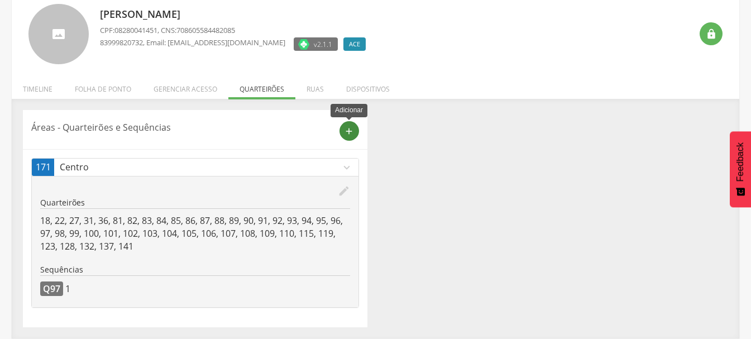
click at [347, 127] on icon "add" at bounding box center [349, 131] width 10 height 10
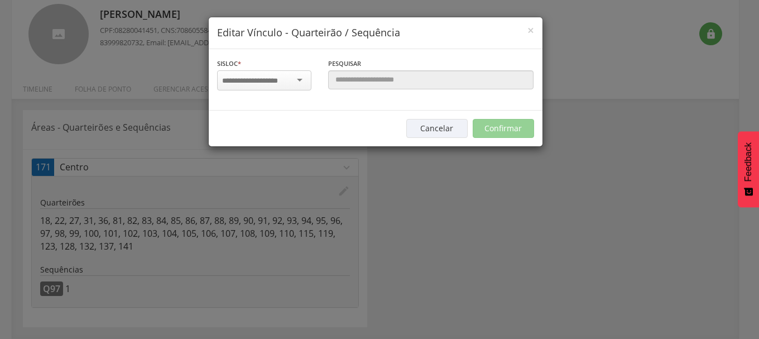
scroll to position [0, 0]
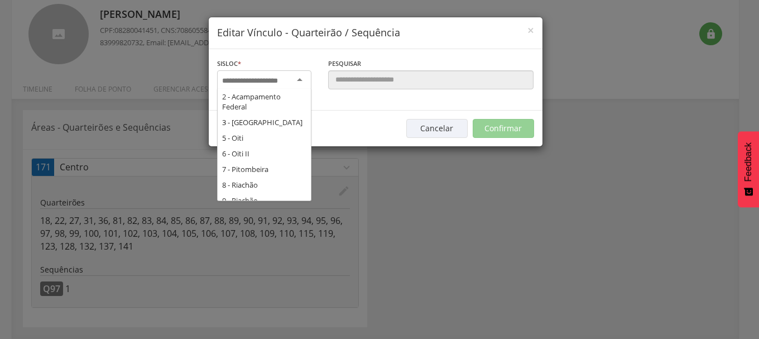
click at [268, 79] on input "select-one" at bounding box center [257, 81] width 70 height 10
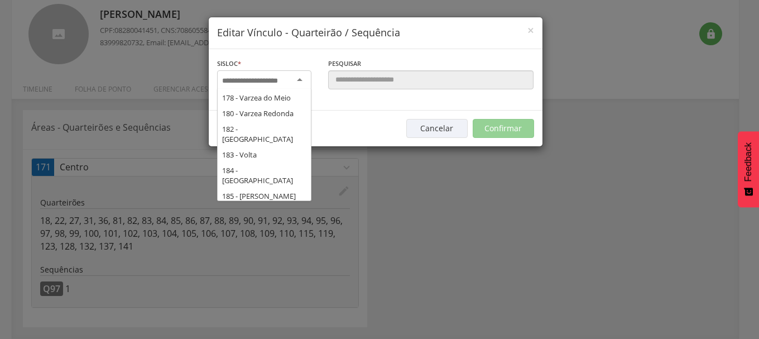
scroll to position [2226, 0]
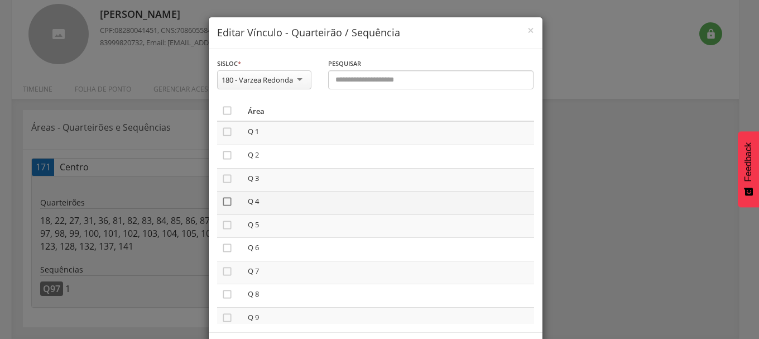
click at [225, 201] on icon "" at bounding box center [227, 201] width 11 height 11
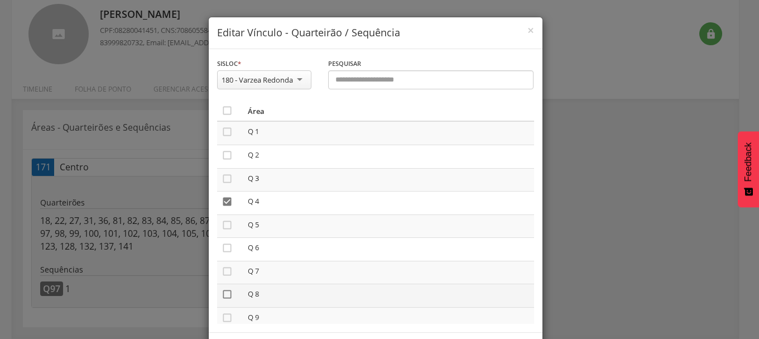
click at [224, 289] on icon "" at bounding box center [227, 293] width 11 height 11
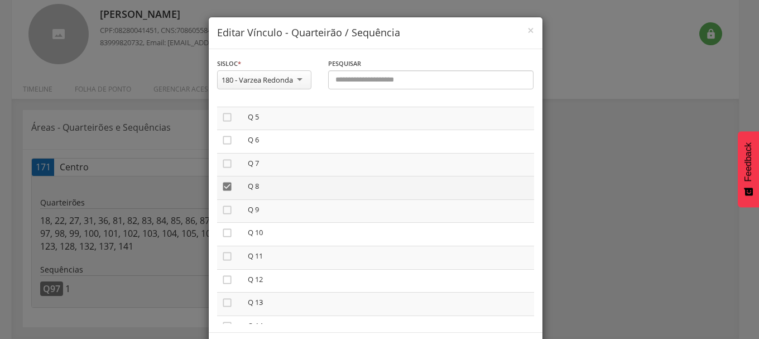
scroll to position [112, 0]
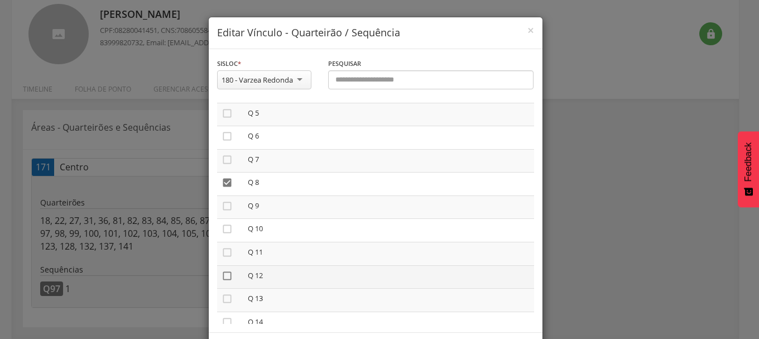
click at [227, 275] on icon "" at bounding box center [227, 275] width 11 height 11
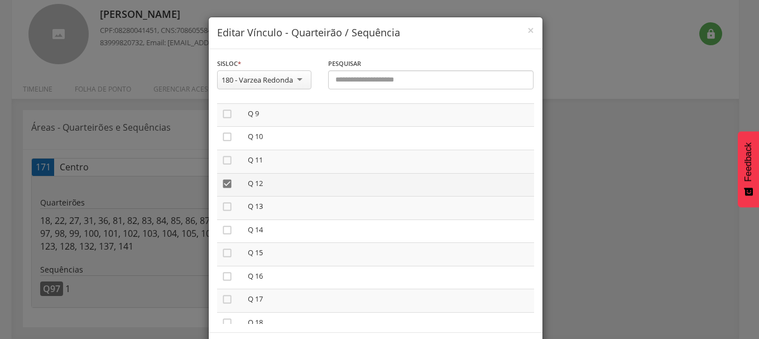
scroll to position [223, 0]
click at [222, 281] on icon "" at bounding box center [227, 279] width 11 height 11
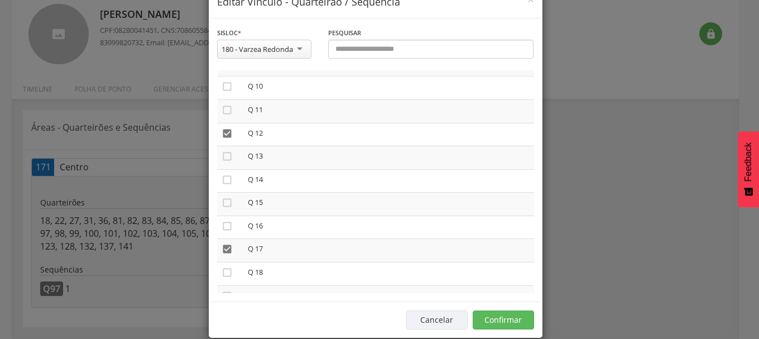
scroll to position [47, 0]
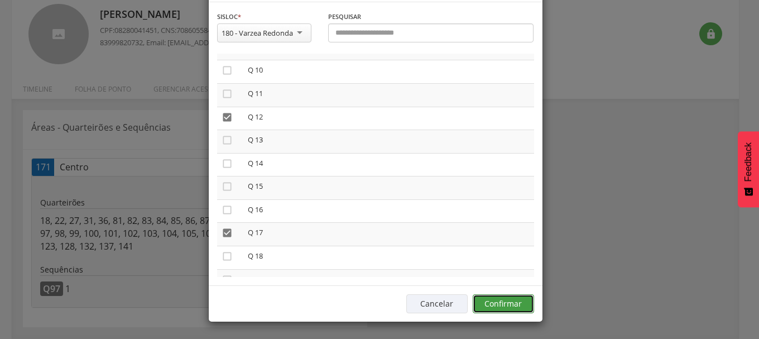
click at [507, 304] on button "Confirmar" at bounding box center [503, 303] width 61 height 19
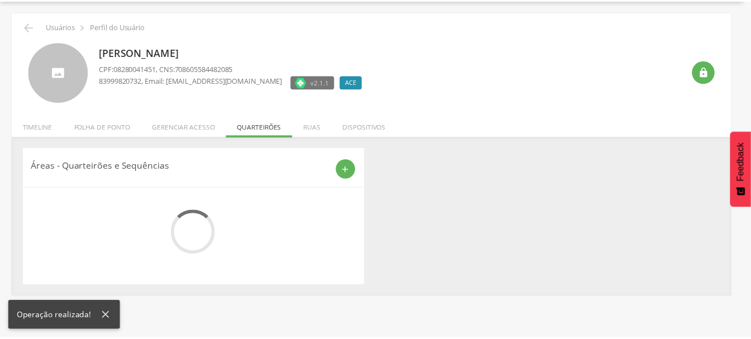
scroll to position [38, 0]
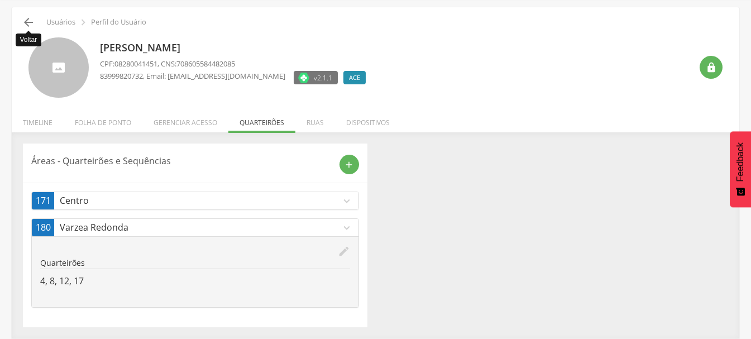
click at [27, 24] on icon "" at bounding box center [28, 22] width 13 height 13
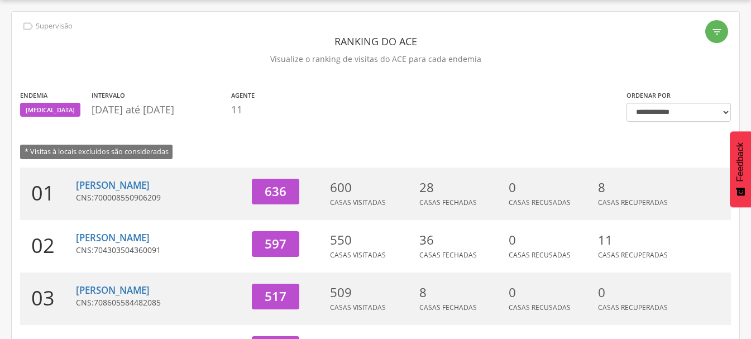
scroll to position [38, 0]
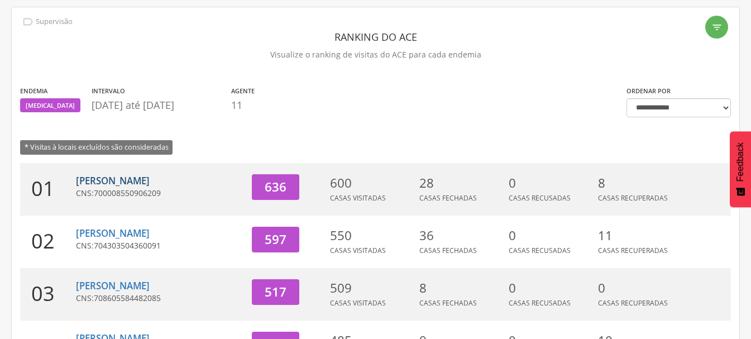
click at [136, 177] on link "[PERSON_NAME]" at bounding box center [113, 180] width 74 height 13
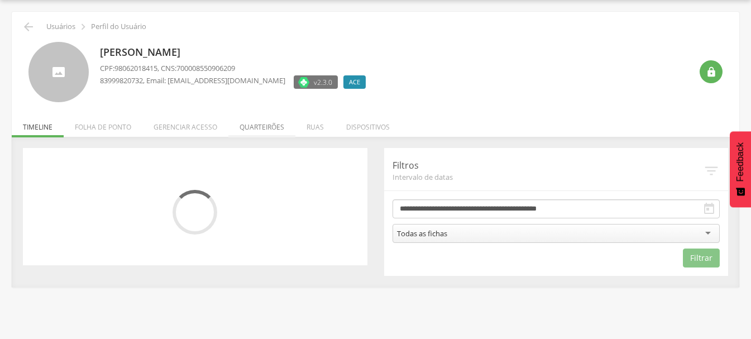
click at [252, 123] on li "Quarteirões" at bounding box center [261, 124] width 67 height 26
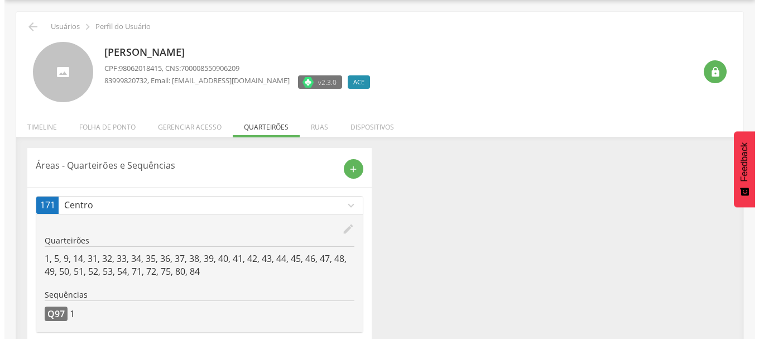
scroll to position [59, 0]
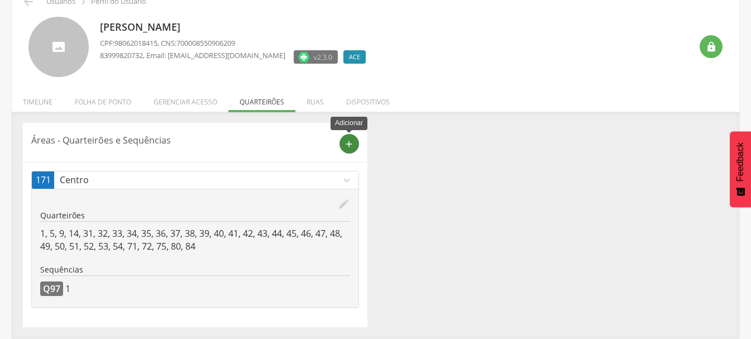
click at [347, 142] on icon "add" at bounding box center [349, 144] width 10 height 10
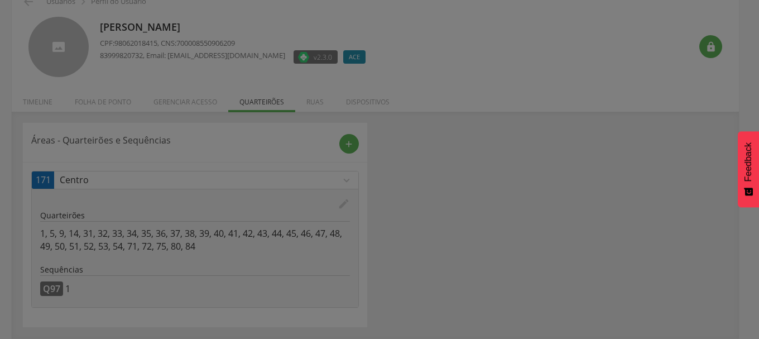
scroll to position [0, 0]
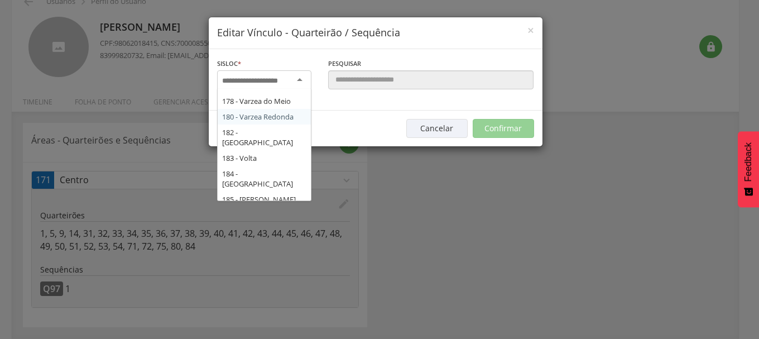
click at [268, 80] on input "select-one" at bounding box center [257, 81] width 70 height 10
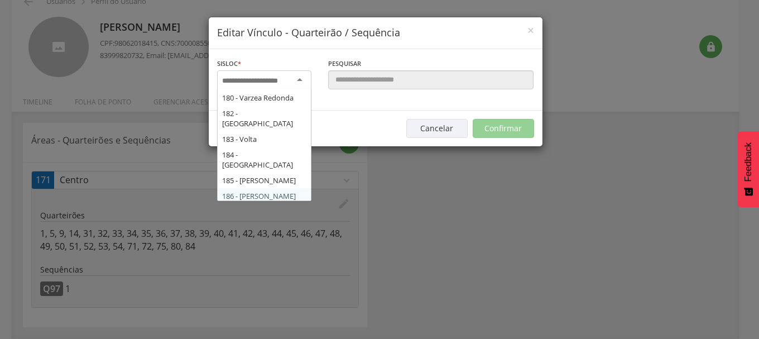
scroll to position [2226, 0]
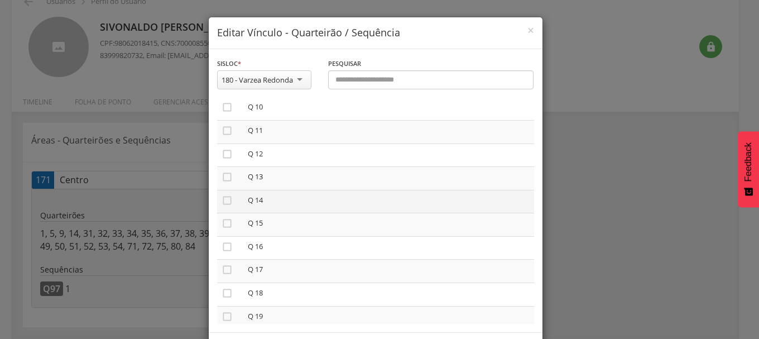
scroll to position [335, 0]
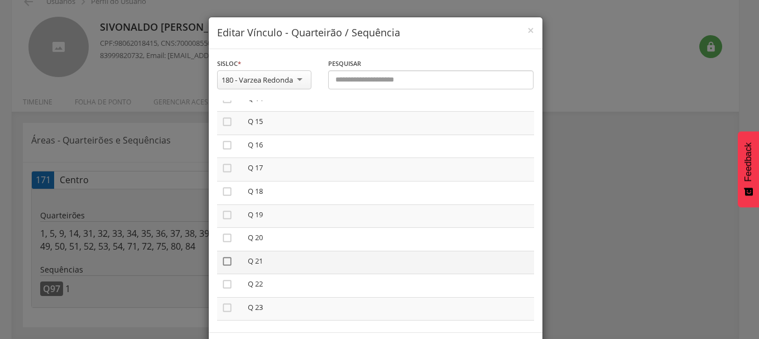
click at [222, 261] on icon "" at bounding box center [227, 261] width 11 height 11
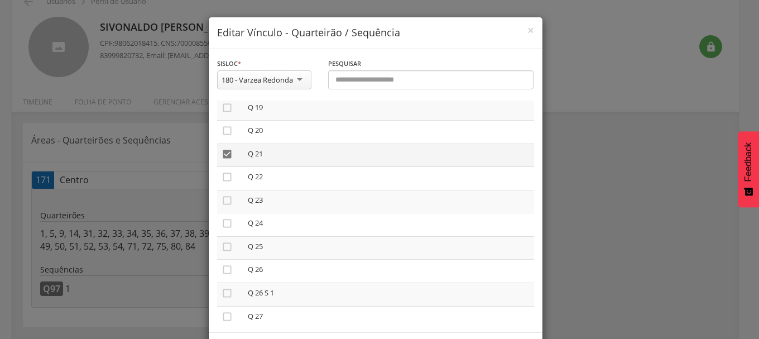
scroll to position [446, 0]
click at [222, 243] on icon "" at bounding box center [227, 242] width 11 height 11
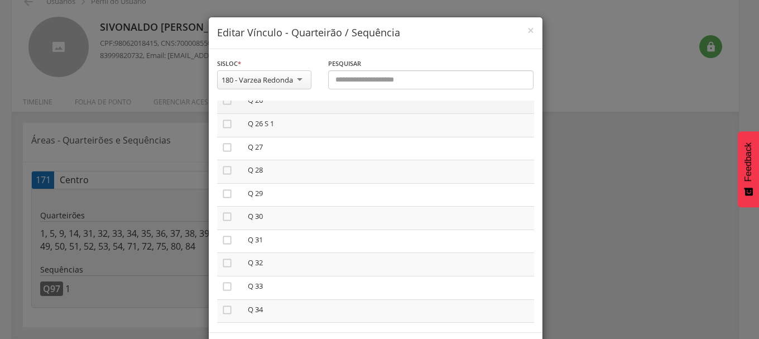
scroll to position [614, 0]
click at [224, 211] on icon "" at bounding box center [227, 213] width 11 height 11
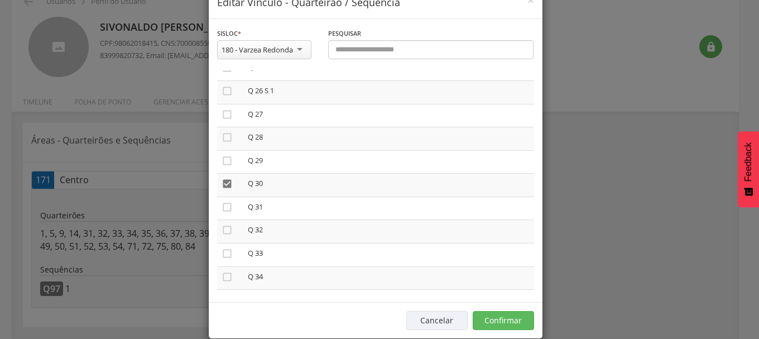
scroll to position [47, 0]
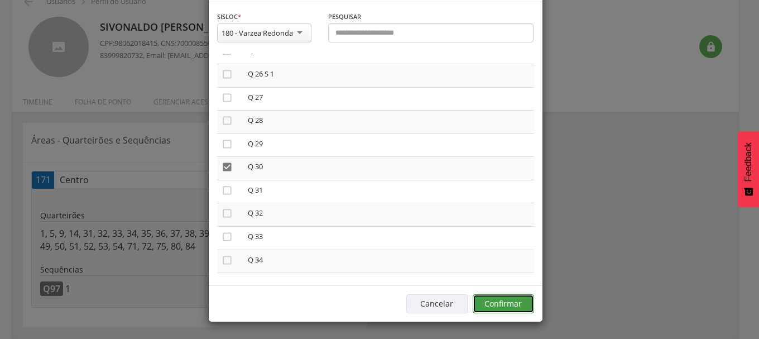
click at [502, 304] on button "Confirmar" at bounding box center [503, 303] width 61 height 19
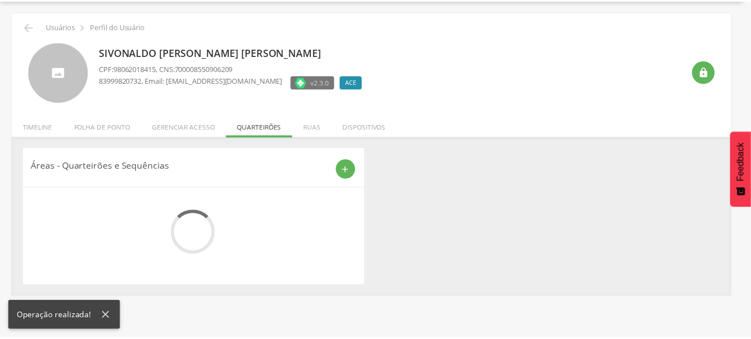
scroll to position [38, 0]
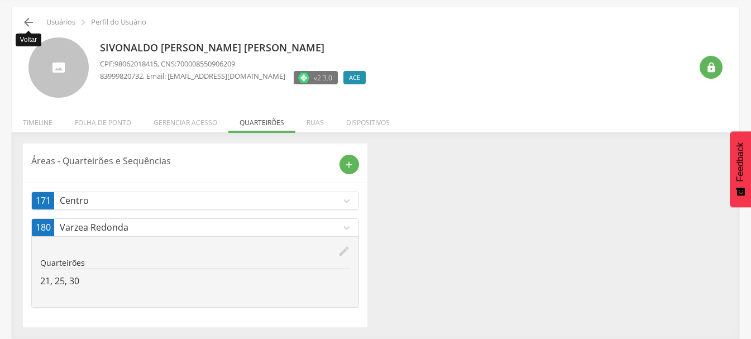
click at [28, 22] on icon "" at bounding box center [28, 22] width 13 height 13
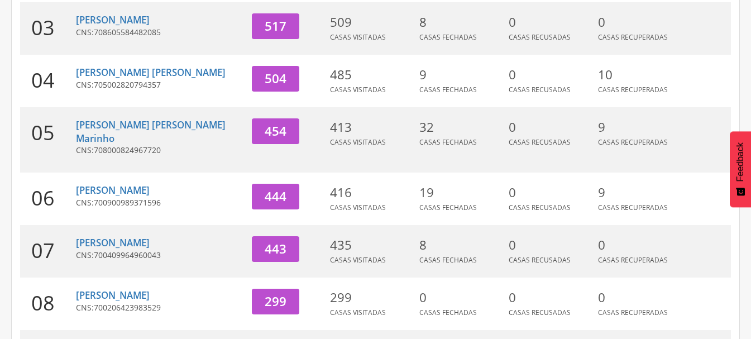
scroll to position [429, 0]
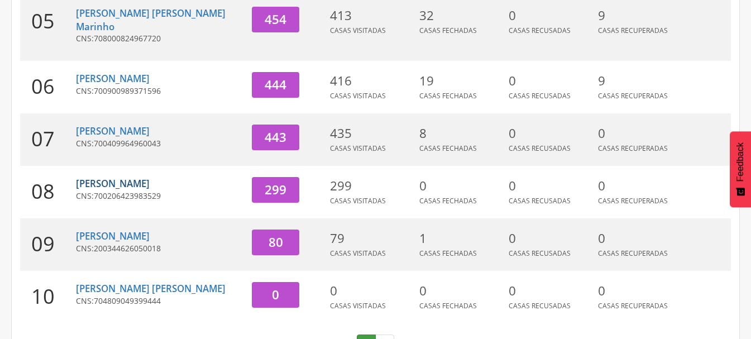
click at [116, 177] on link "[PERSON_NAME]" at bounding box center [113, 183] width 74 height 13
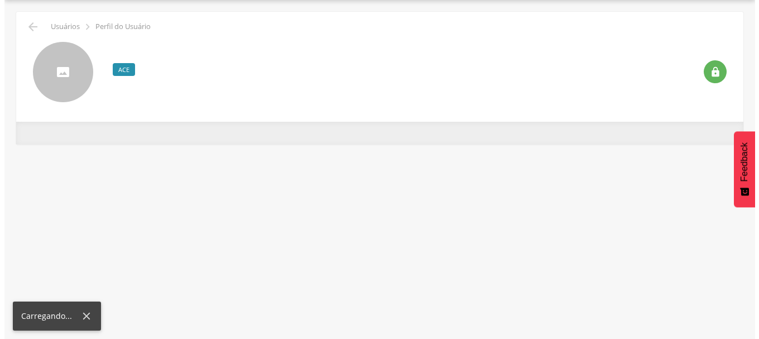
scroll to position [33, 0]
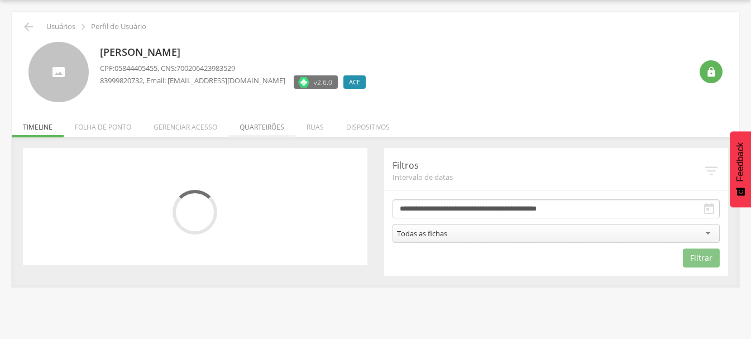
click at [283, 126] on li "Quarteirões" at bounding box center [261, 124] width 67 height 26
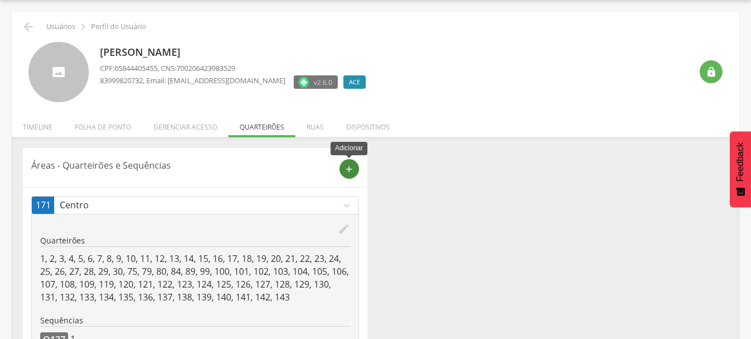
click at [342, 167] on div "add" at bounding box center [349, 169] width 20 height 20
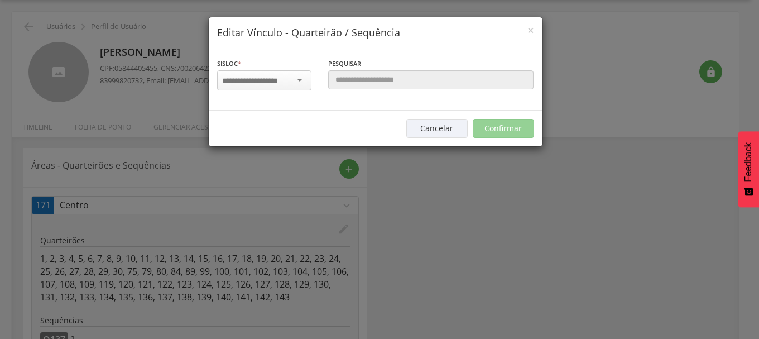
scroll to position [0, 0]
click at [282, 81] on input "select-one" at bounding box center [257, 81] width 70 height 10
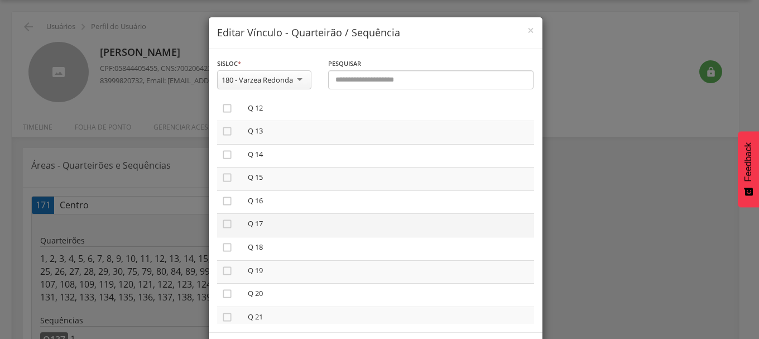
scroll to position [446, 0]
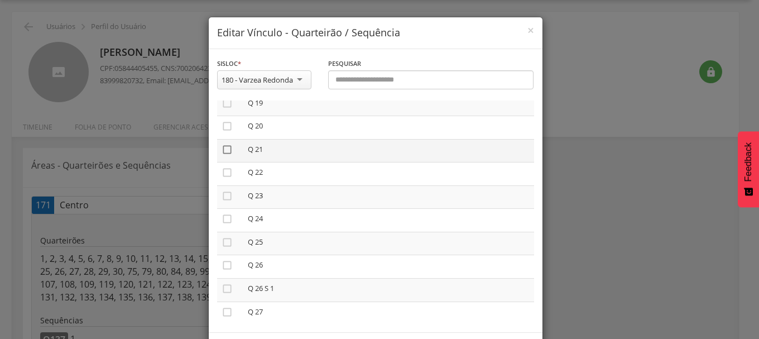
click at [223, 151] on icon "" at bounding box center [227, 149] width 11 height 11
click at [224, 241] on icon "" at bounding box center [227, 242] width 11 height 11
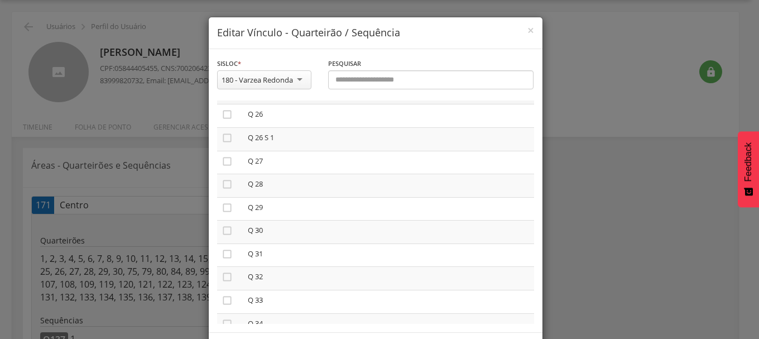
scroll to position [614, 0]
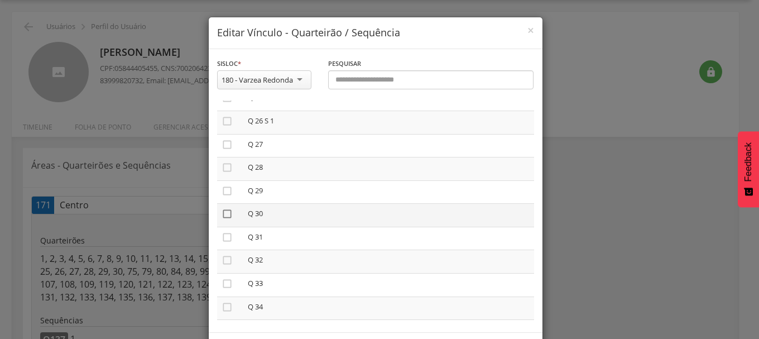
click at [225, 213] on icon "" at bounding box center [227, 213] width 11 height 11
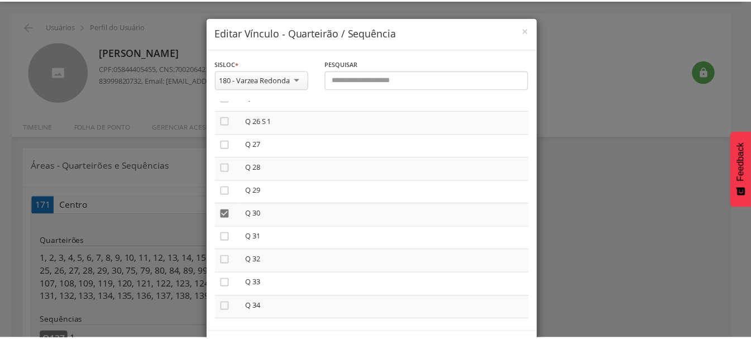
scroll to position [47, 0]
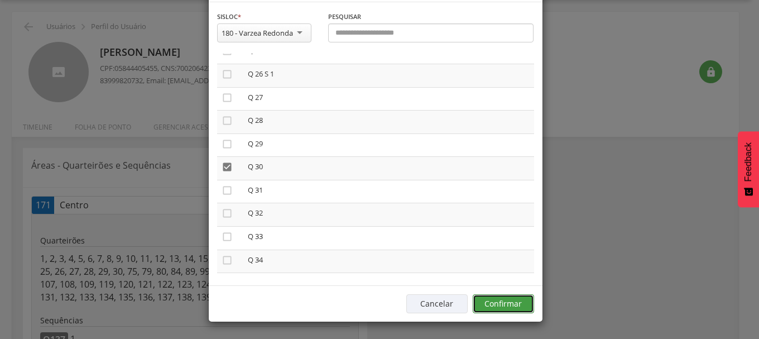
click at [514, 304] on button "Confirmar" at bounding box center [503, 303] width 61 height 19
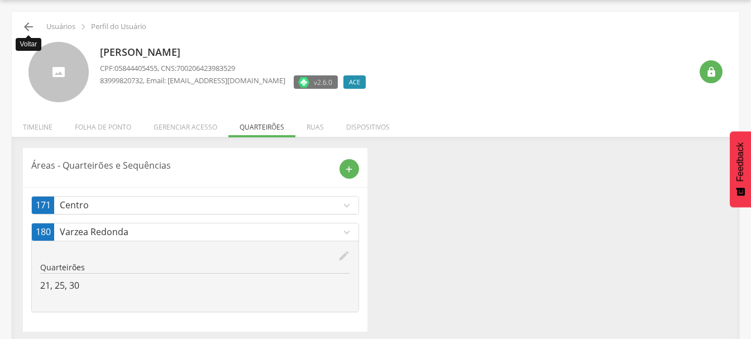
click at [26, 28] on icon "" at bounding box center [28, 26] width 13 height 13
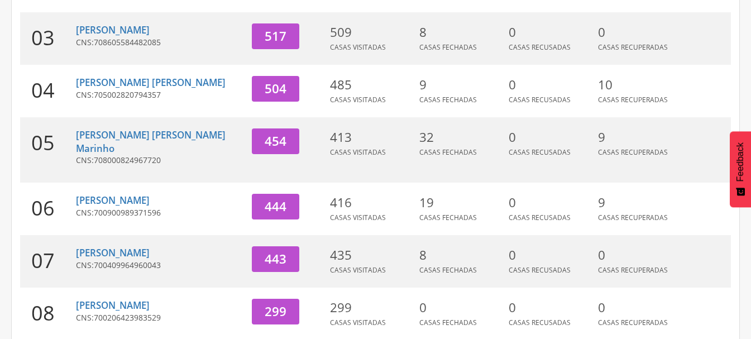
scroll to position [317, 0]
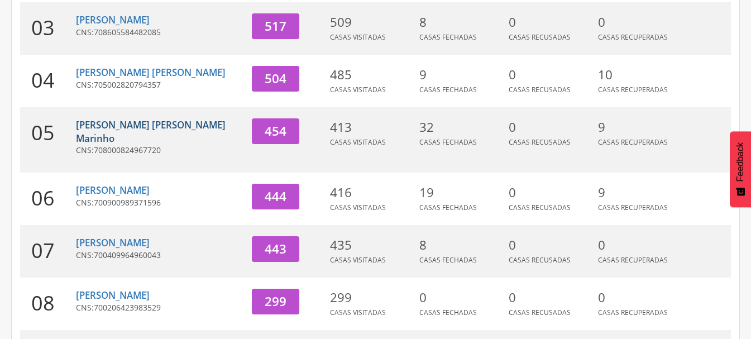
click at [150, 118] on link "[PERSON_NAME]" at bounding box center [151, 131] width 150 height 26
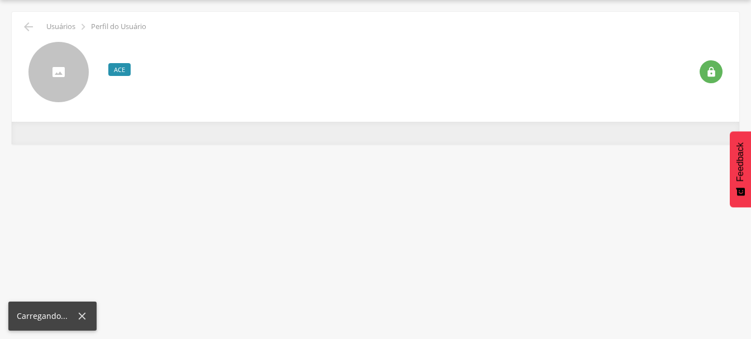
scroll to position [33, 0]
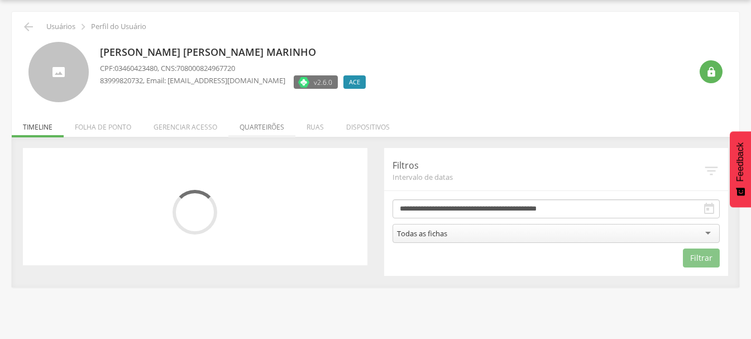
click at [254, 128] on li "Quarteirões" at bounding box center [261, 124] width 67 height 26
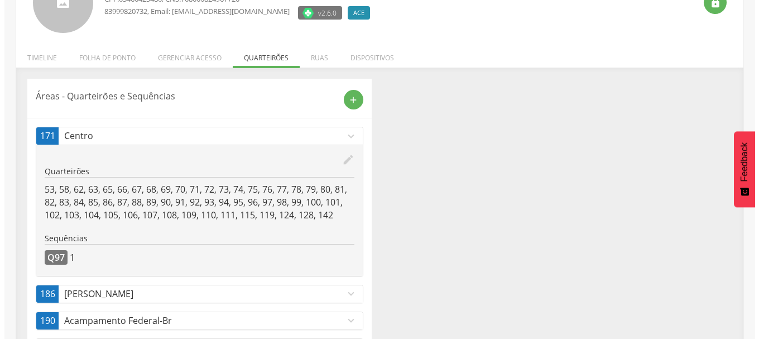
scroll to position [0, 0]
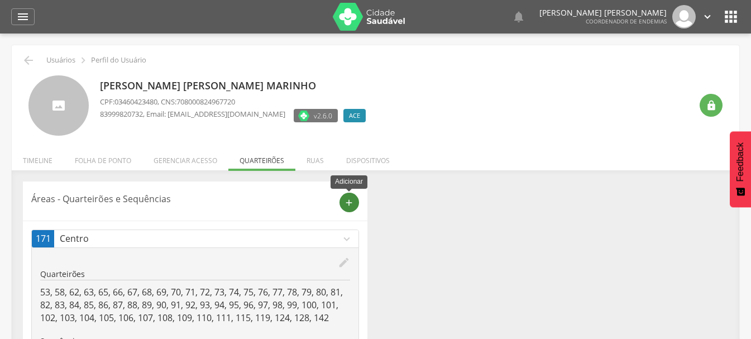
click at [348, 204] on icon "add" at bounding box center [349, 203] width 10 height 10
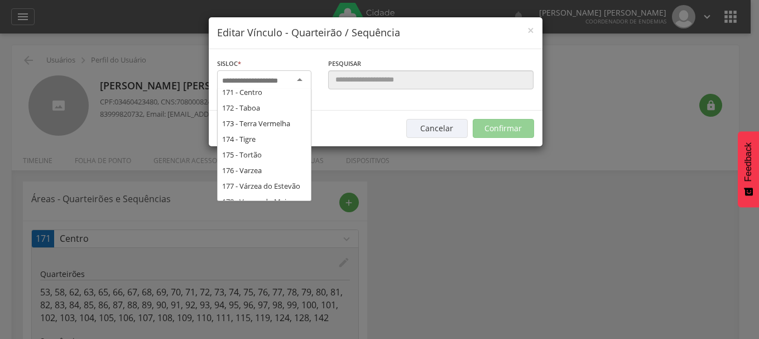
click at [287, 81] on input "select-one" at bounding box center [257, 81] width 70 height 10
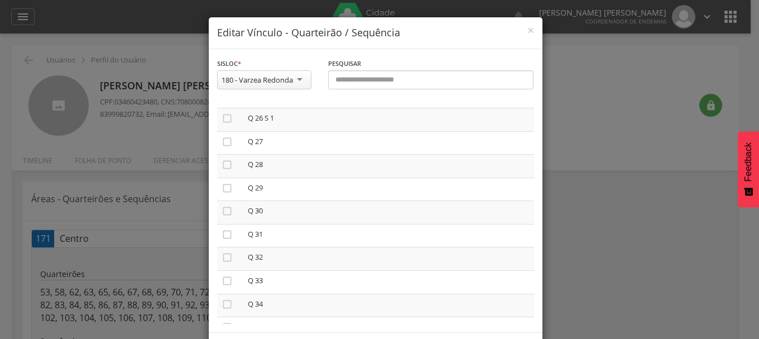
scroll to position [725, 0]
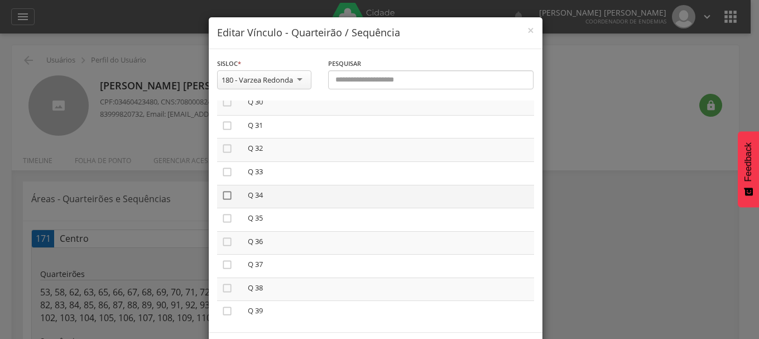
click at [222, 196] on icon "" at bounding box center [227, 195] width 11 height 11
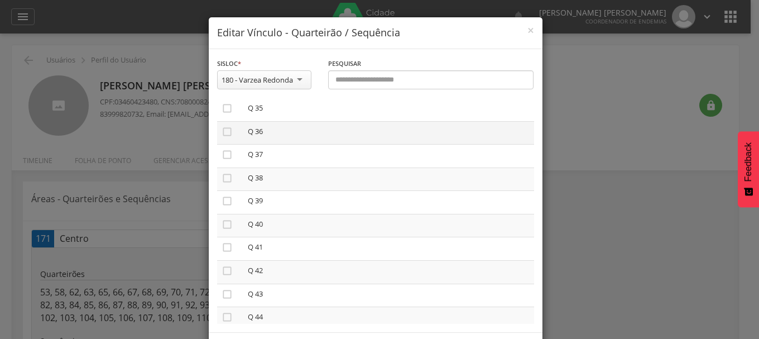
scroll to position [837, 0]
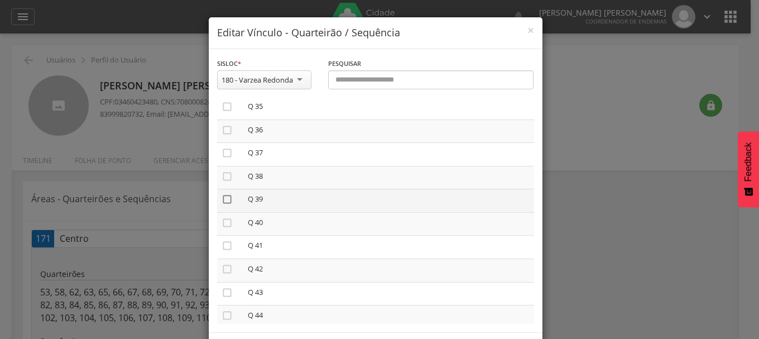
click at [224, 197] on icon "" at bounding box center [227, 199] width 11 height 11
click at [222, 202] on icon "" at bounding box center [227, 199] width 11 height 11
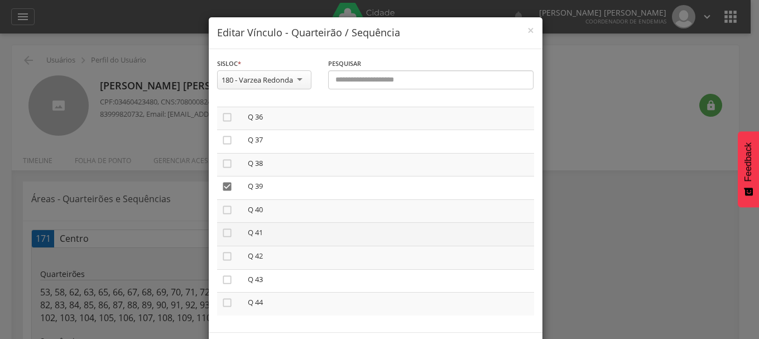
scroll to position [852, 0]
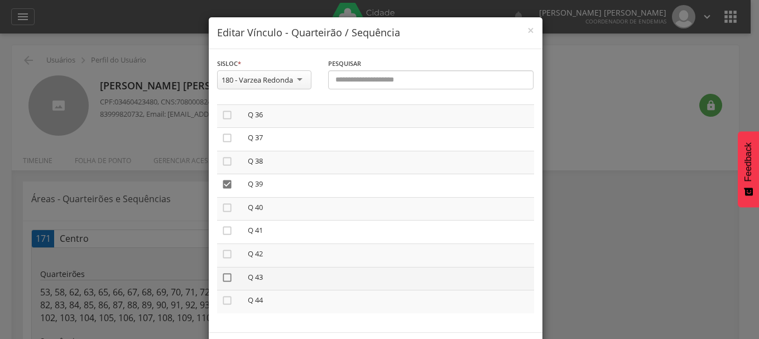
click at [222, 277] on icon "" at bounding box center [227, 277] width 11 height 11
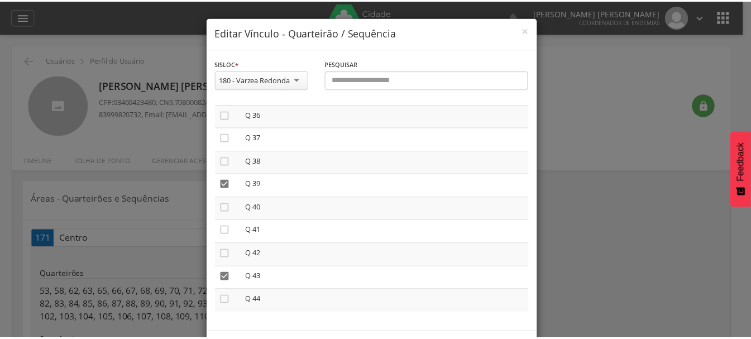
scroll to position [47, 0]
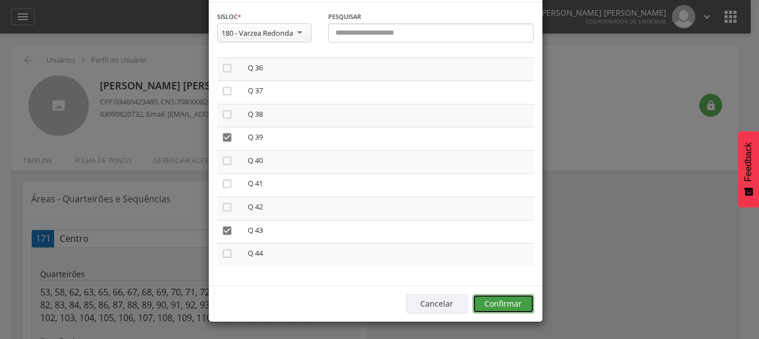
click at [514, 301] on button "Confirmar" at bounding box center [503, 303] width 61 height 19
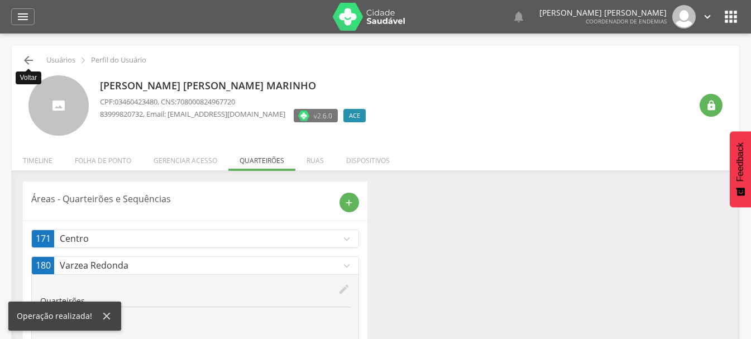
click at [31, 62] on icon "" at bounding box center [28, 60] width 13 height 13
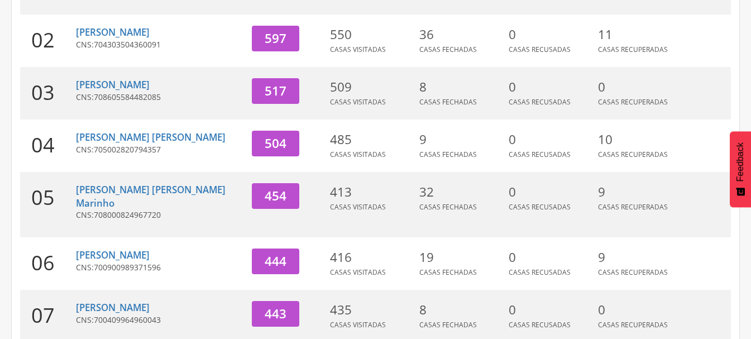
scroll to position [257, 0]
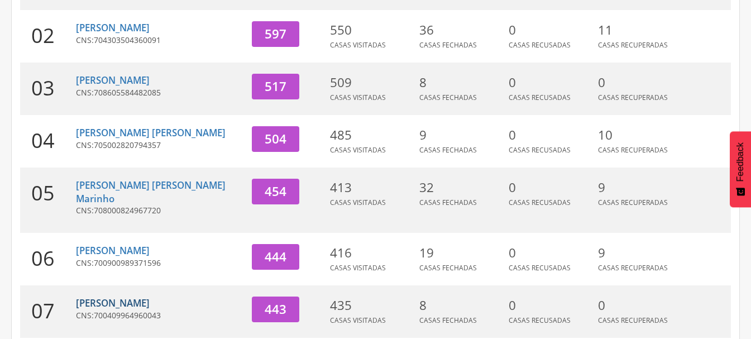
click at [111, 296] on link "[PERSON_NAME]" at bounding box center [113, 302] width 74 height 13
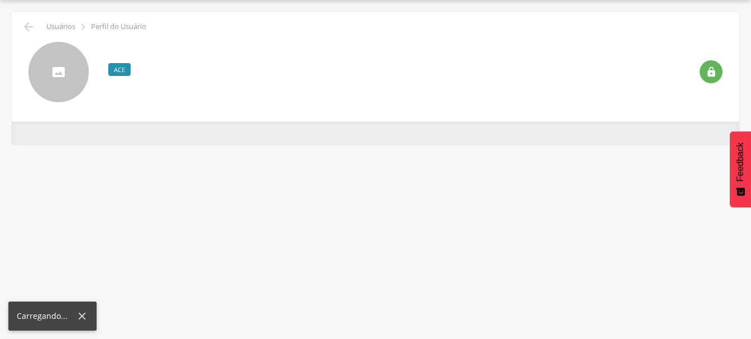
scroll to position [33, 0]
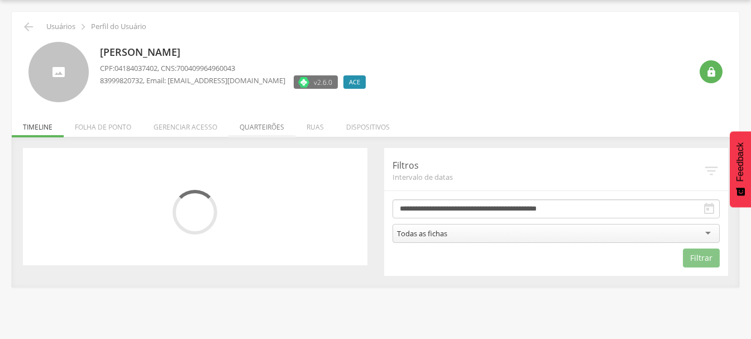
click at [265, 128] on li "Quarteirões" at bounding box center [261, 124] width 67 height 26
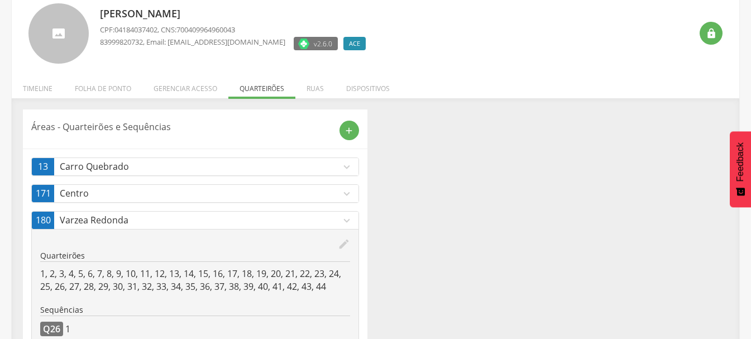
scroll to position [0, 0]
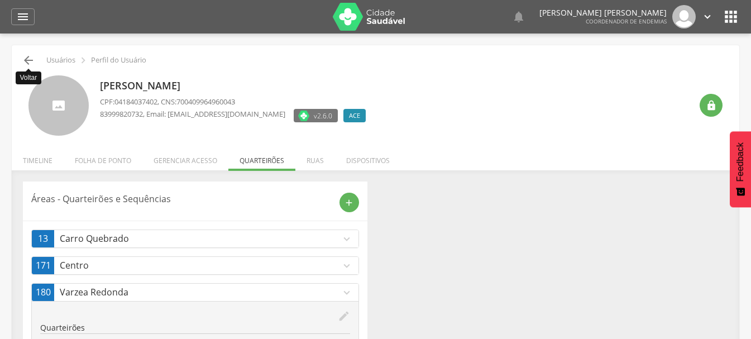
click at [32, 58] on icon "" at bounding box center [28, 60] width 13 height 13
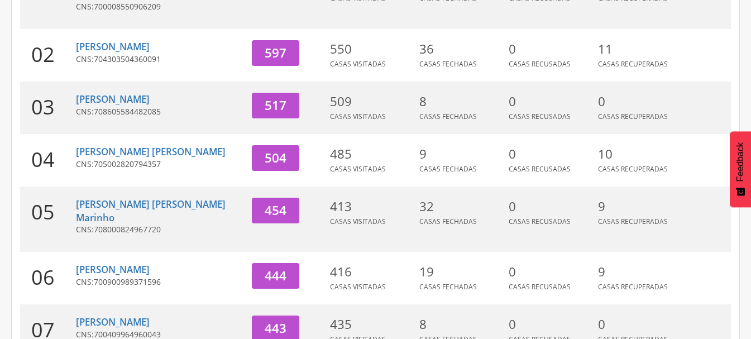
scroll to position [257, 0]
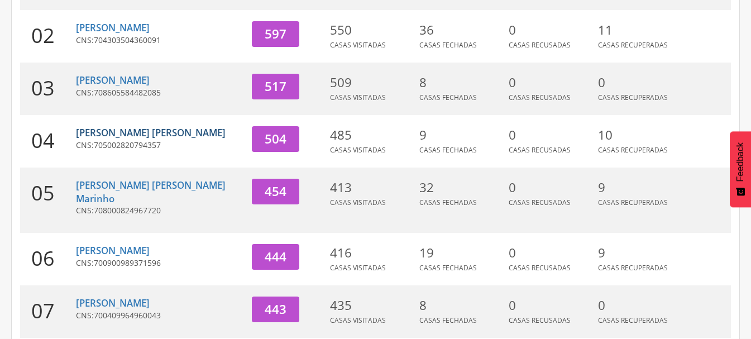
click at [132, 126] on link "[PERSON_NAME]" at bounding box center [151, 132] width 150 height 13
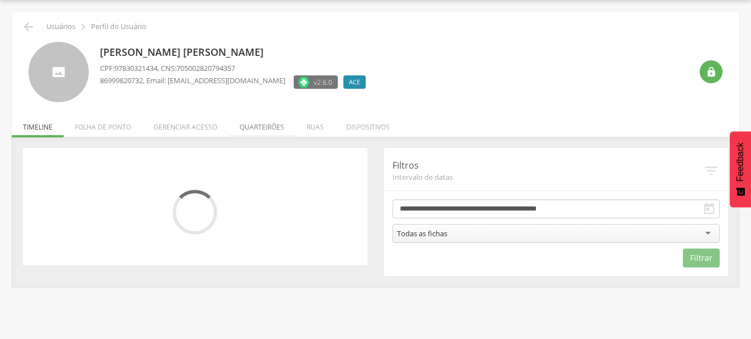
click at [254, 128] on li "Quarteirões" at bounding box center [261, 124] width 67 height 26
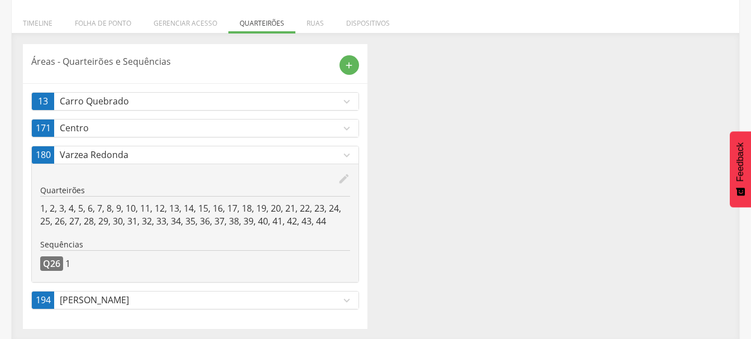
scroll to position [139, 0]
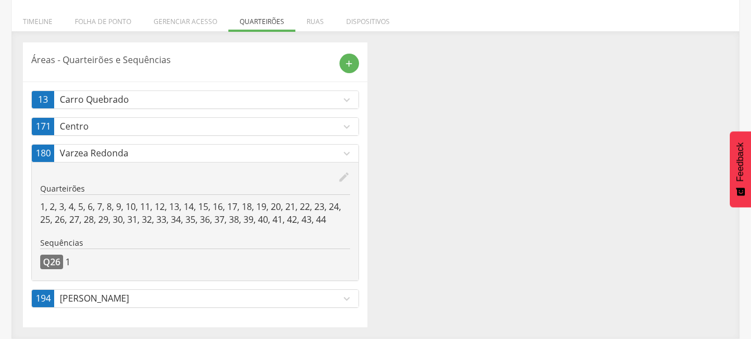
click at [344, 300] on icon "expand_more" at bounding box center [346, 298] width 12 height 12
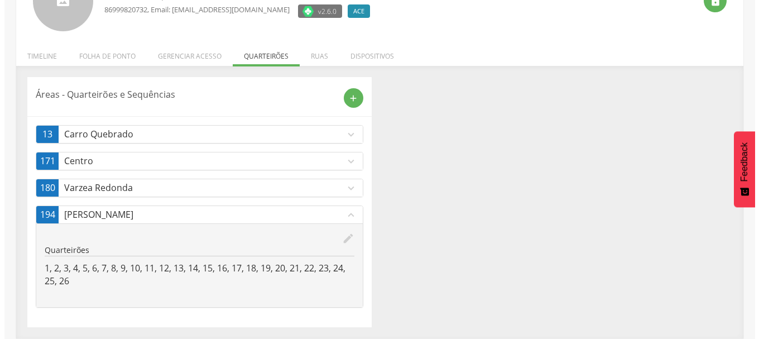
scroll to position [104, 0]
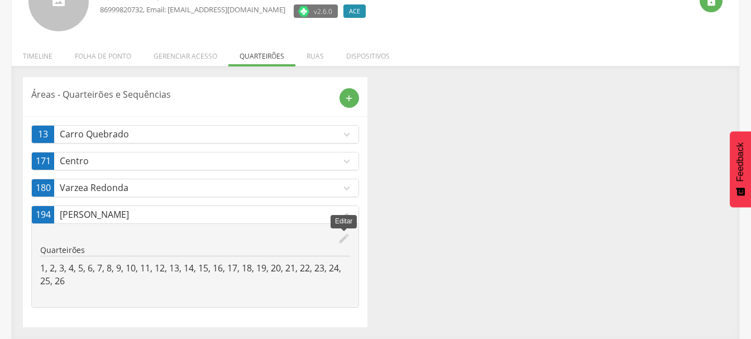
click at [341, 242] on icon "edit" at bounding box center [344, 238] width 12 height 12
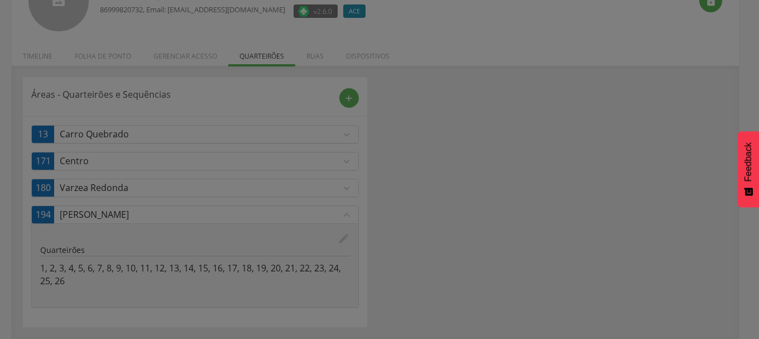
scroll to position [0, 0]
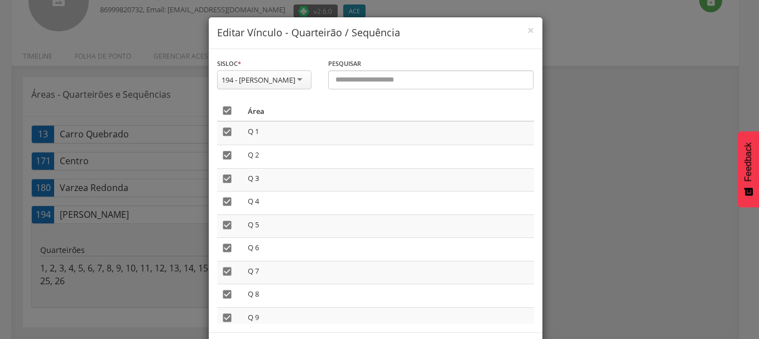
click at [223, 109] on icon "" at bounding box center [227, 110] width 11 height 11
click at [223, 109] on icon "" at bounding box center [227, 110] width 11 height 11
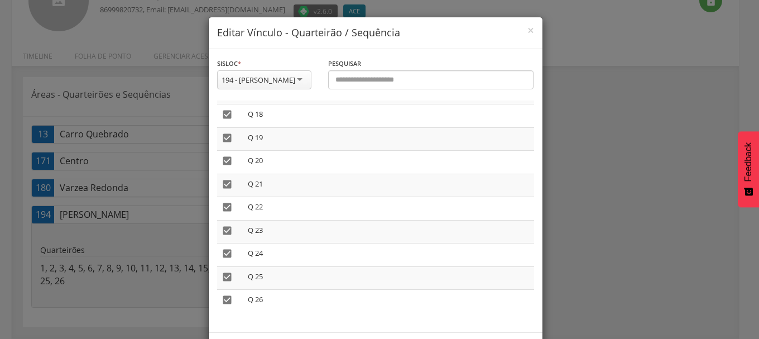
scroll to position [47, 0]
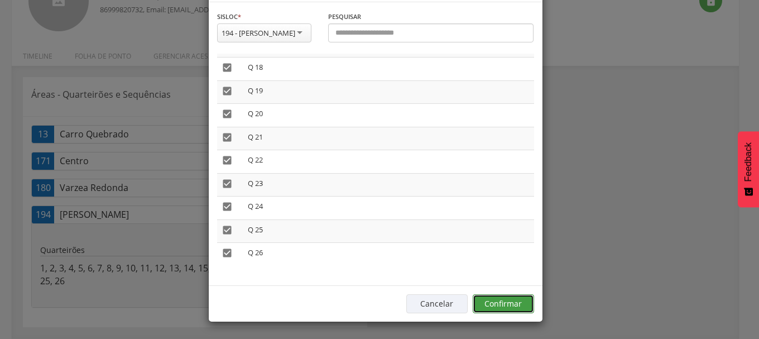
click at [505, 304] on button "Confirmar" at bounding box center [503, 303] width 61 height 19
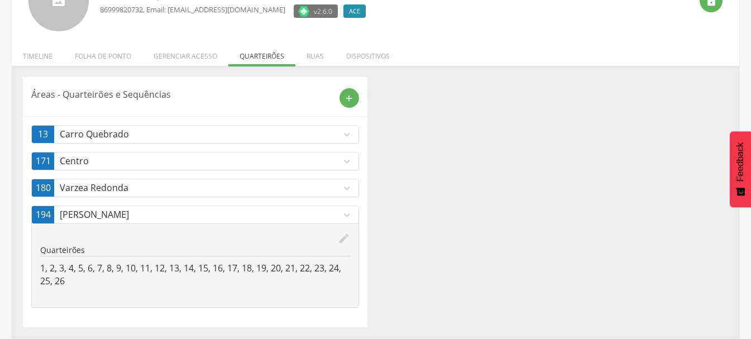
scroll to position [0, 0]
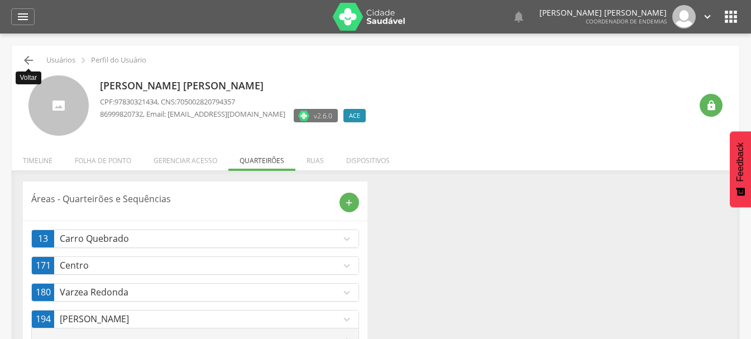
click at [25, 58] on icon "" at bounding box center [28, 60] width 13 height 13
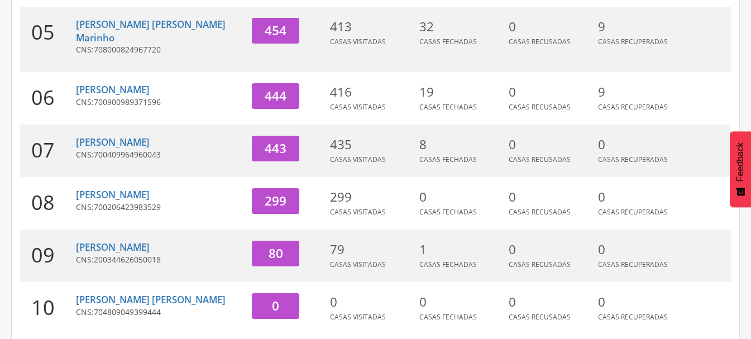
scroll to position [424, 0]
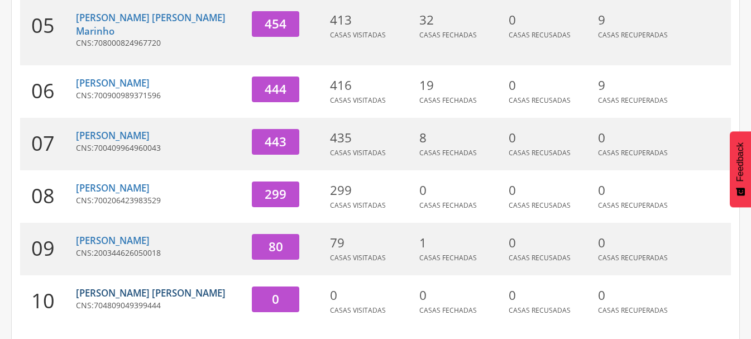
click at [137, 286] on link "[PERSON_NAME]" at bounding box center [151, 292] width 150 height 13
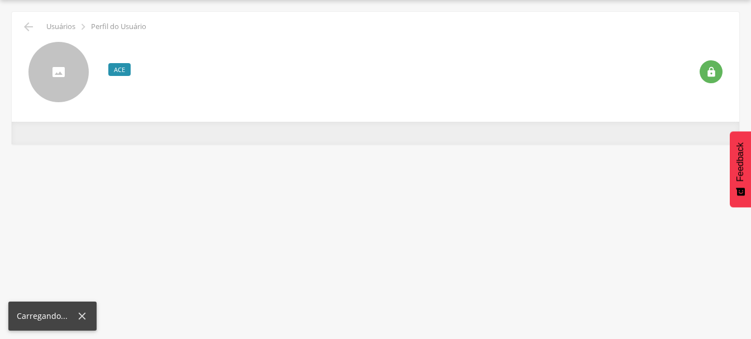
scroll to position [33, 0]
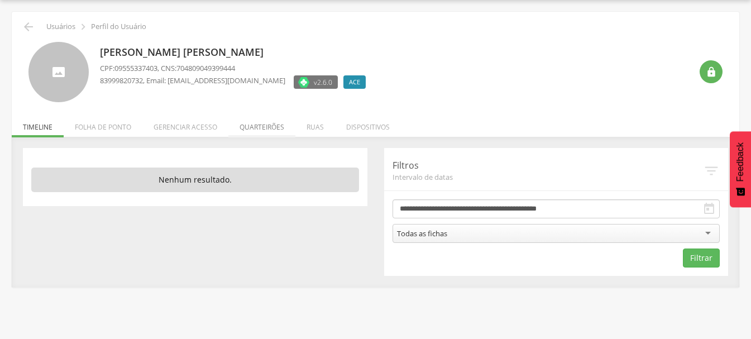
click at [258, 127] on li "Quarteirões" at bounding box center [261, 124] width 67 height 26
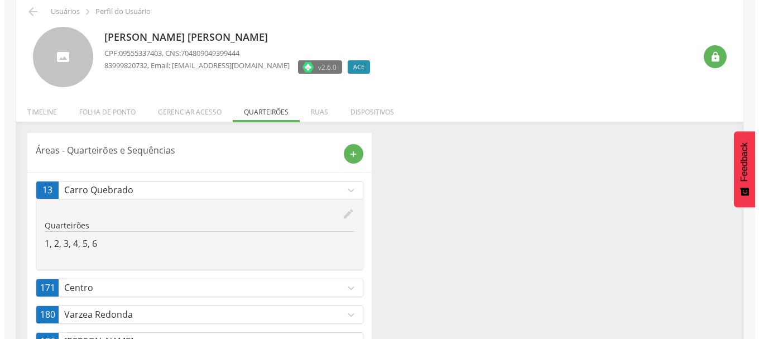
scroll to position [0, 0]
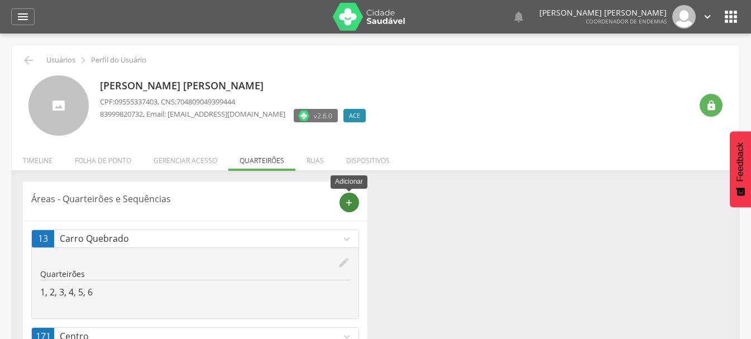
click at [354, 203] on div "add" at bounding box center [349, 203] width 20 height 20
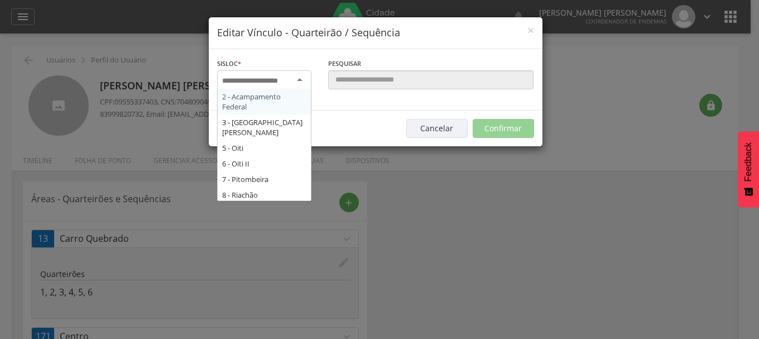
click at [282, 85] on input "select-one" at bounding box center [257, 81] width 70 height 10
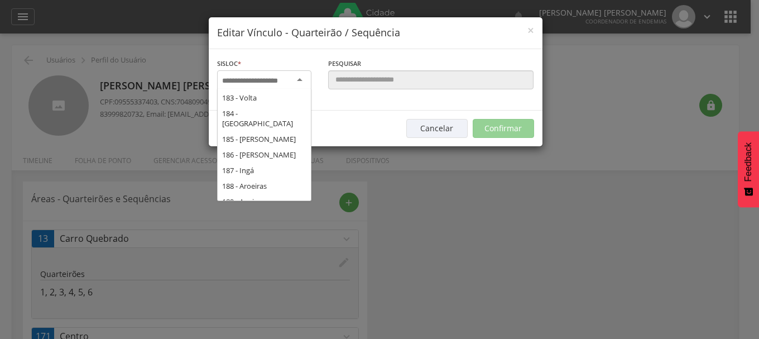
scroll to position [2394, 0]
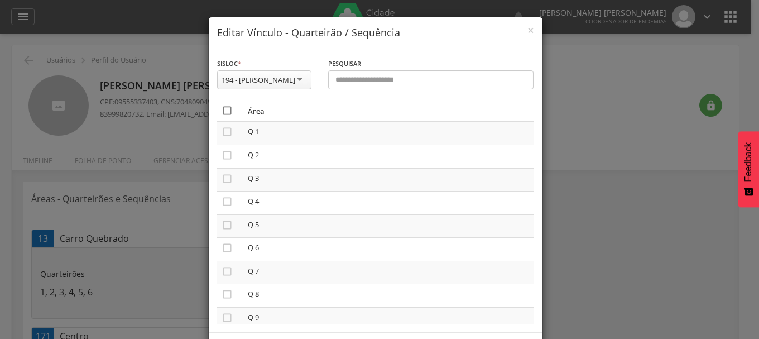
click at [222, 110] on icon "" at bounding box center [227, 110] width 11 height 11
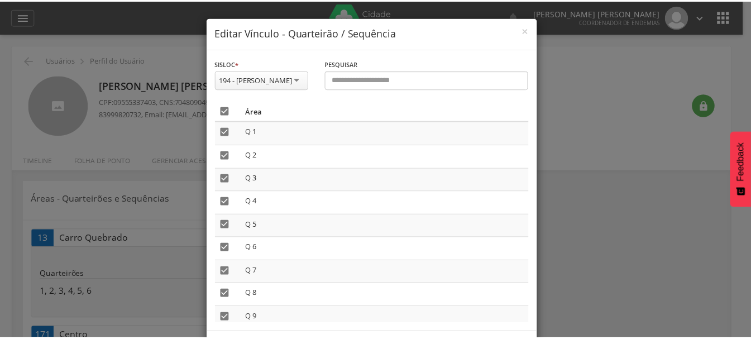
scroll to position [47, 0]
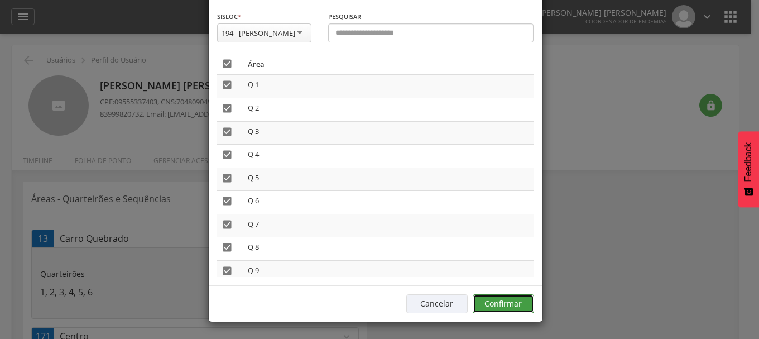
click at [509, 301] on button "Confirmar" at bounding box center [503, 303] width 61 height 19
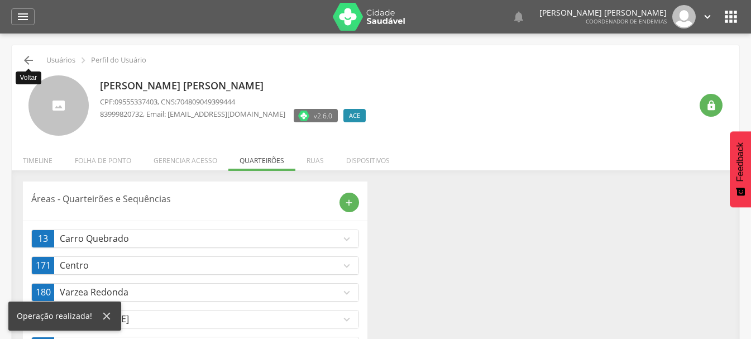
click at [26, 57] on icon "" at bounding box center [28, 60] width 13 height 13
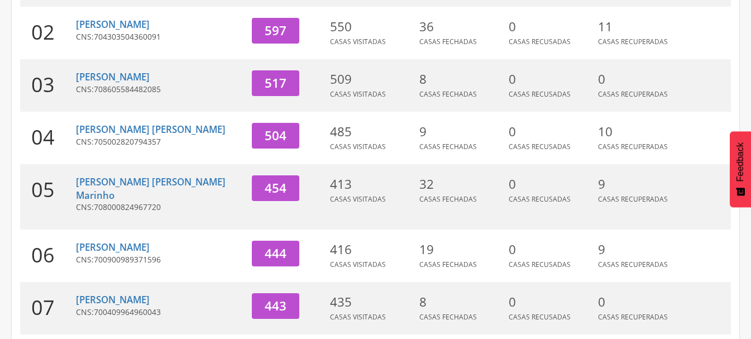
scroll to position [279, 0]
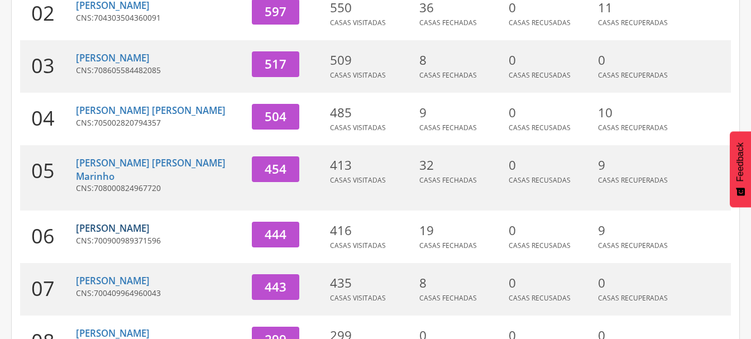
click at [134, 222] on link "[PERSON_NAME]" at bounding box center [113, 228] width 74 height 13
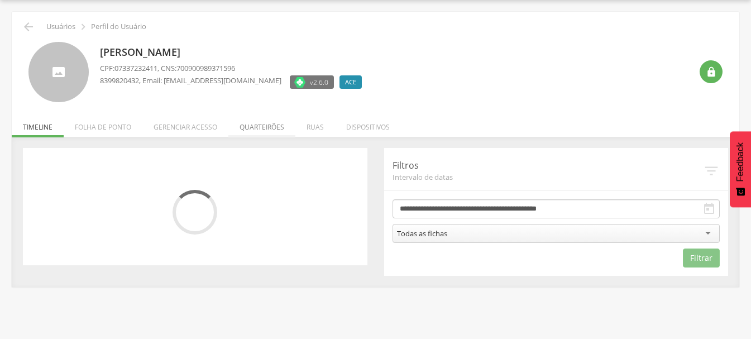
click at [253, 127] on li "Quarteirões" at bounding box center [261, 124] width 67 height 26
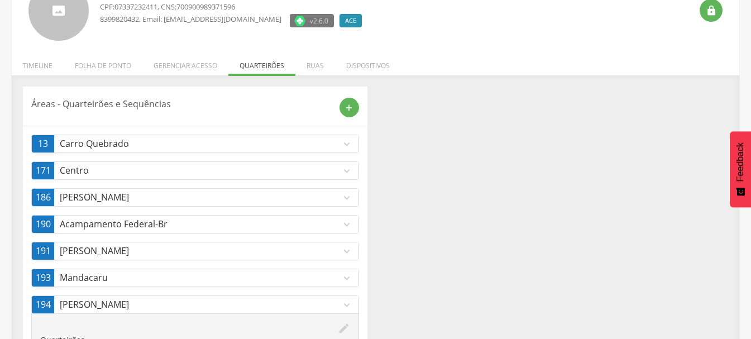
scroll to position [0, 0]
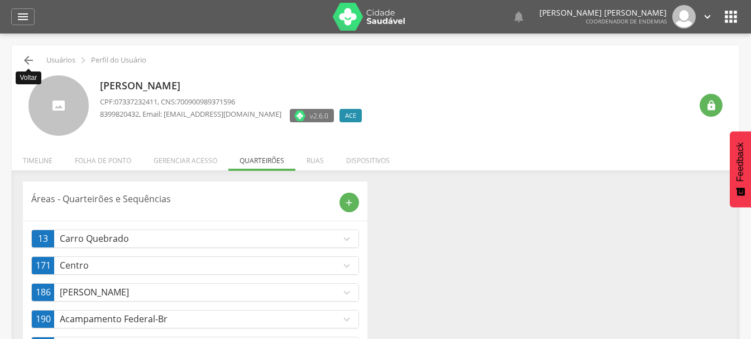
click at [28, 57] on icon "" at bounding box center [28, 60] width 13 height 13
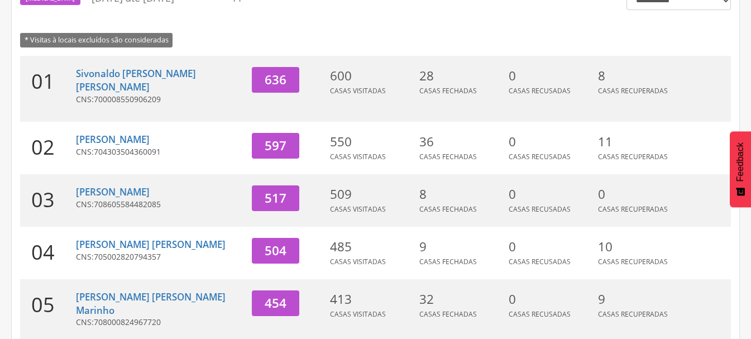
scroll to position [201, 0]
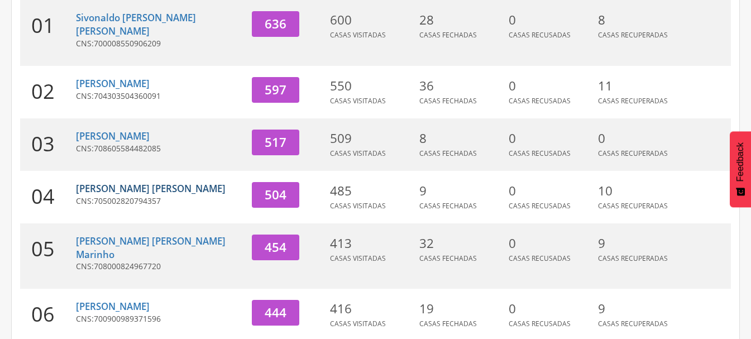
click at [147, 182] on link "[PERSON_NAME]" at bounding box center [151, 188] width 150 height 13
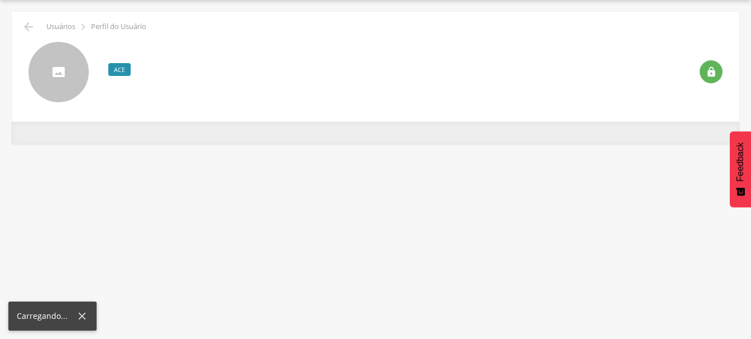
scroll to position [33, 0]
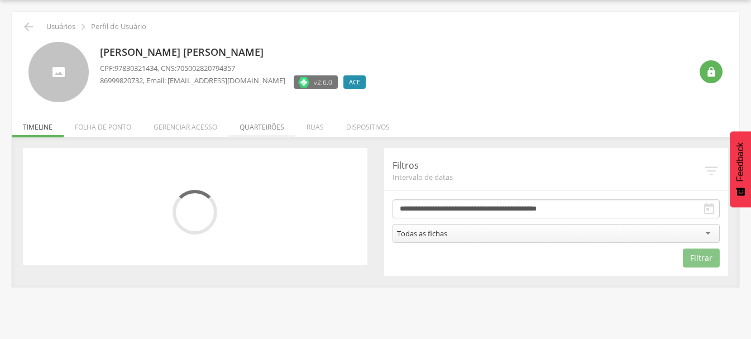
click at [263, 123] on li "Quarteirões" at bounding box center [261, 124] width 67 height 26
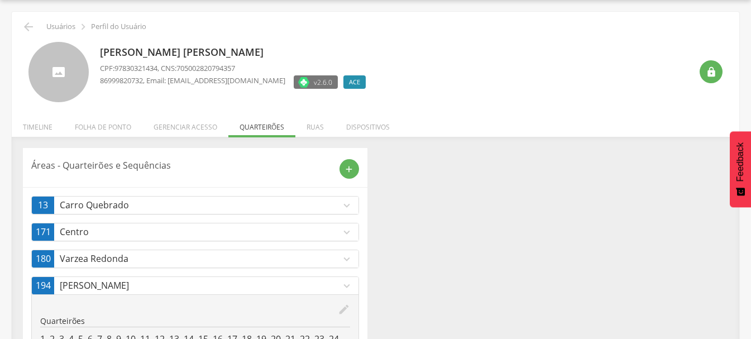
click at [347, 205] on icon "expand_more" at bounding box center [346, 205] width 12 height 12
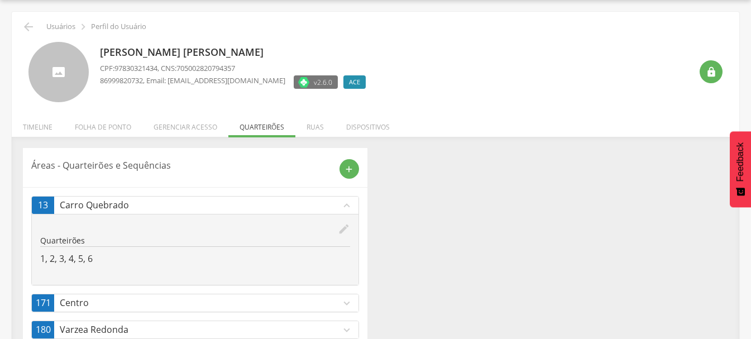
click at [435, 208] on div "Áreas - Quarteirões e Sequências add 13 Carro Quebrado expand_less edit Quartei…" at bounding box center [376, 266] width 722 height 237
click at [21, 20] on div " Usuários  Perfil do Usuário Douglas de Souza Barros CPF: 97830321434 , CNS: …" at bounding box center [375, 204] width 727 height 384
click at [25, 30] on icon "" at bounding box center [28, 26] width 13 height 13
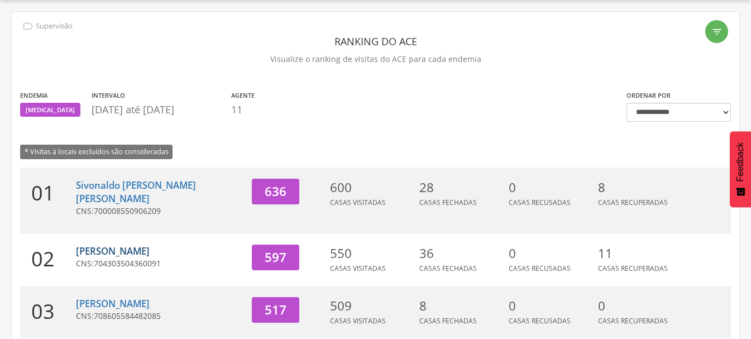
click at [137, 244] on link "[PERSON_NAME]" at bounding box center [113, 250] width 74 height 13
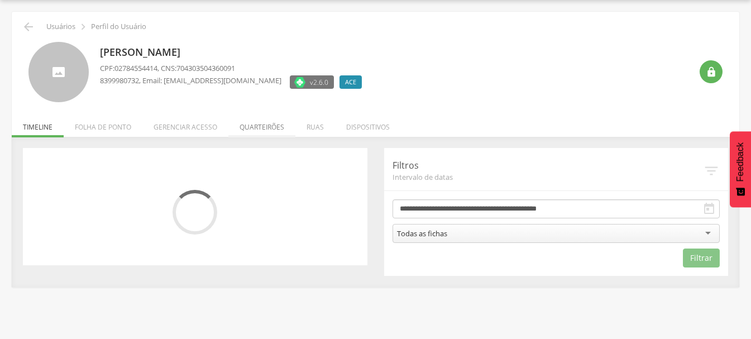
click at [267, 124] on li "Quarteirões" at bounding box center [261, 124] width 67 height 26
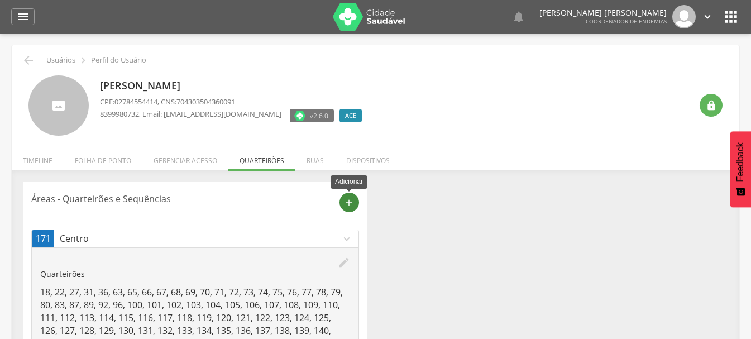
click at [353, 202] on icon "add" at bounding box center [349, 203] width 10 height 10
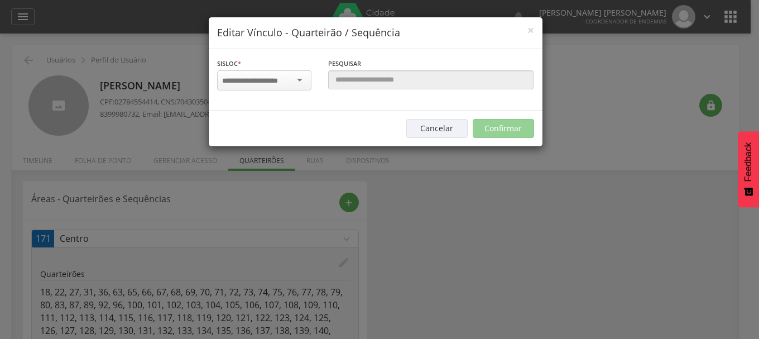
click at [274, 79] on input "select-one" at bounding box center [257, 81] width 70 height 10
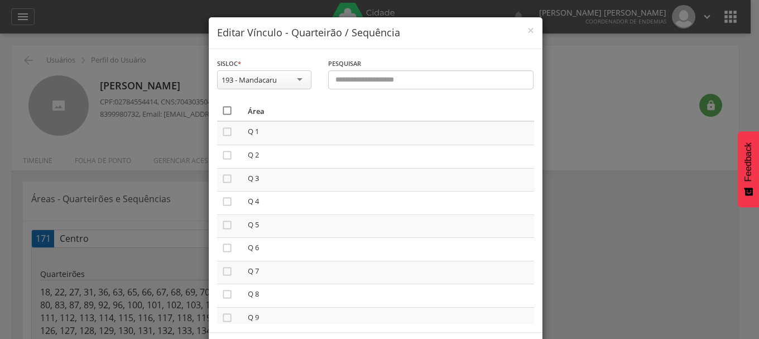
click at [222, 111] on icon "" at bounding box center [227, 110] width 11 height 11
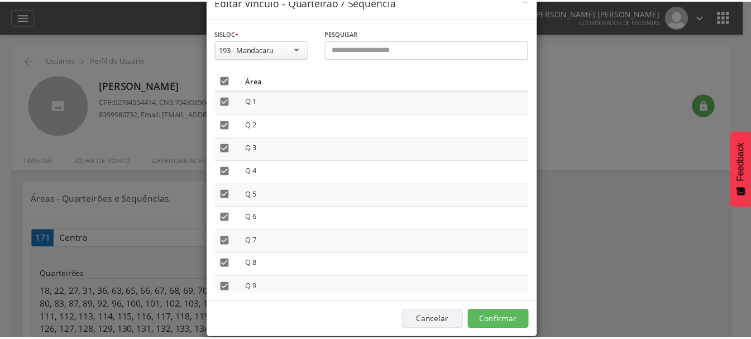
scroll to position [47, 0]
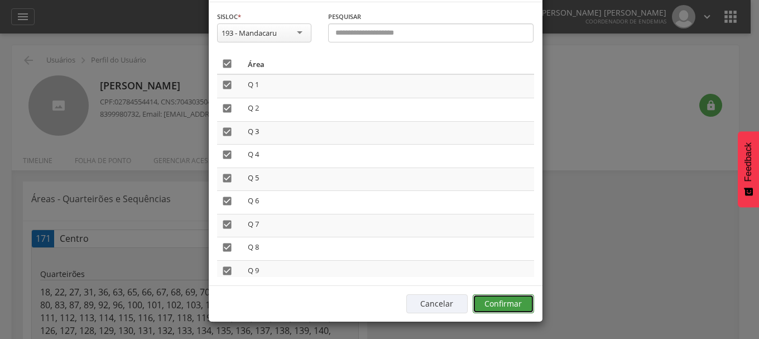
click at [508, 303] on button "Confirmar" at bounding box center [503, 303] width 61 height 19
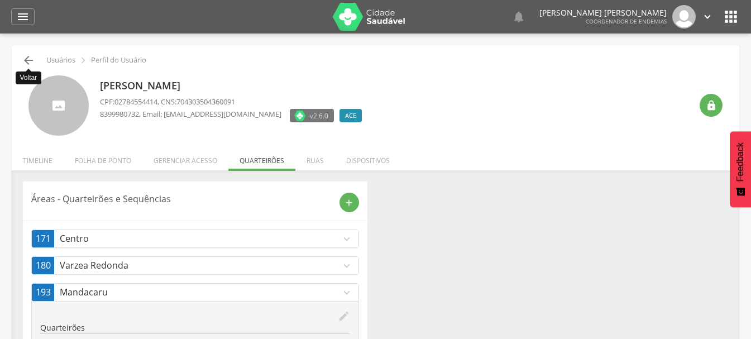
click at [28, 62] on icon "" at bounding box center [28, 60] width 13 height 13
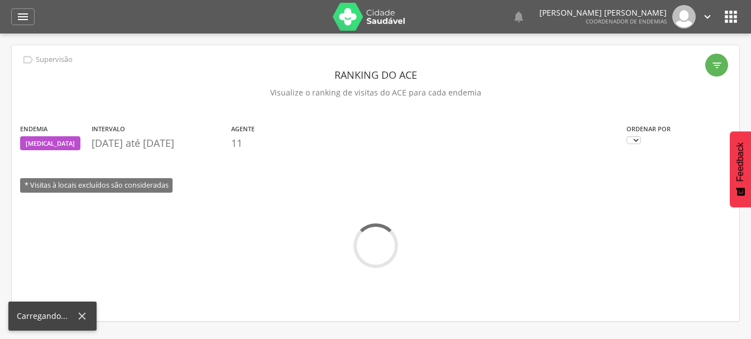
scroll to position [33, 0]
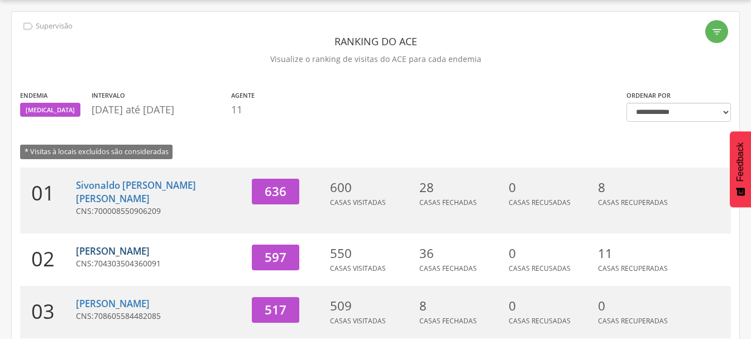
click at [132, 244] on link "[PERSON_NAME]" at bounding box center [113, 250] width 74 height 13
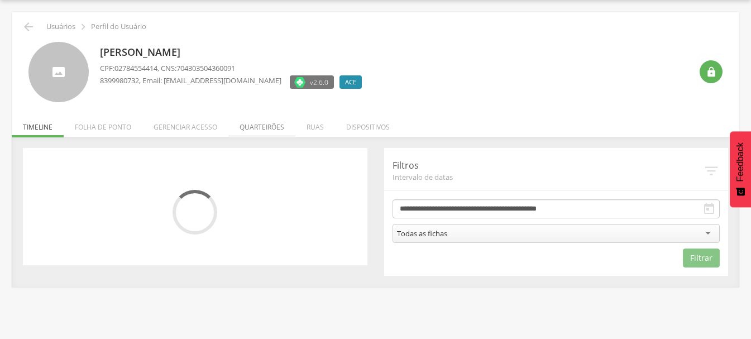
click at [254, 126] on li "Quarteirões" at bounding box center [261, 124] width 67 height 26
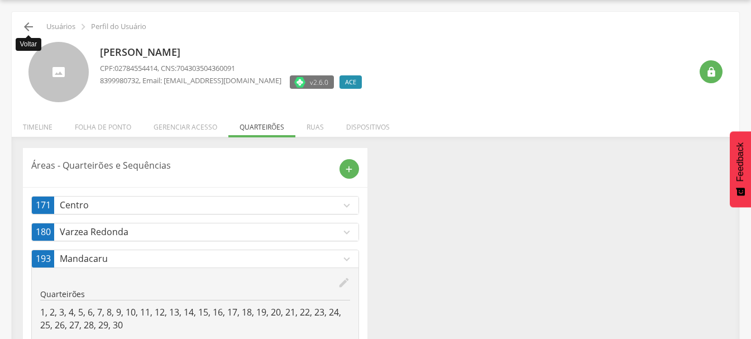
click at [27, 30] on icon "" at bounding box center [28, 26] width 13 height 13
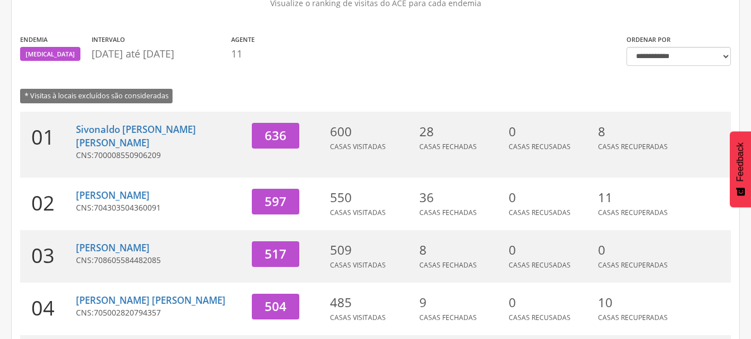
scroll to position [145, 0]
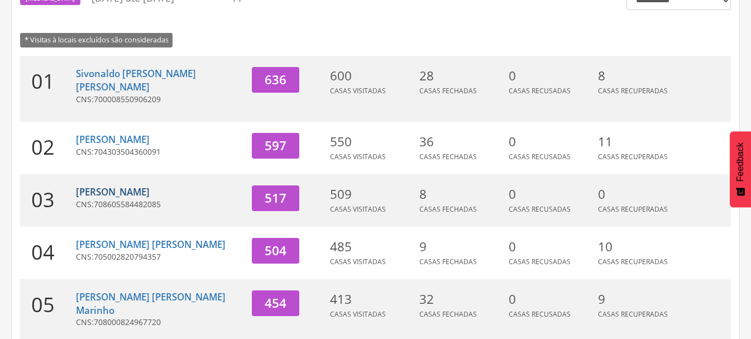
click at [127, 185] on link "[PERSON_NAME]" at bounding box center [113, 191] width 74 height 13
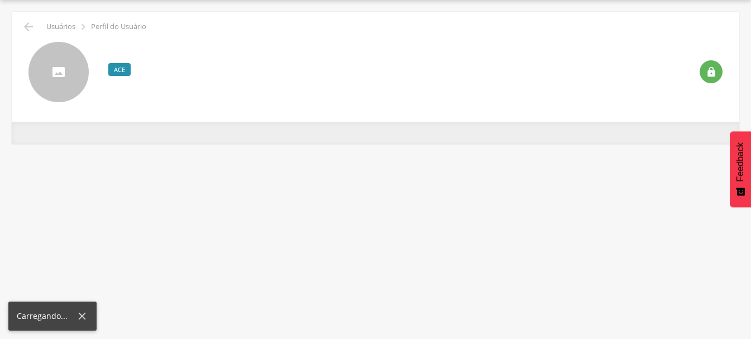
scroll to position [33, 0]
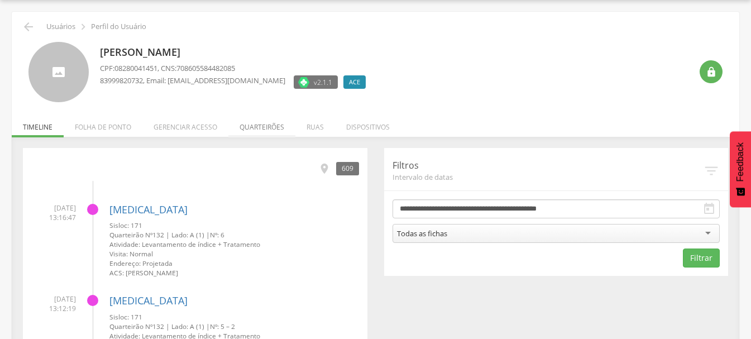
click at [263, 127] on li "Quarteirões" at bounding box center [261, 124] width 67 height 26
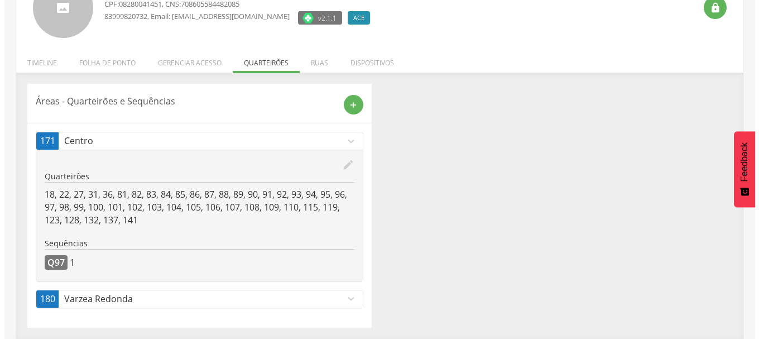
scroll to position [98, 0]
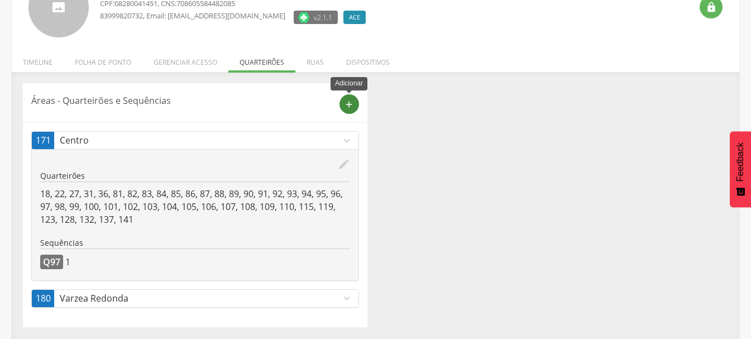
click at [351, 103] on icon "add" at bounding box center [349, 104] width 10 height 10
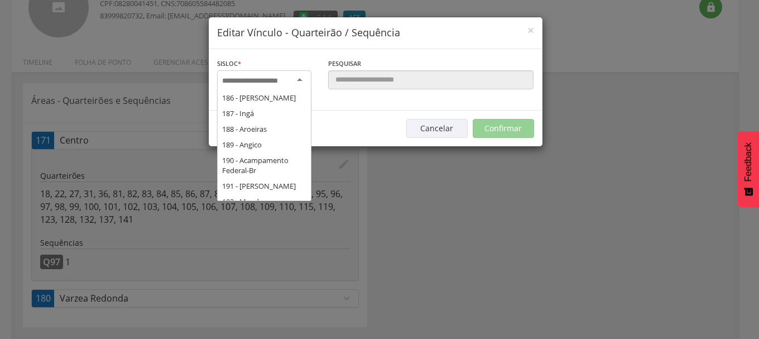
scroll to position [0, 0]
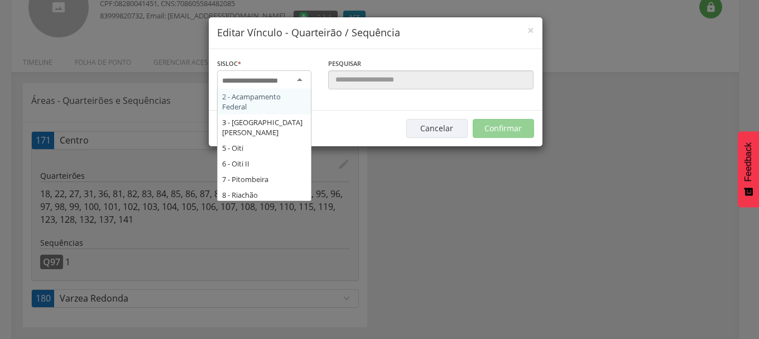
click at [281, 80] on input "select-one" at bounding box center [257, 81] width 70 height 10
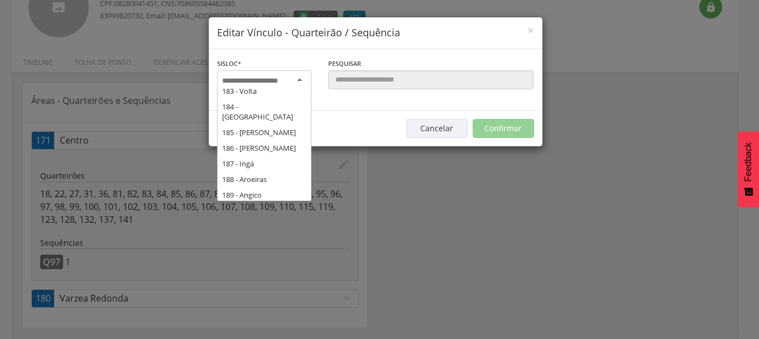
scroll to position [2394, 0]
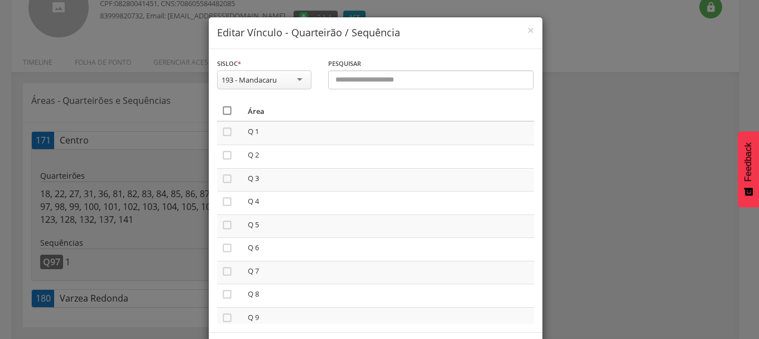
click at [223, 113] on icon "" at bounding box center [227, 110] width 11 height 11
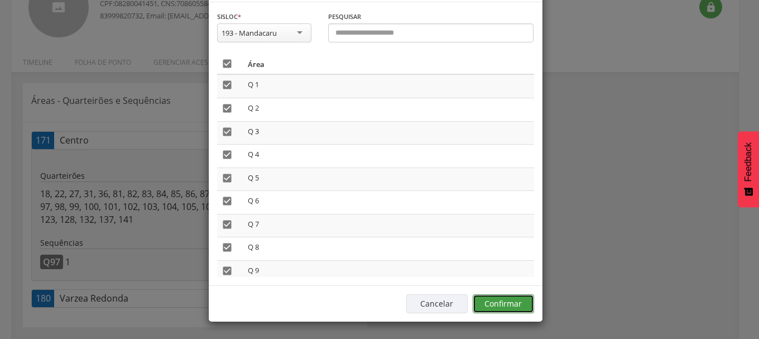
click at [485, 301] on button "Confirmar" at bounding box center [503, 303] width 61 height 19
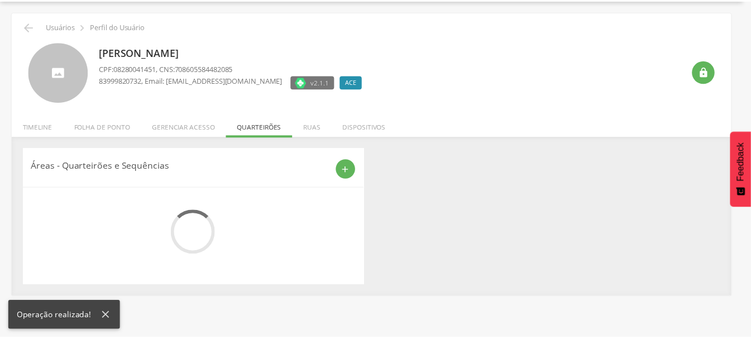
scroll to position [78, 0]
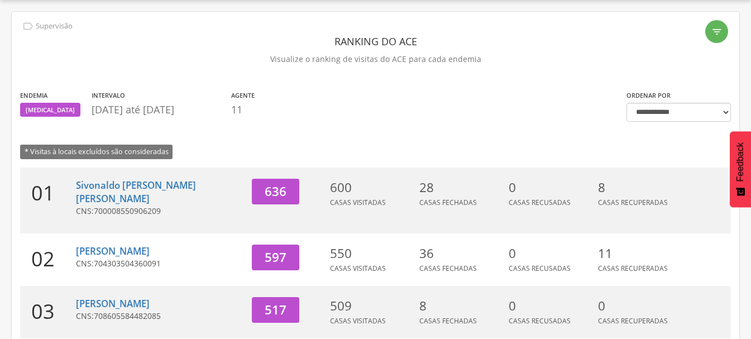
scroll to position [78, 0]
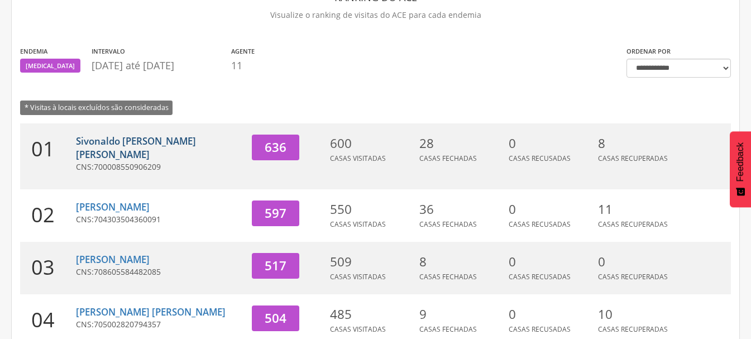
click at [119, 143] on link "[PERSON_NAME]" at bounding box center [136, 147] width 120 height 26
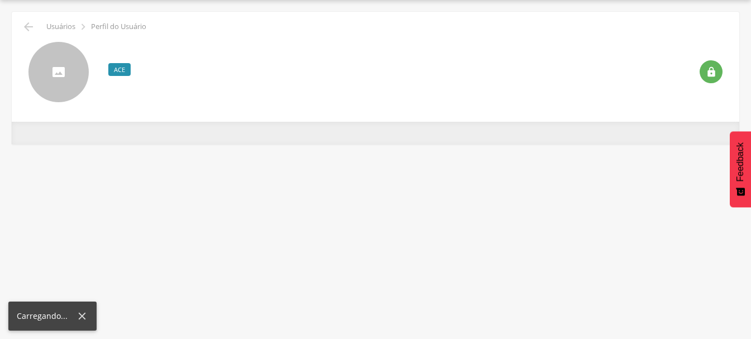
scroll to position [33, 0]
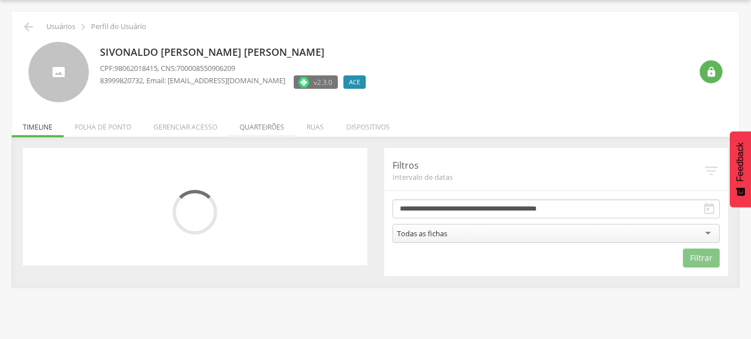
click at [262, 125] on li "Quarteirões" at bounding box center [261, 124] width 67 height 26
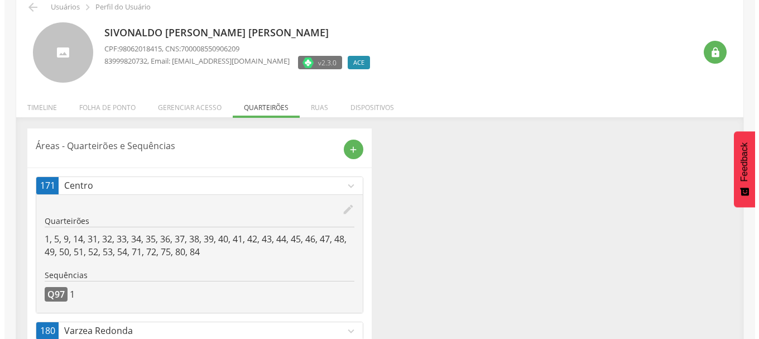
scroll to position [0, 0]
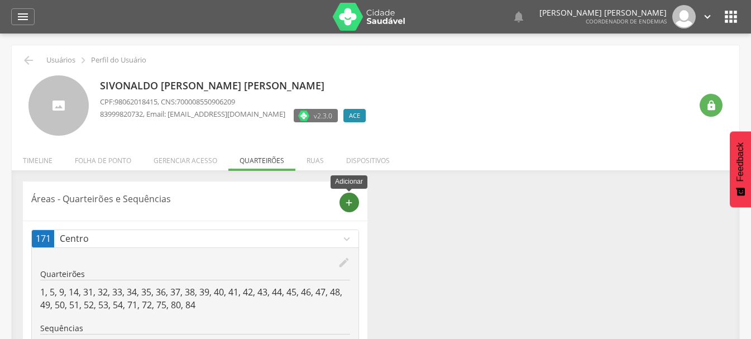
click at [344, 200] on icon "add" at bounding box center [349, 203] width 10 height 10
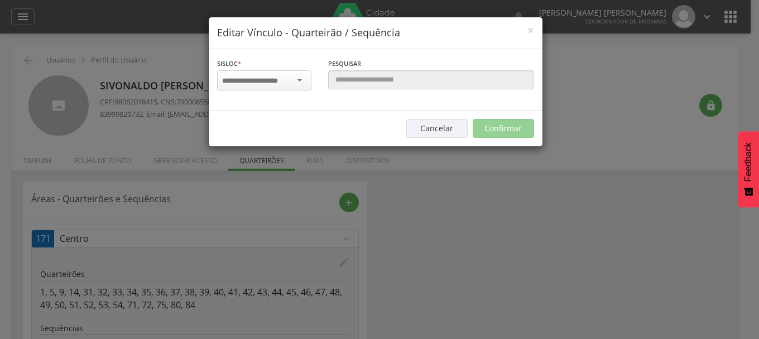
click at [265, 81] on input "select-one" at bounding box center [257, 81] width 70 height 10
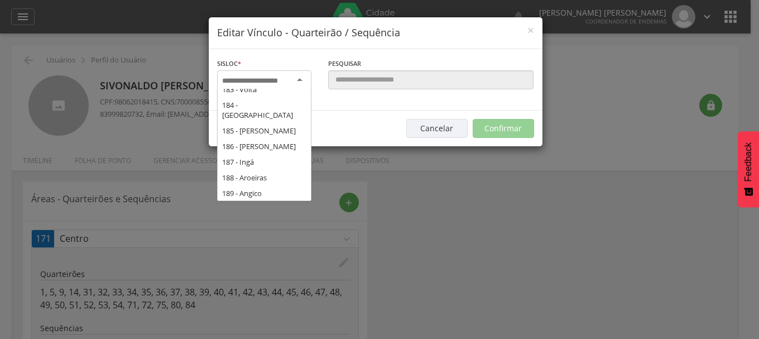
scroll to position [2282, 0]
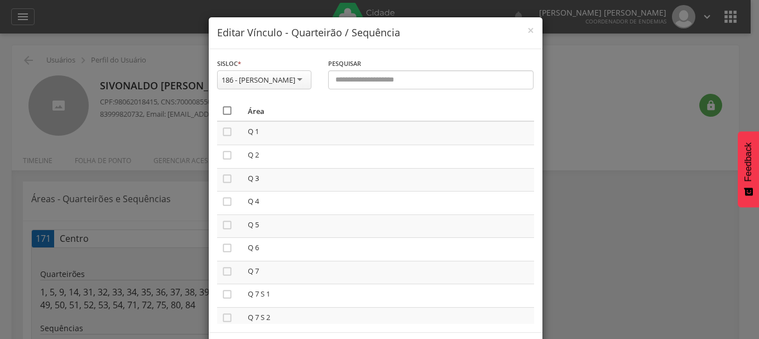
click at [223, 116] on icon "" at bounding box center [227, 110] width 11 height 11
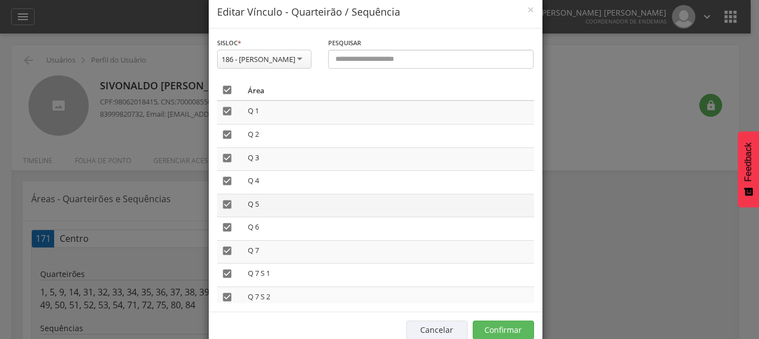
scroll to position [0, 0]
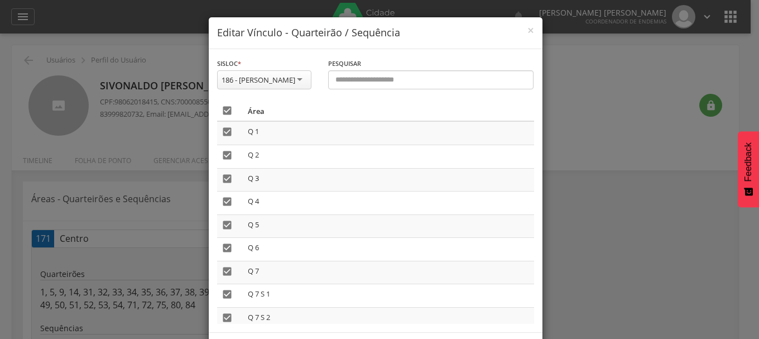
click at [223, 116] on icon "" at bounding box center [227, 110] width 11 height 11
click at [222, 116] on icon "" at bounding box center [227, 110] width 11 height 11
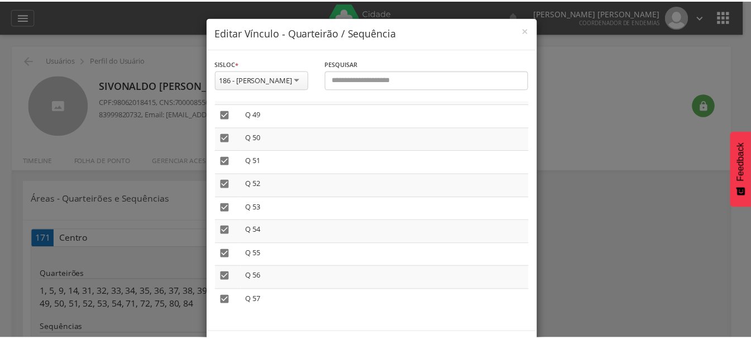
scroll to position [57, 0]
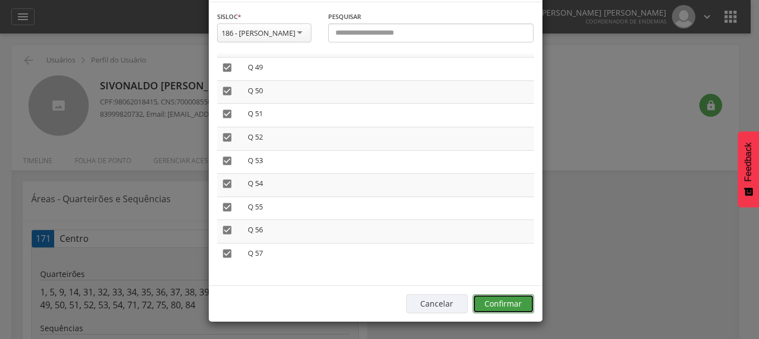
click at [498, 303] on button "Confirmar" at bounding box center [503, 303] width 61 height 19
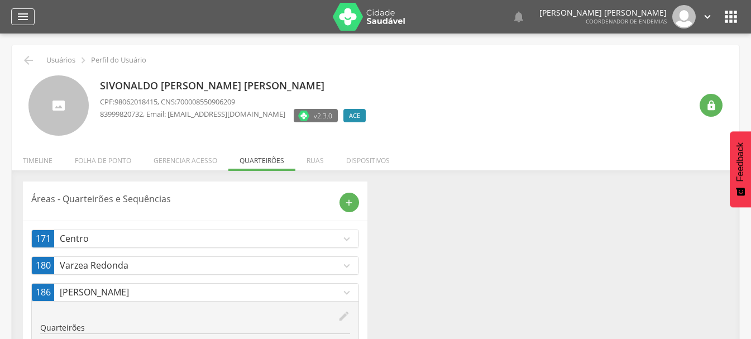
click at [24, 15] on icon "" at bounding box center [22, 16] width 13 height 13
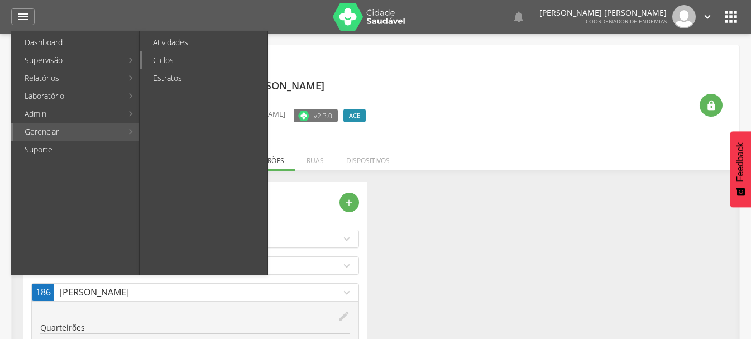
click at [167, 57] on link "Ciclos" at bounding box center [205, 60] width 126 height 18
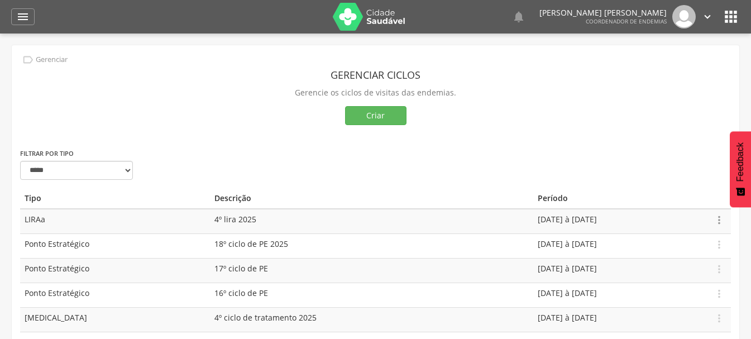
click at [721, 219] on icon "" at bounding box center [719, 220] width 12 height 12
click at [660, 189] on link "Editar" at bounding box center [680, 188] width 88 height 14
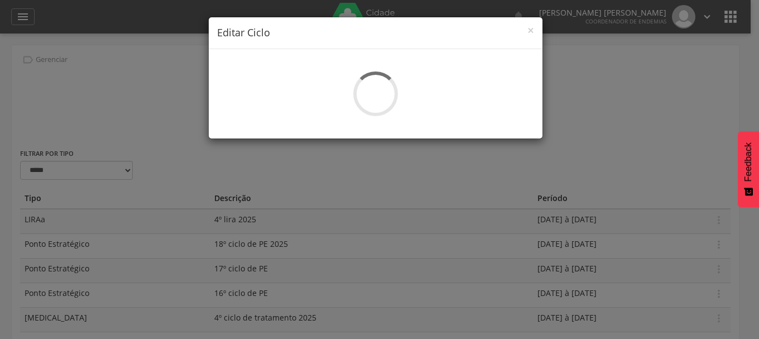
select select "*"
type input "**********"
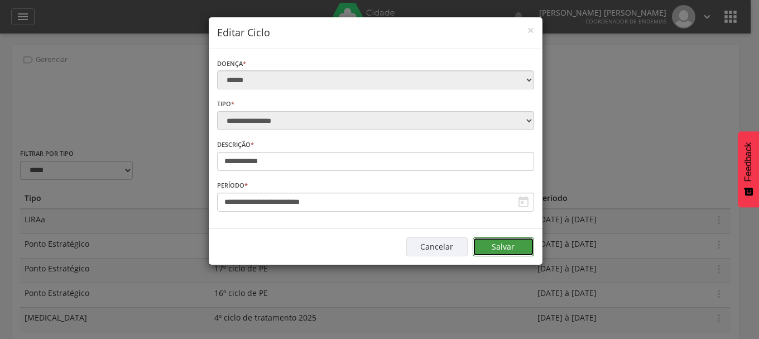
click at [508, 244] on button "Salvar" at bounding box center [503, 246] width 61 height 19
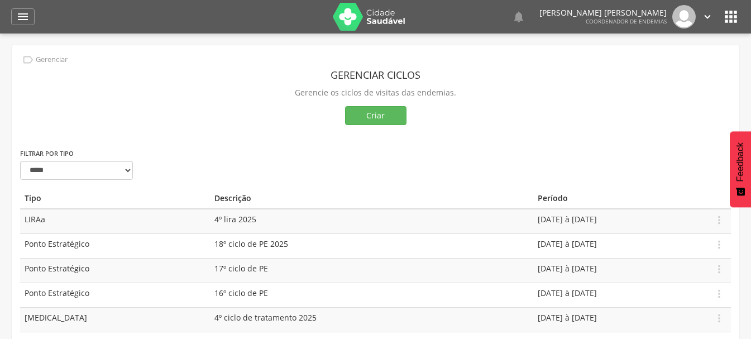
click at [706, 15] on icon "" at bounding box center [707, 17] width 12 height 12
click at [649, 64] on link "Sair" at bounding box center [668, 64] width 88 height 14
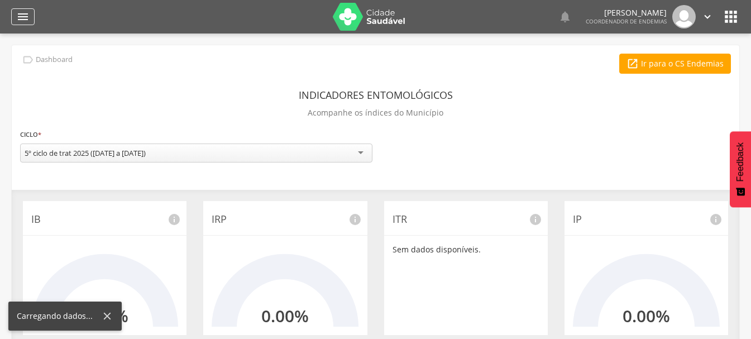
click at [18, 17] on icon "" at bounding box center [22, 16] width 13 height 13
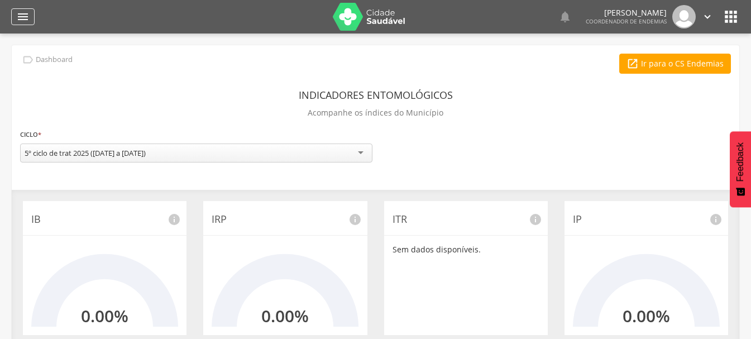
click at [25, 18] on icon "" at bounding box center [22, 16] width 13 height 13
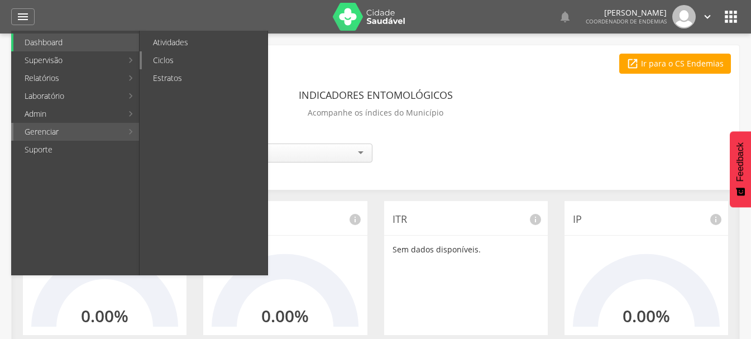
click at [158, 57] on link "Ciclos" at bounding box center [205, 60] width 126 height 18
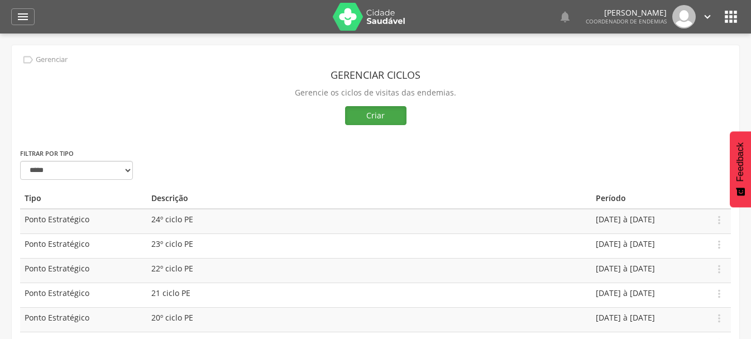
click at [373, 113] on button "Criar" at bounding box center [375, 115] width 61 height 19
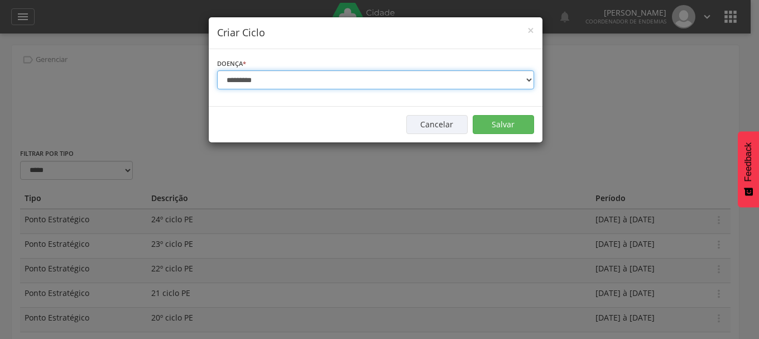
click at [257, 80] on select "**********" at bounding box center [375, 79] width 317 height 19
select select "*"
click at [217, 70] on select "**********" at bounding box center [375, 79] width 317 height 19
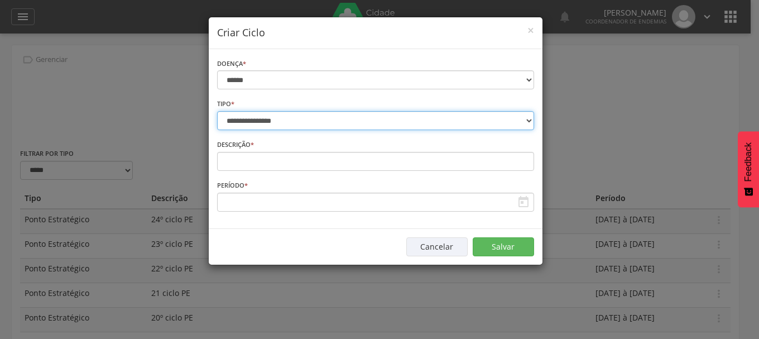
click at [254, 120] on select "**********" at bounding box center [375, 120] width 317 height 19
select select "*"
click at [217, 111] on select "**********" at bounding box center [375, 120] width 317 height 19
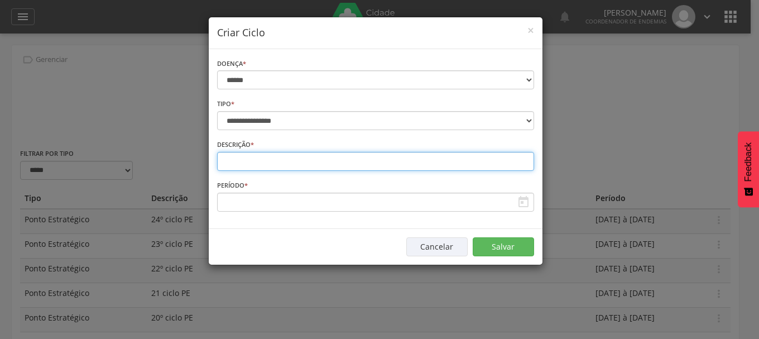
click at [247, 162] on input "text" at bounding box center [375, 161] width 317 height 19
type input "**********"
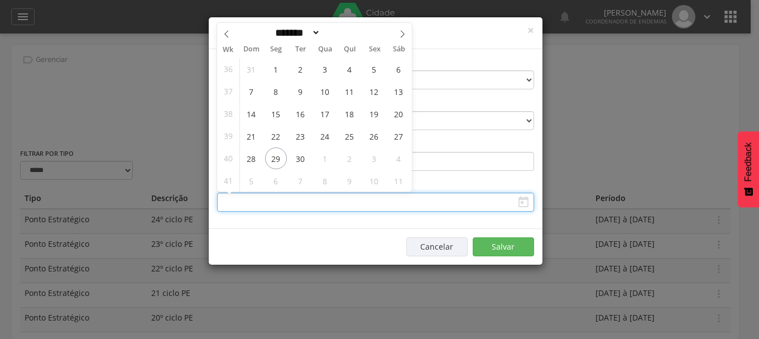
click at [242, 202] on input "text" at bounding box center [375, 202] width 317 height 19
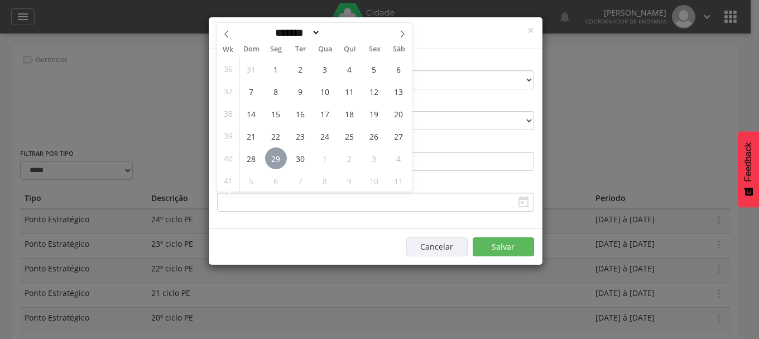
click at [272, 159] on span "29" at bounding box center [276, 158] width 22 height 22
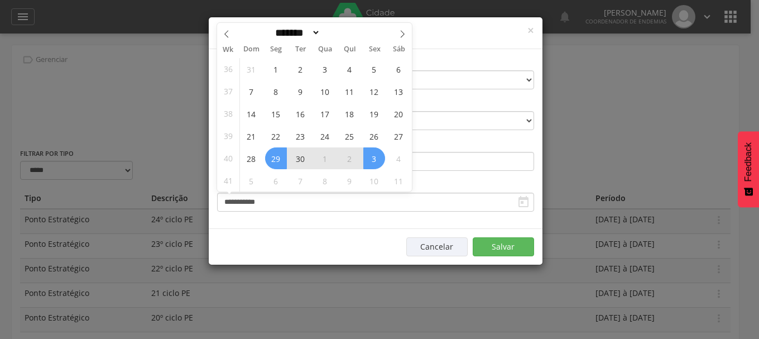
click at [378, 154] on span "3" at bounding box center [374, 158] width 22 height 22
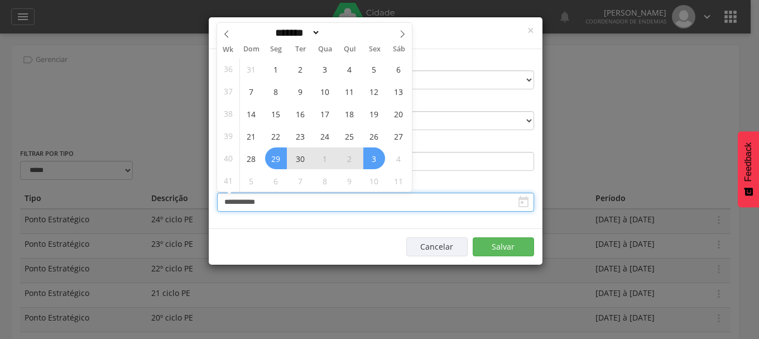
type input "**********"
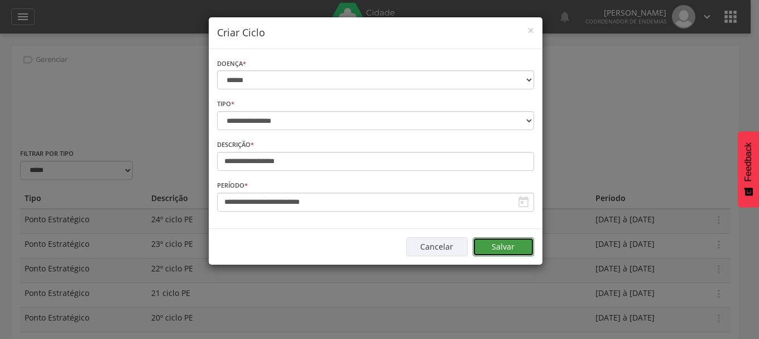
click at [498, 246] on button "Salvar" at bounding box center [503, 246] width 61 height 19
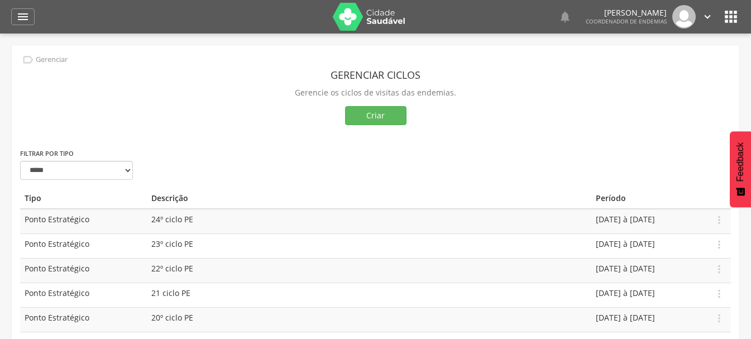
click at [705, 17] on icon "" at bounding box center [707, 17] width 12 height 12
click at [646, 65] on link "Sair" at bounding box center [668, 64] width 88 height 14
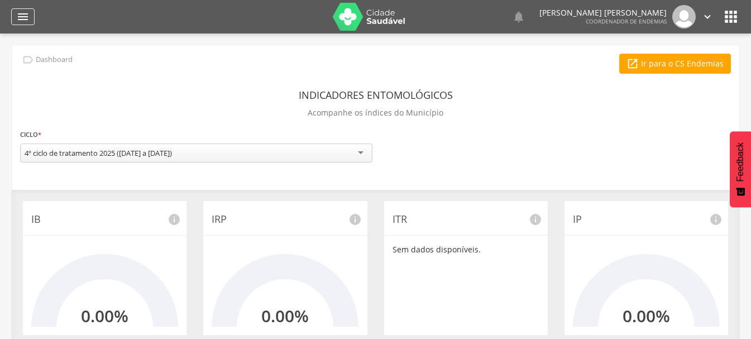
click at [20, 18] on icon "" at bounding box center [22, 16] width 13 height 13
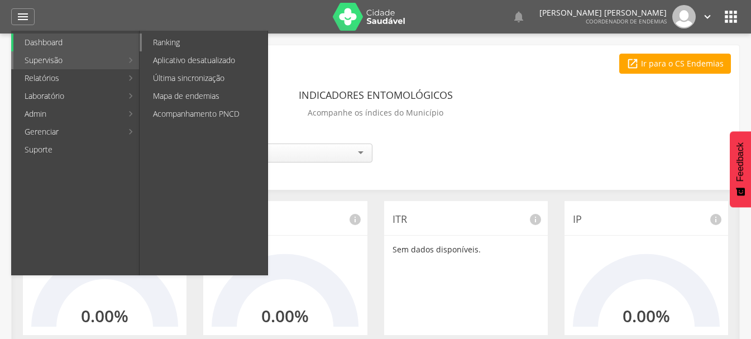
click at [157, 45] on link "Ranking" at bounding box center [205, 42] width 126 height 18
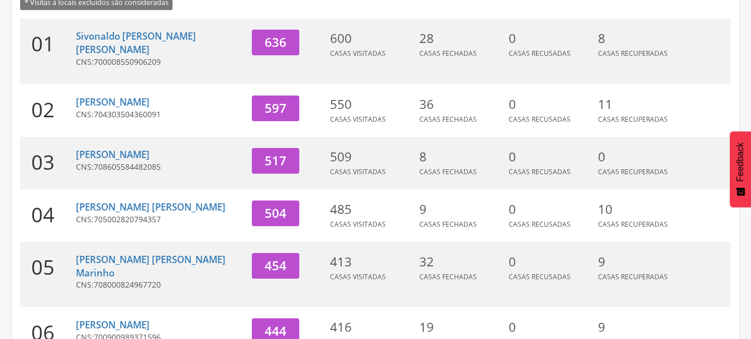
scroll to position [223, 0]
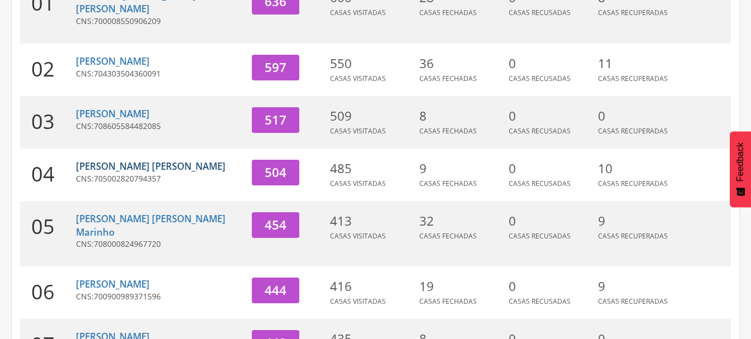
click at [118, 160] on link "[PERSON_NAME]" at bounding box center [151, 166] width 150 height 13
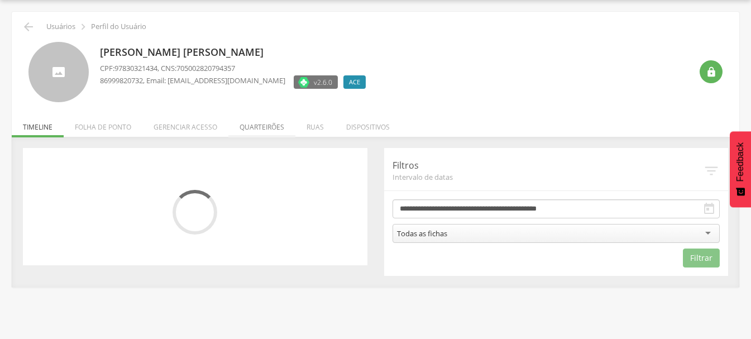
click at [265, 127] on li "Quarteirões" at bounding box center [261, 124] width 67 height 26
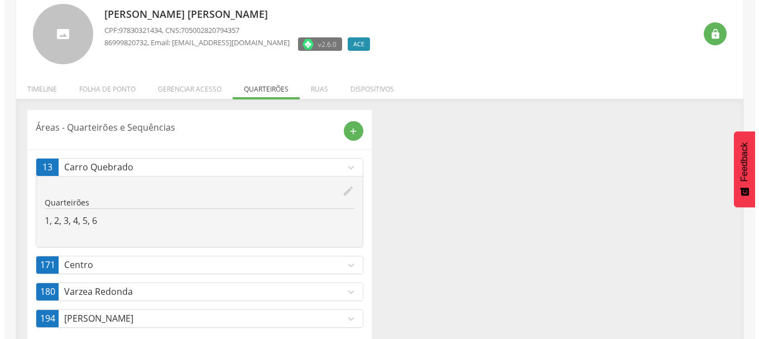
scroll to position [92, 0]
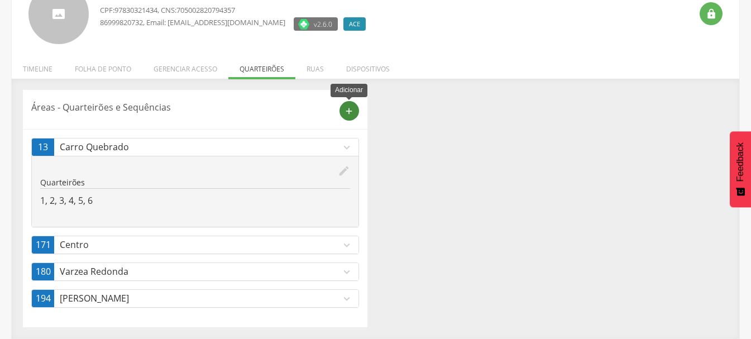
click at [350, 110] on icon "add" at bounding box center [349, 111] width 10 height 10
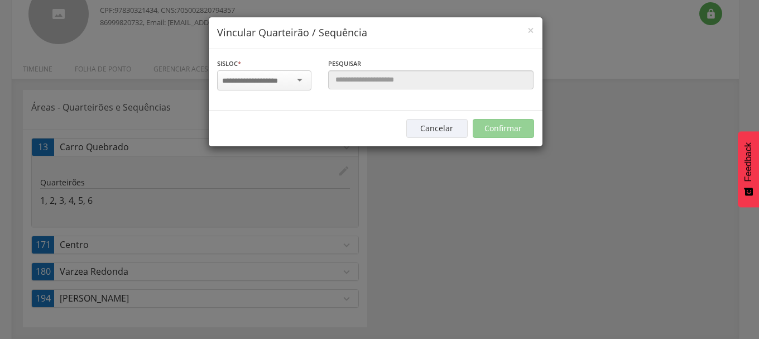
click at [302, 78] on div at bounding box center [264, 80] width 94 height 20
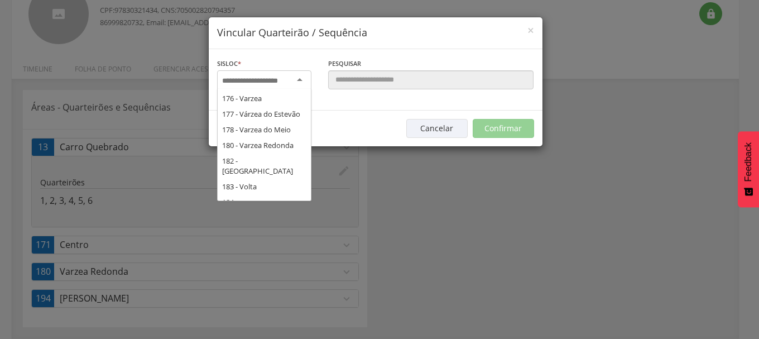
scroll to position [2288, 0]
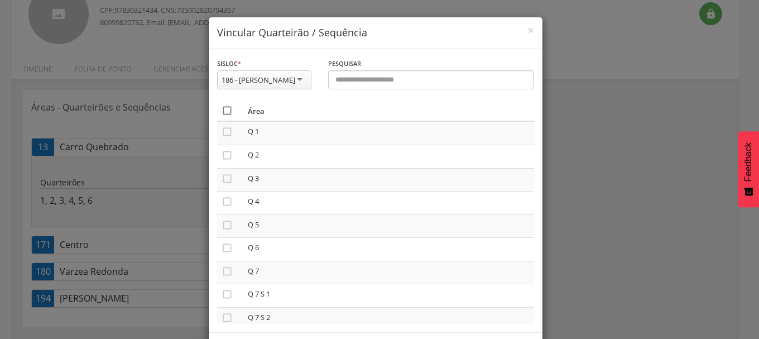
click at [225, 116] on icon "" at bounding box center [227, 110] width 11 height 11
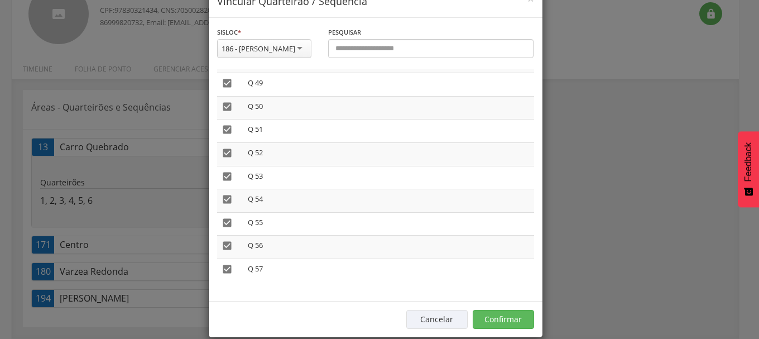
scroll to position [57, 0]
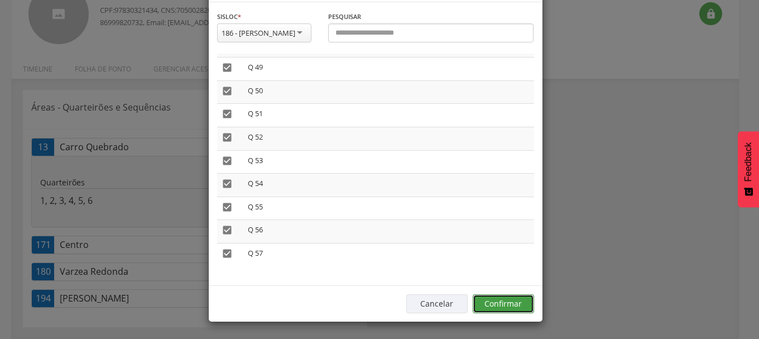
click at [518, 303] on button "Confirmar" at bounding box center [503, 303] width 61 height 19
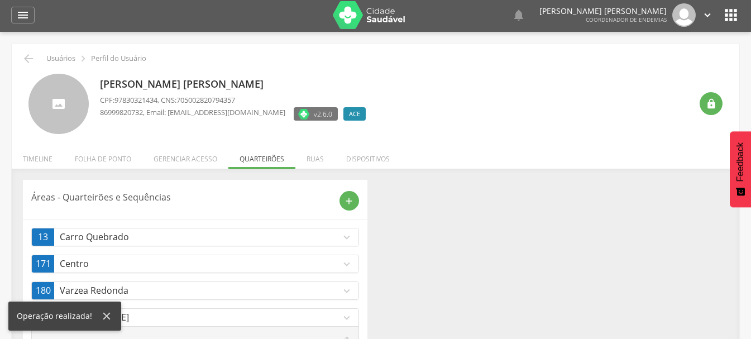
scroll to position [0, 0]
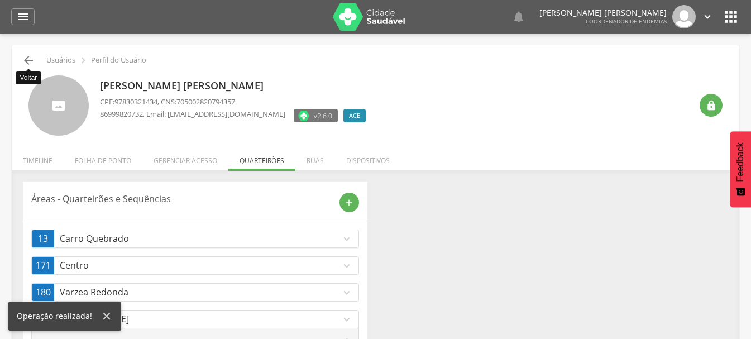
click at [30, 63] on icon "" at bounding box center [28, 60] width 13 height 13
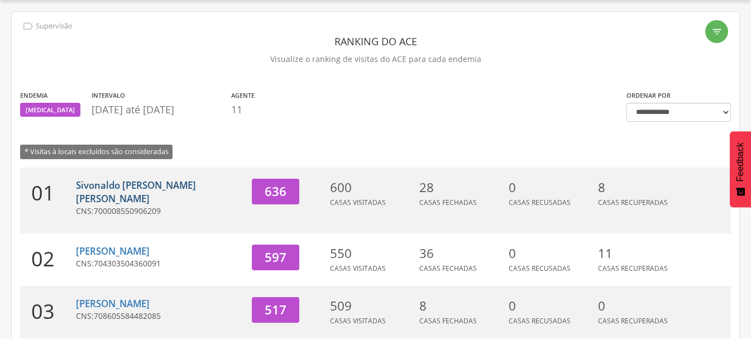
click at [119, 184] on link "[PERSON_NAME]" at bounding box center [136, 192] width 120 height 26
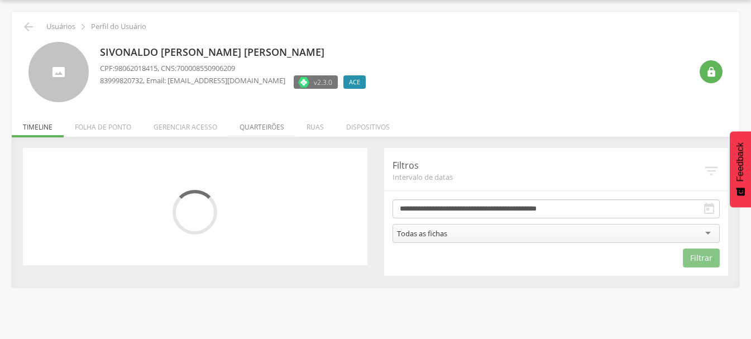
click at [267, 128] on li "Quarteirões" at bounding box center [261, 124] width 67 height 26
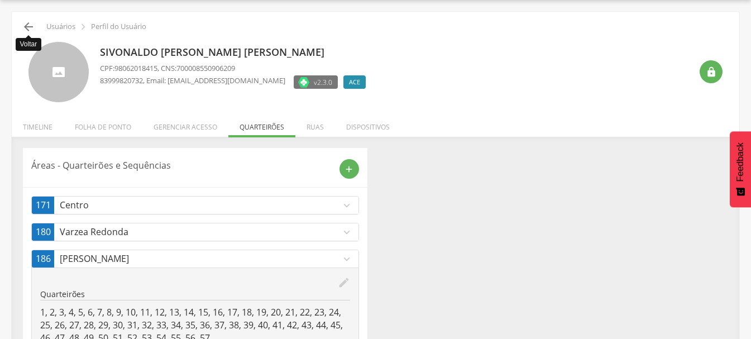
click at [27, 28] on icon "" at bounding box center [28, 26] width 13 height 13
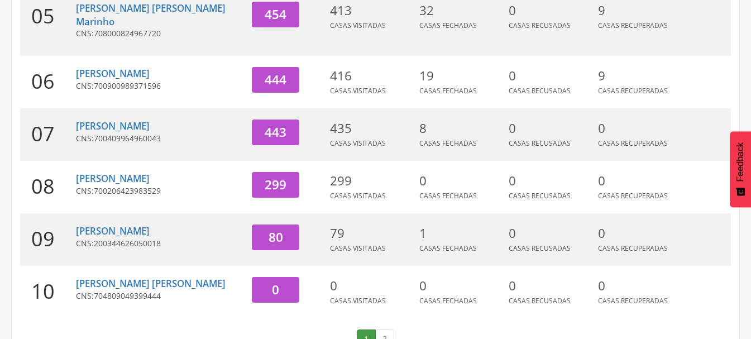
scroll to position [436, 0]
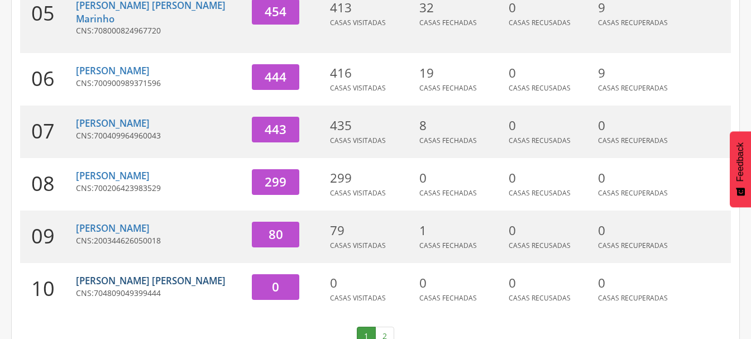
click at [128, 274] on link "[PERSON_NAME]" at bounding box center [151, 280] width 150 height 13
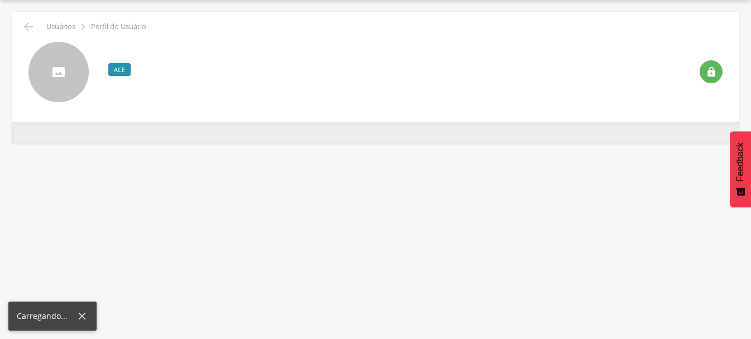
scroll to position [33, 0]
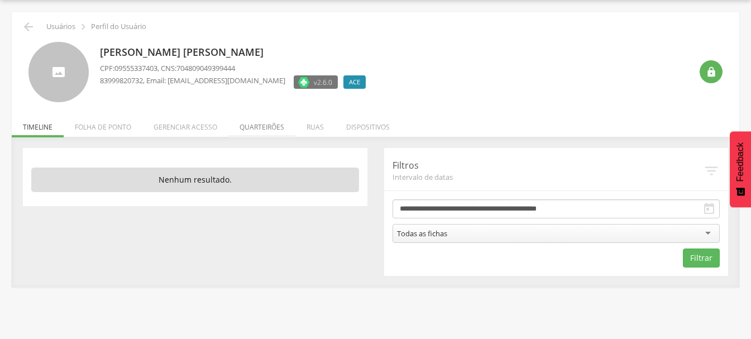
click at [259, 128] on li "Quarteirões" at bounding box center [261, 124] width 67 height 26
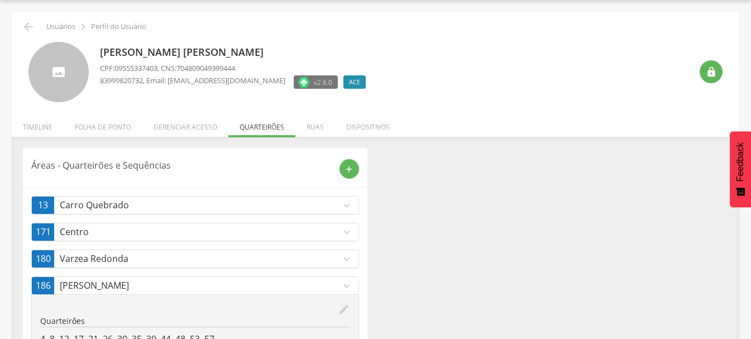
click at [345, 284] on icon "expand_more" at bounding box center [346, 286] width 12 height 12
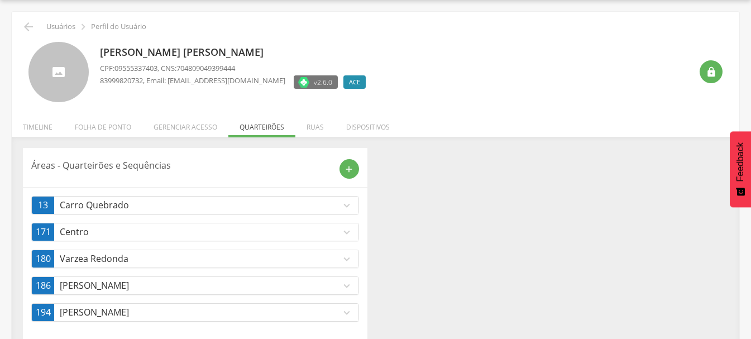
scroll to position [47, 0]
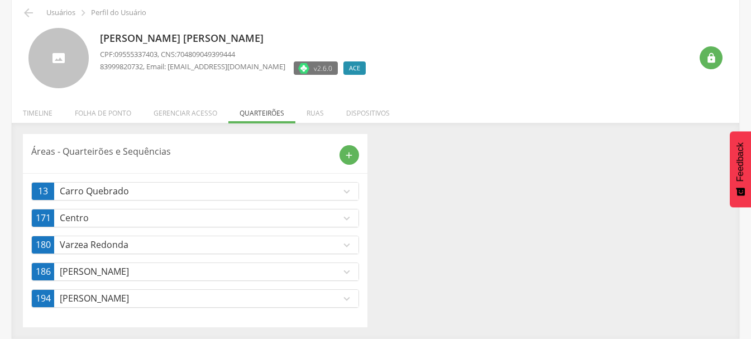
click at [426, 275] on div "Áreas - Quarteirões e Sequências add 13 Carro Quebrado expand_more edit Quartei…" at bounding box center [376, 230] width 722 height 193
click at [347, 273] on icon "expand_more" at bounding box center [346, 272] width 12 height 12
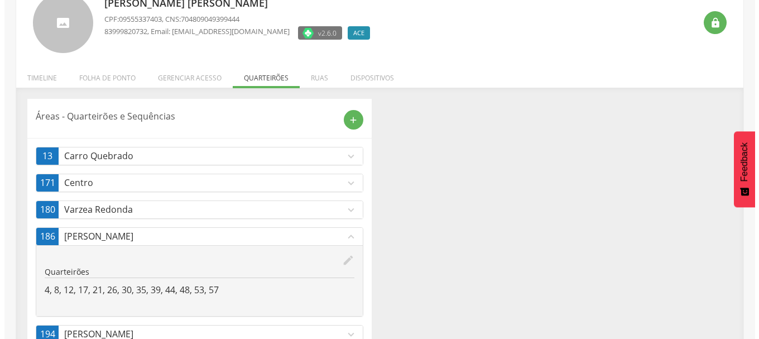
scroll to position [118, 0]
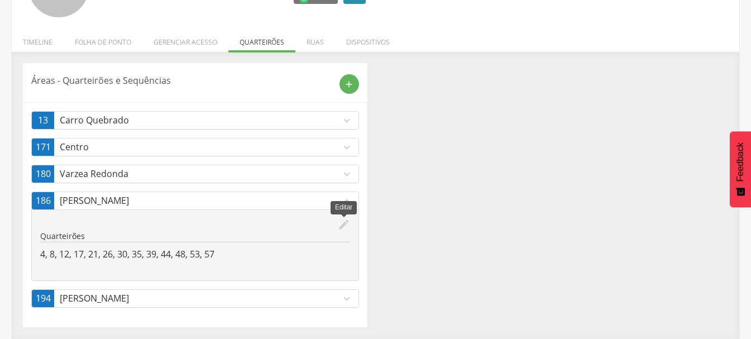
click at [347, 221] on icon "edit" at bounding box center [344, 224] width 12 height 12
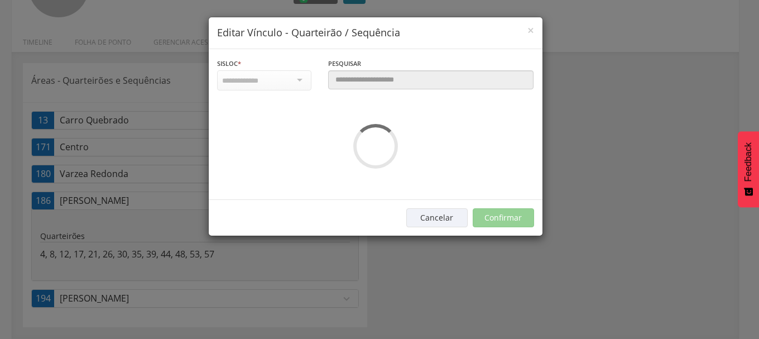
scroll to position [0, 0]
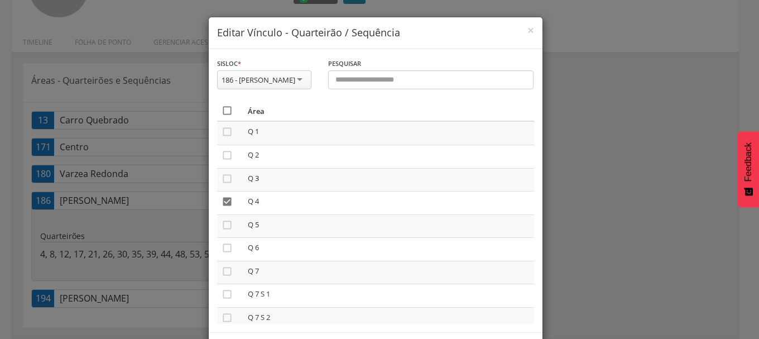
click at [223, 116] on icon "" at bounding box center [227, 110] width 11 height 11
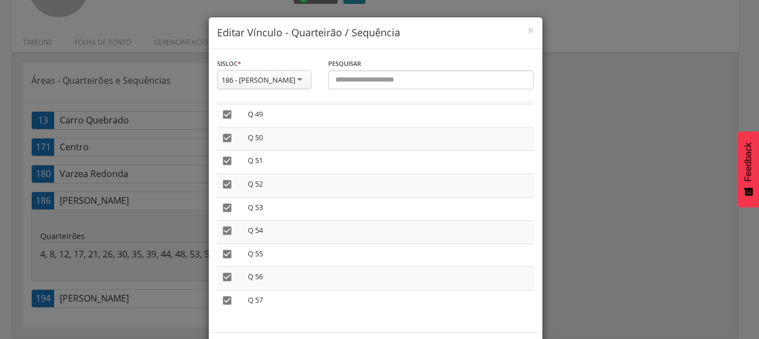
scroll to position [57, 0]
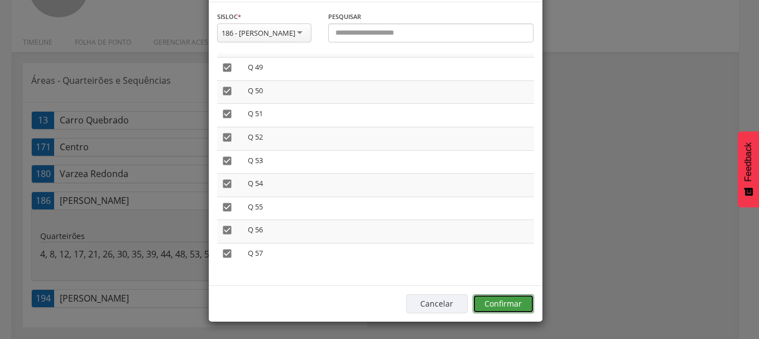
click at [488, 309] on button "Confirmar" at bounding box center [503, 303] width 61 height 19
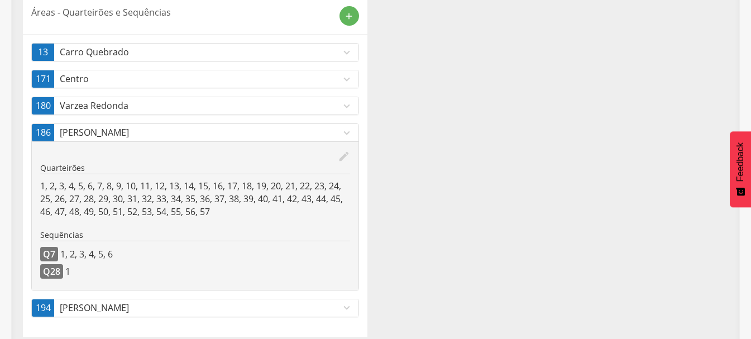
scroll to position [0, 0]
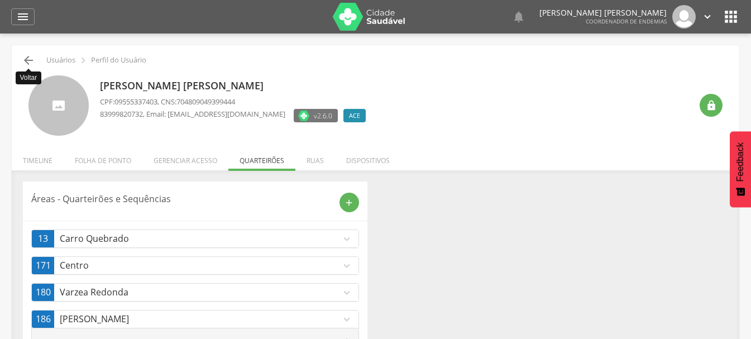
click at [32, 60] on icon "" at bounding box center [28, 60] width 13 height 13
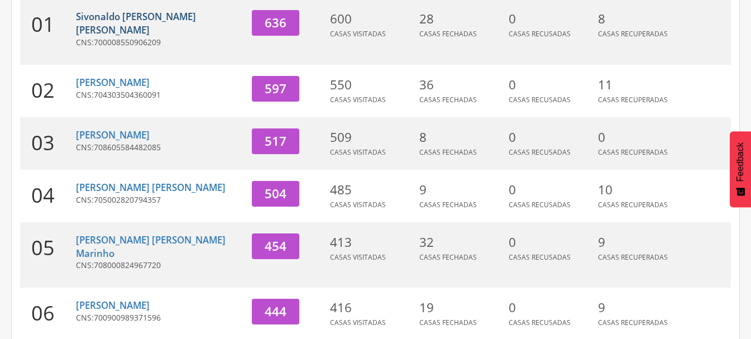
scroll to position [257, 0]
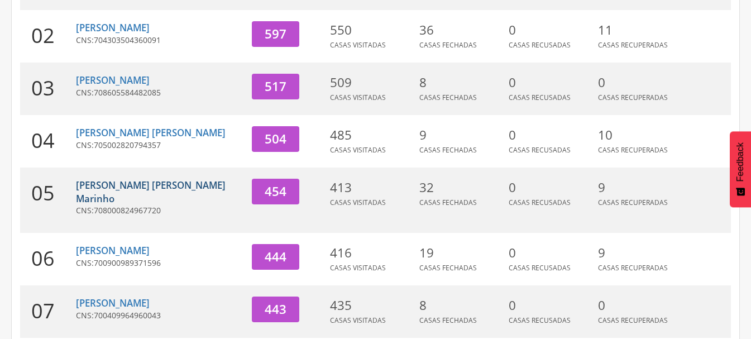
click at [137, 179] on link "[PERSON_NAME]" at bounding box center [151, 192] width 150 height 26
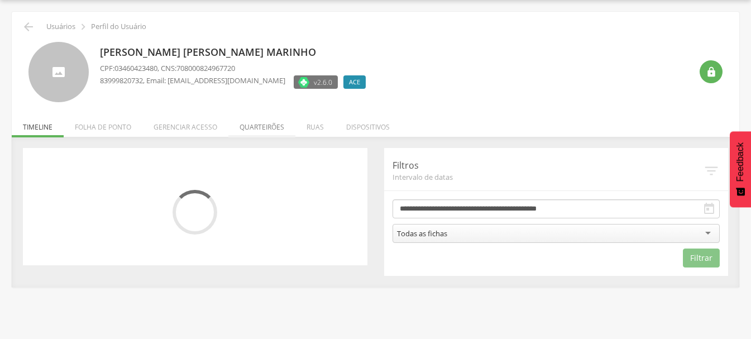
click at [258, 123] on li "Quarteirões" at bounding box center [261, 124] width 67 height 26
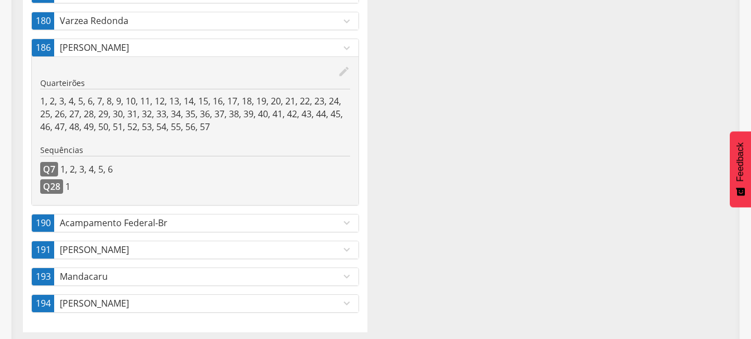
scroll to position [249, 0]
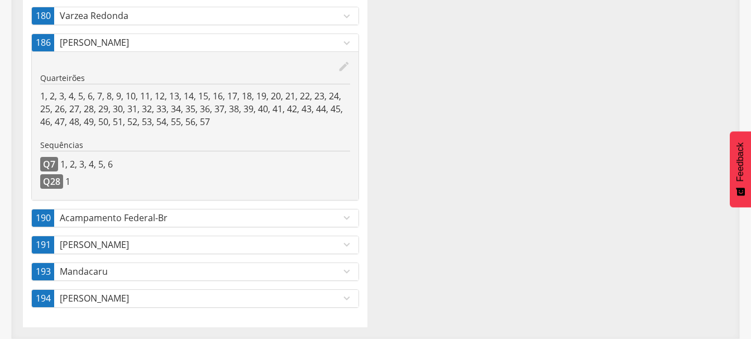
click at [348, 246] on icon "expand_more" at bounding box center [346, 244] width 12 height 12
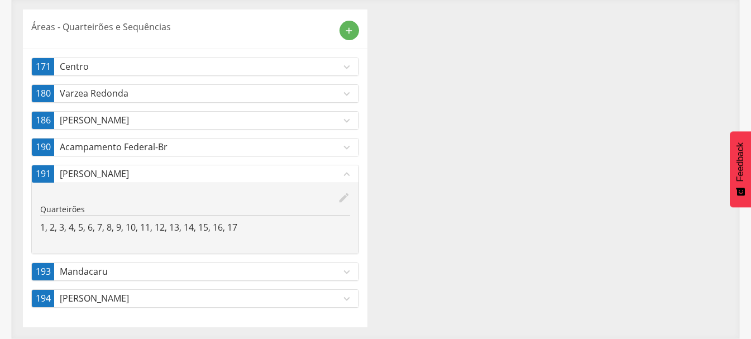
scroll to position [172, 0]
click at [347, 147] on icon "expand_more" at bounding box center [346, 147] width 12 height 12
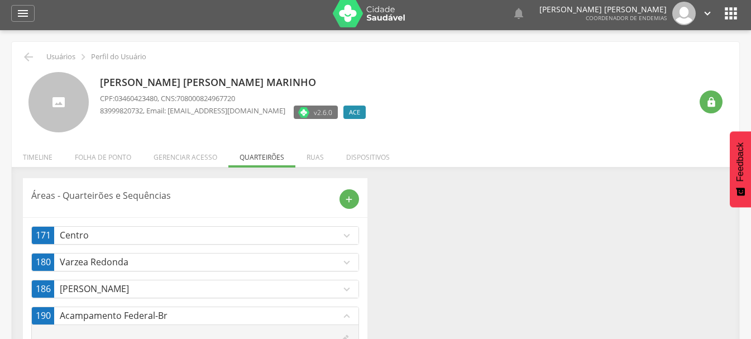
scroll to position [0, 0]
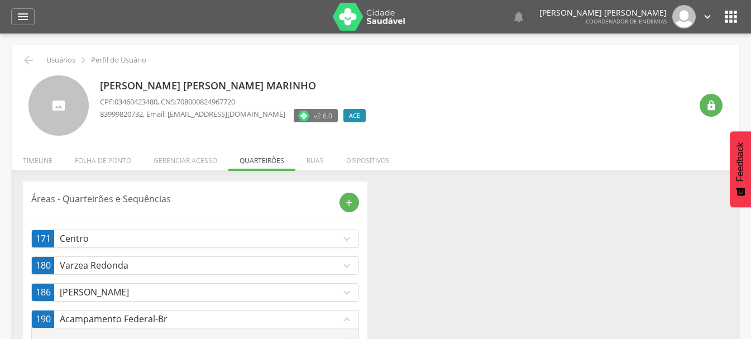
click at [430, 205] on div "Áreas - Quarteirões e Sequências add 171 Centro expand_more edit Quarteirões 53…" at bounding box center [376, 340] width 722 height 318
click at [705, 16] on icon "" at bounding box center [707, 17] width 12 height 12
click at [643, 62] on link "Sair" at bounding box center [668, 64] width 88 height 14
